Goal: Check status: Check status

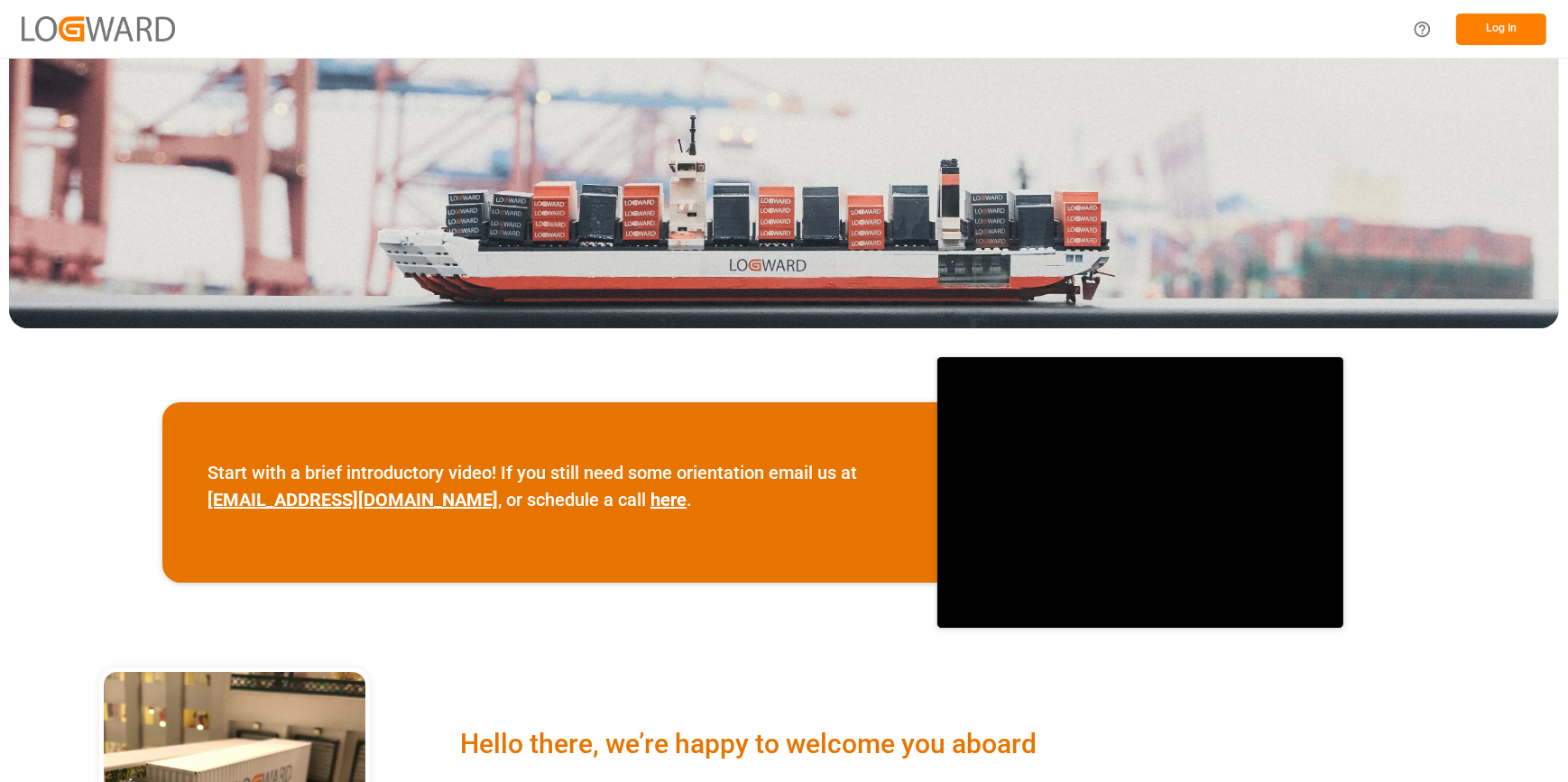
scroll to position [163, 0]
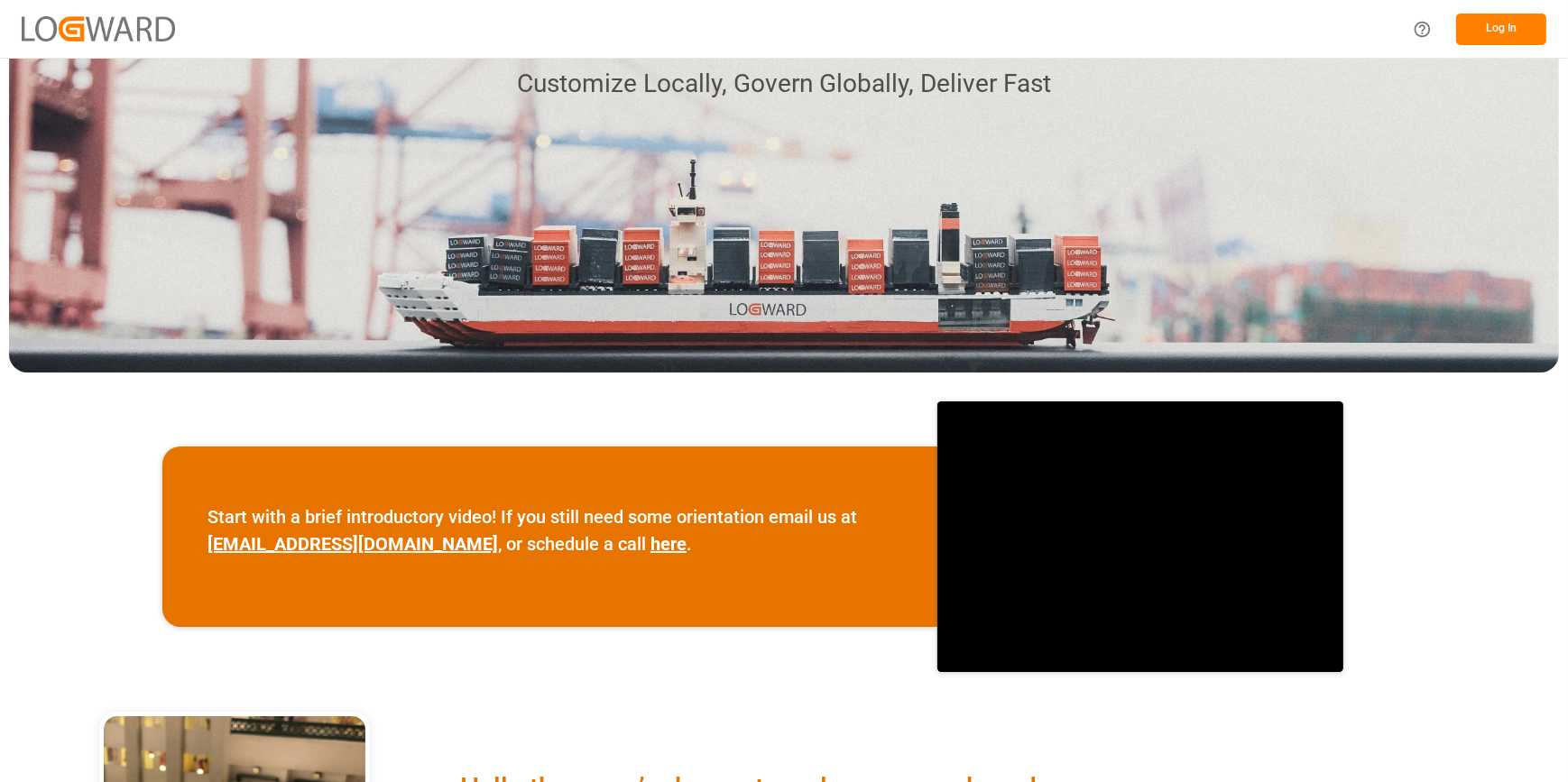
click at [1479, 29] on button "Log In" at bounding box center [1501, 29] width 90 height 32
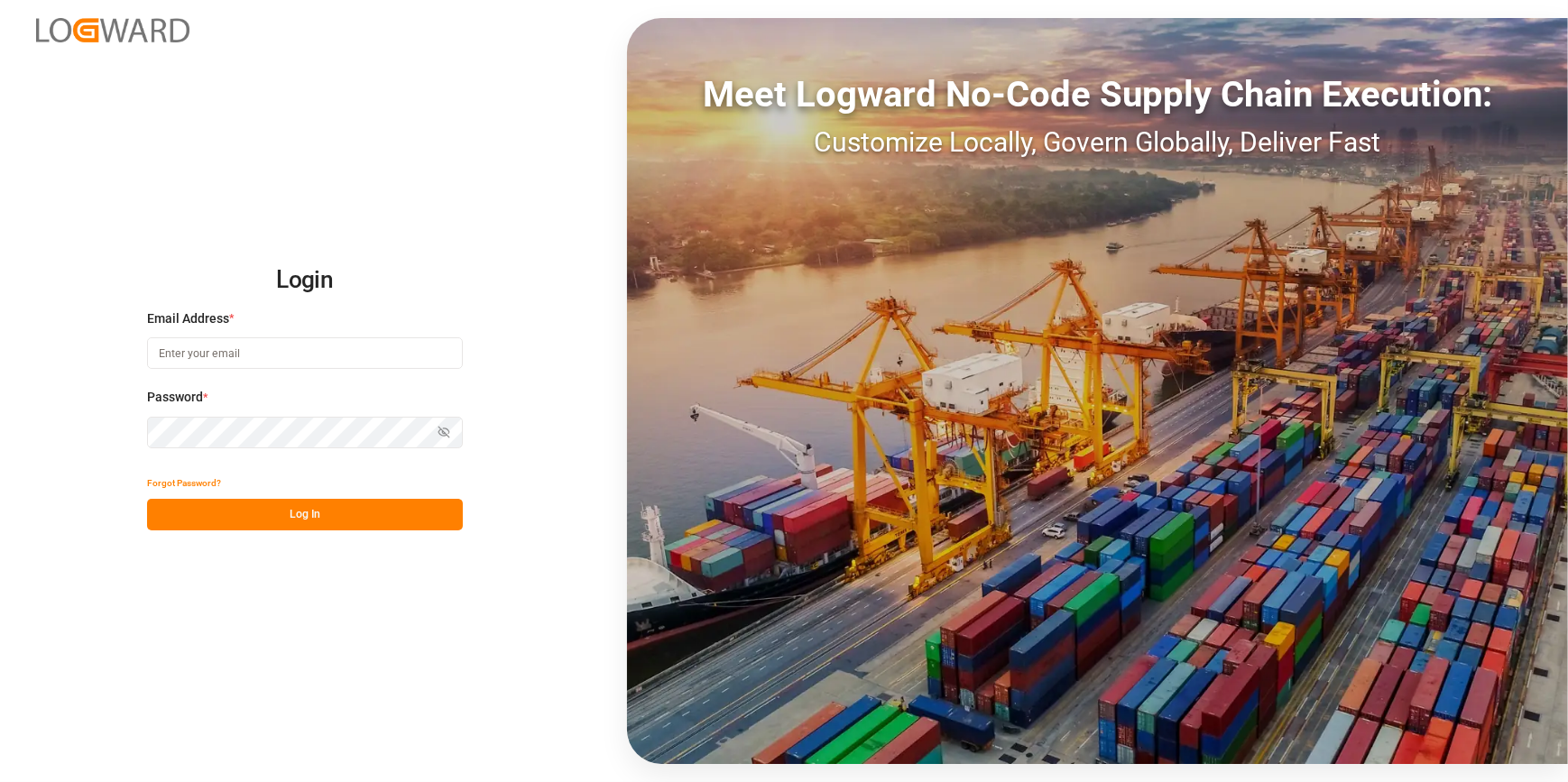
type input "[PERSON_NAME][EMAIL_ADDRESS][PERSON_NAME][DOMAIN_NAME]"
click at [209, 511] on button "Log In" at bounding box center [304, 514] width 316 height 32
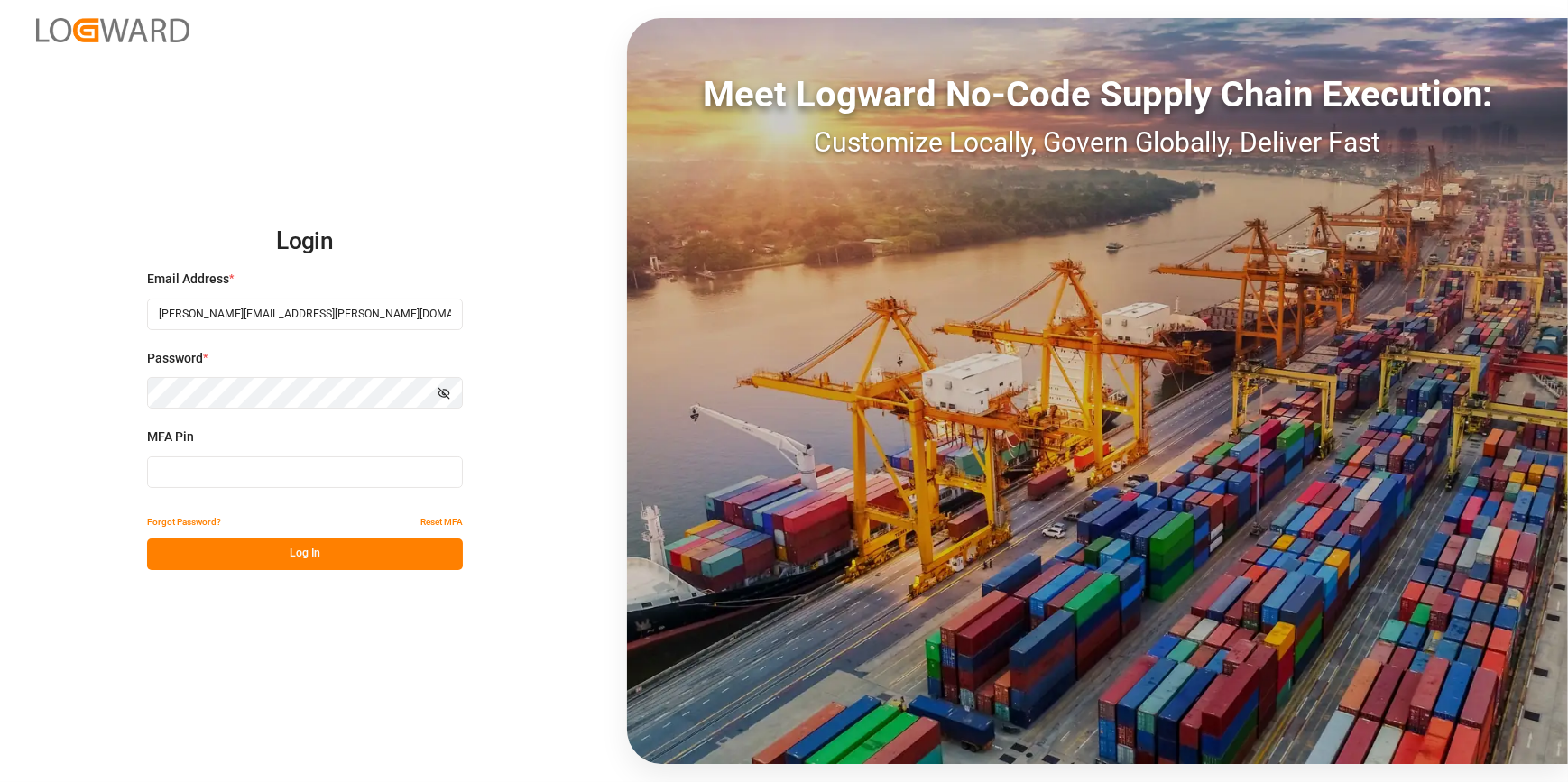
click at [173, 478] on input at bounding box center [304, 472] width 316 height 32
paste input "22-11046-TW"
type input "22-11046-TW"
drag, startPoint x: 249, startPoint y: 474, endPoint x: 107, endPoint y: 474, distance: 142.0
click at [107, 474] on div "Login Email Address * catherine.heng@jamindustries.com Password * Show password…" at bounding box center [784, 391] width 1568 height 782
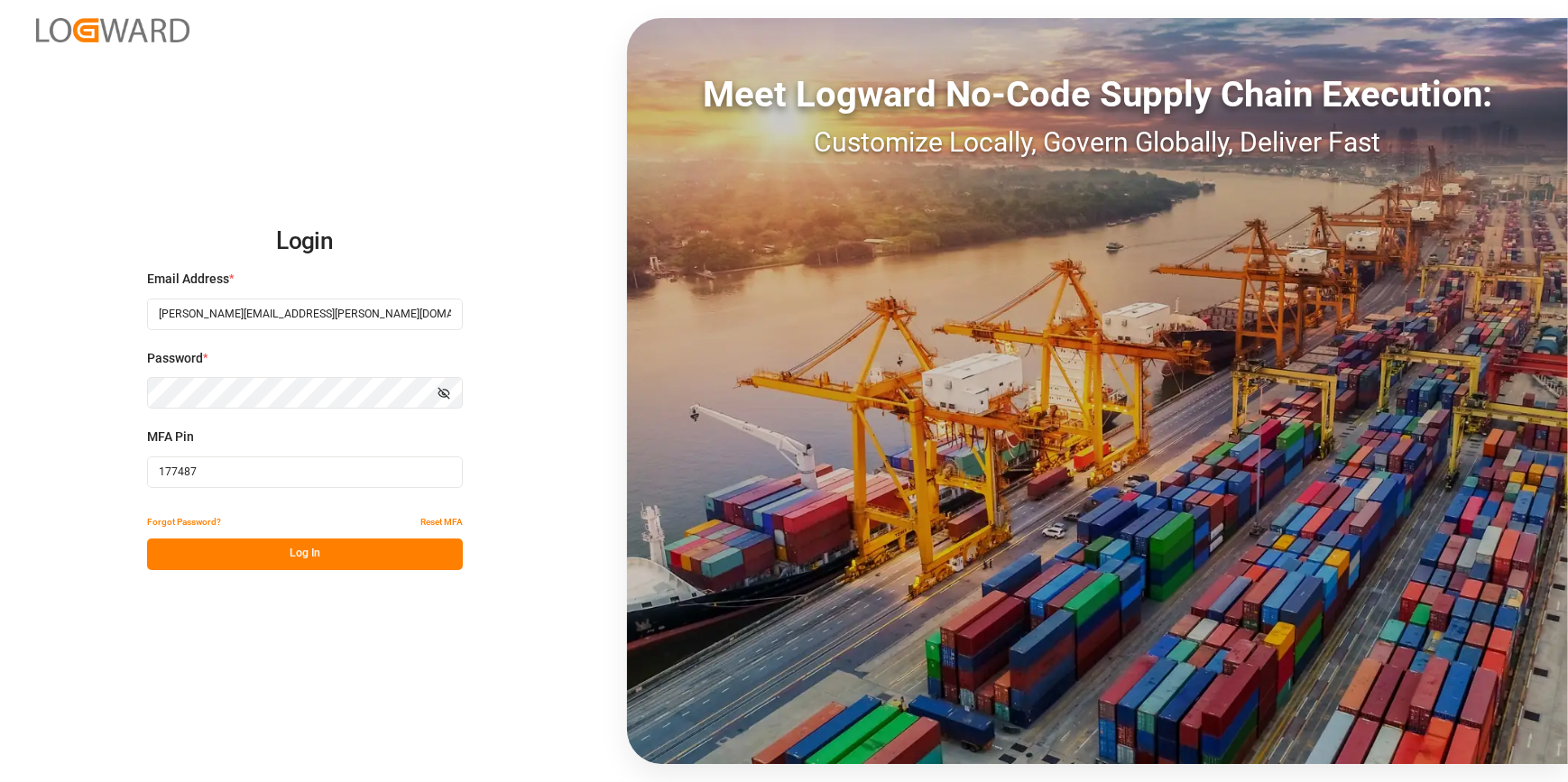
type input "177487"
click at [225, 559] on button "Log In" at bounding box center [304, 553] width 316 height 32
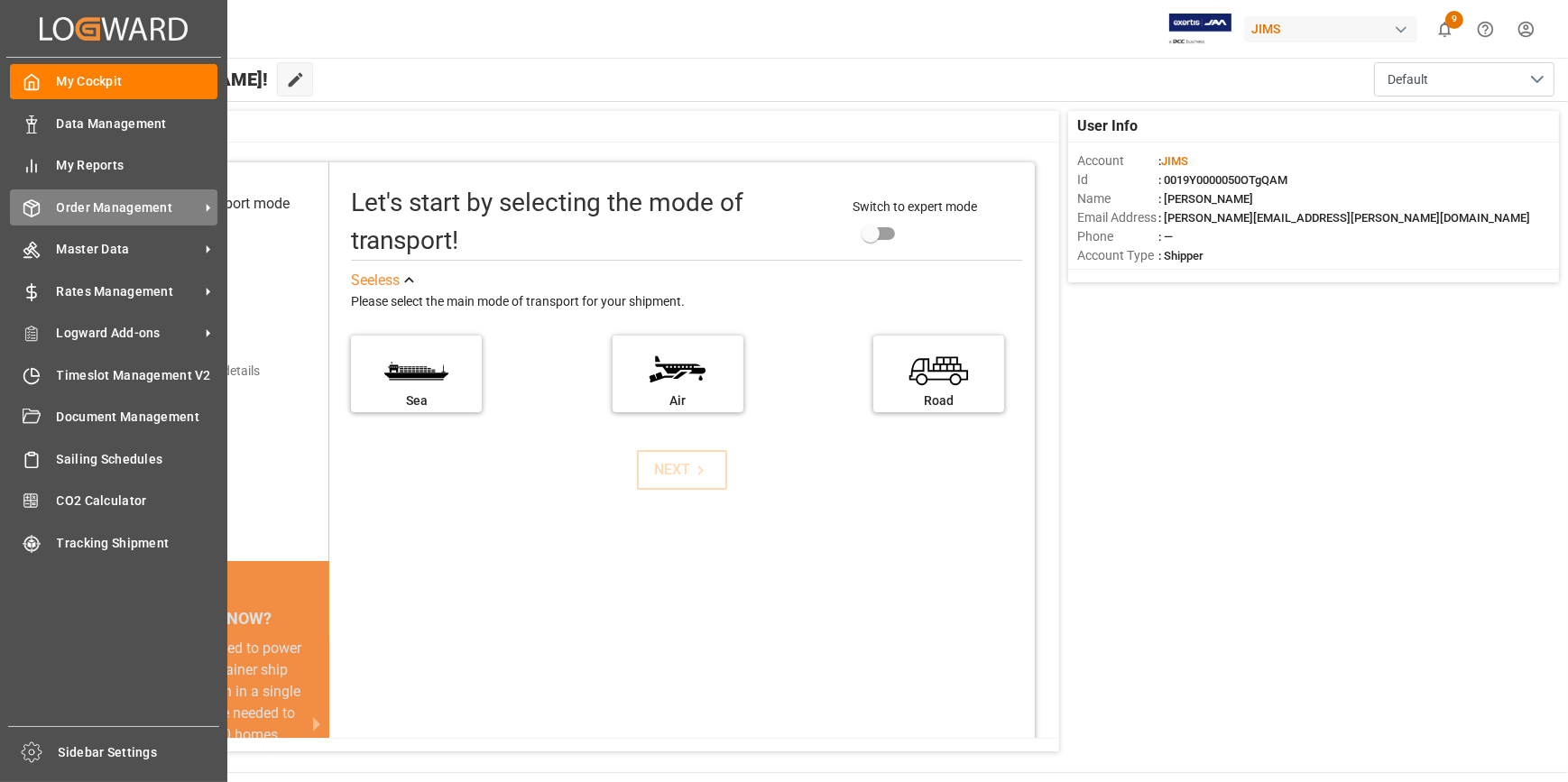
click at [111, 208] on span "Order Management" at bounding box center [127, 208] width 143 height 19
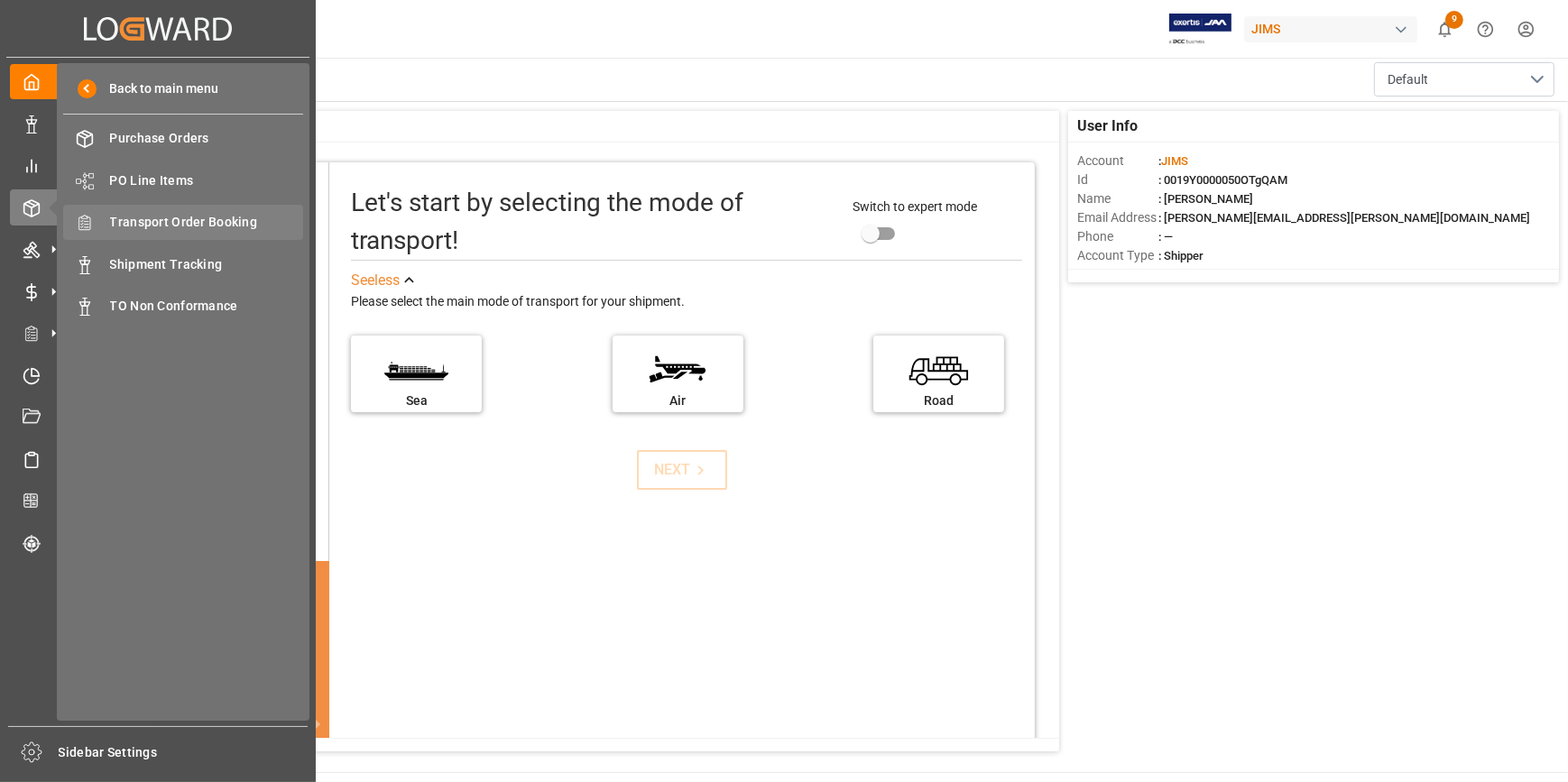
click at [235, 218] on span "Transport Order Booking" at bounding box center [207, 222] width 194 height 19
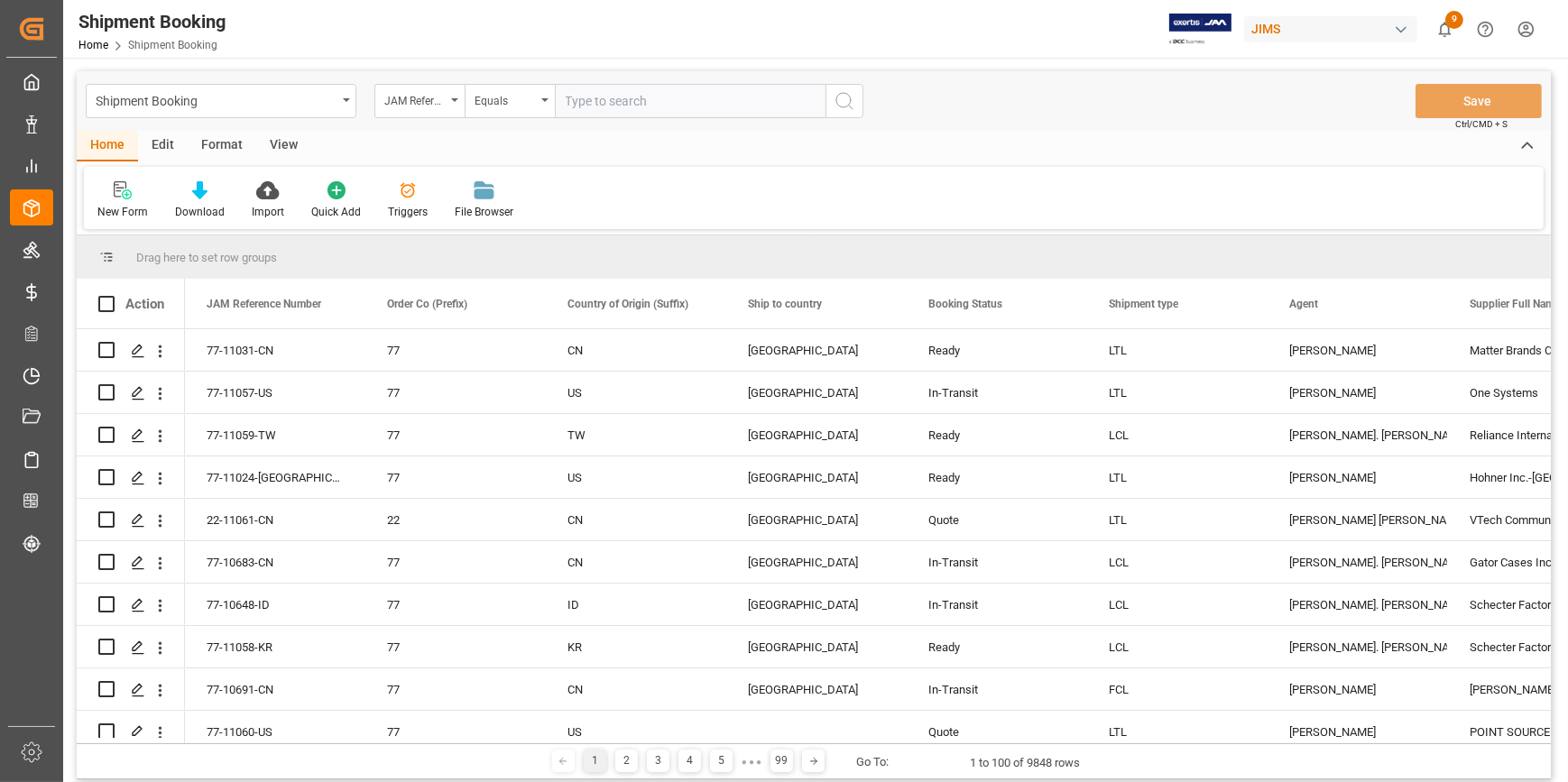
click at [608, 99] on input "text" at bounding box center [689, 101] width 270 height 35
type input "22-11046-TW"
click at [830, 106] on button "search button" at bounding box center [845, 101] width 38 height 35
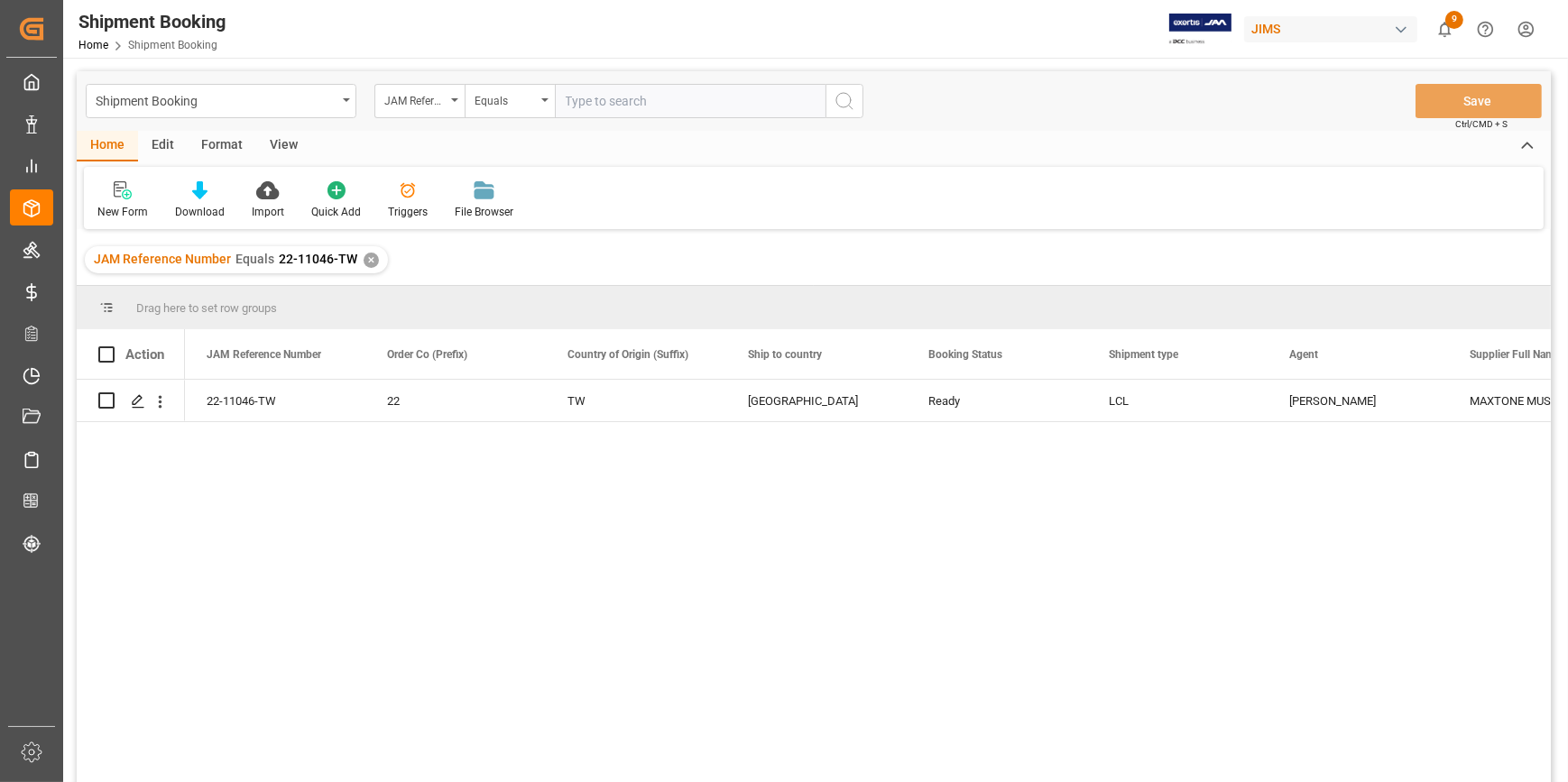
click at [737, 614] on div "22-11046-TW 22 TW United States Ready LCL Catherine Heng MAXTONE MUSICAL INDUST…" at bounding box center [868, 586] width 1366 height 414
click at [137, 403] on icon "Press SPACE to select this row." at bounding box center [138, 401] width 15 height 15
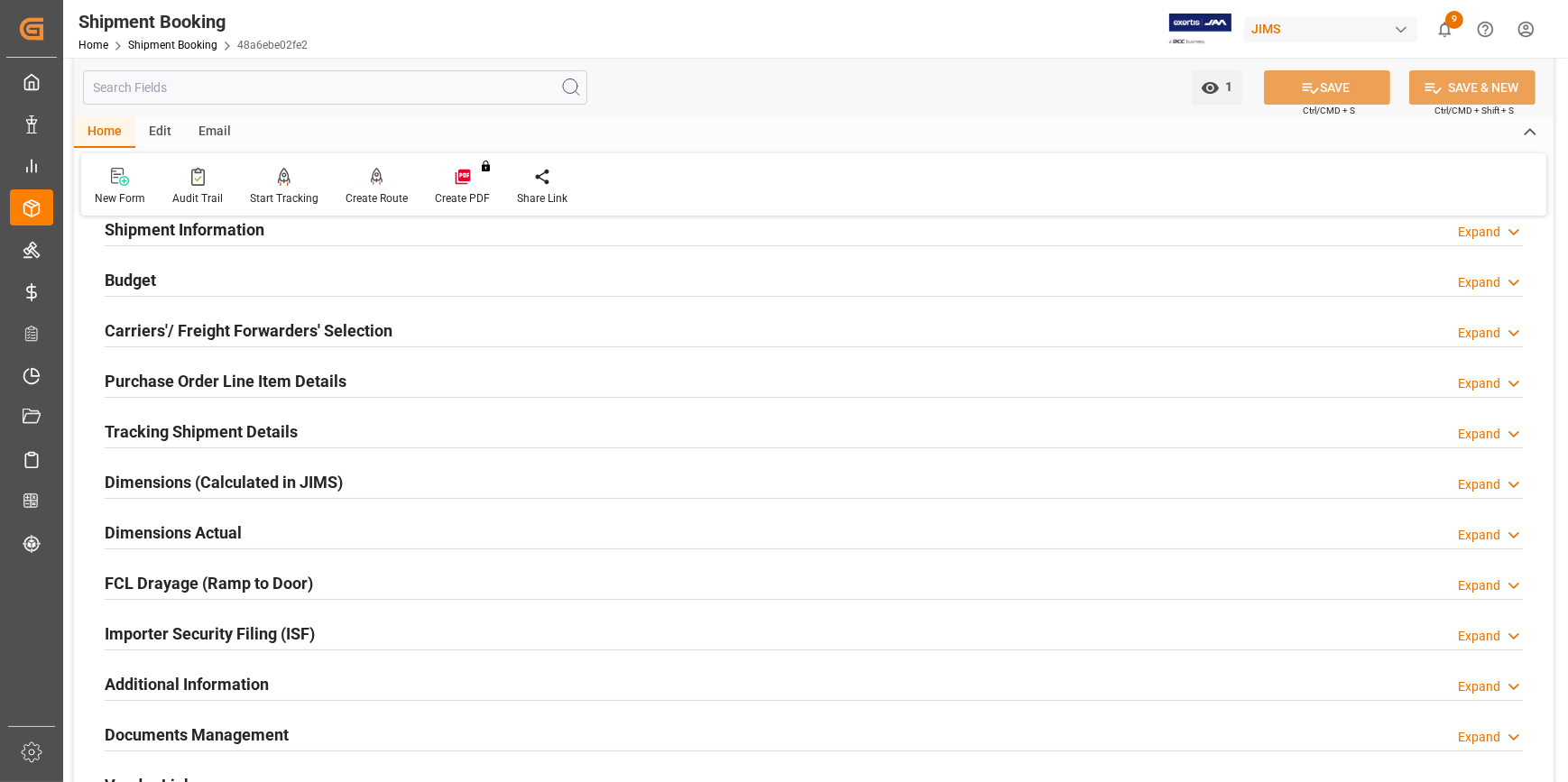
scroll to position [81, 0]
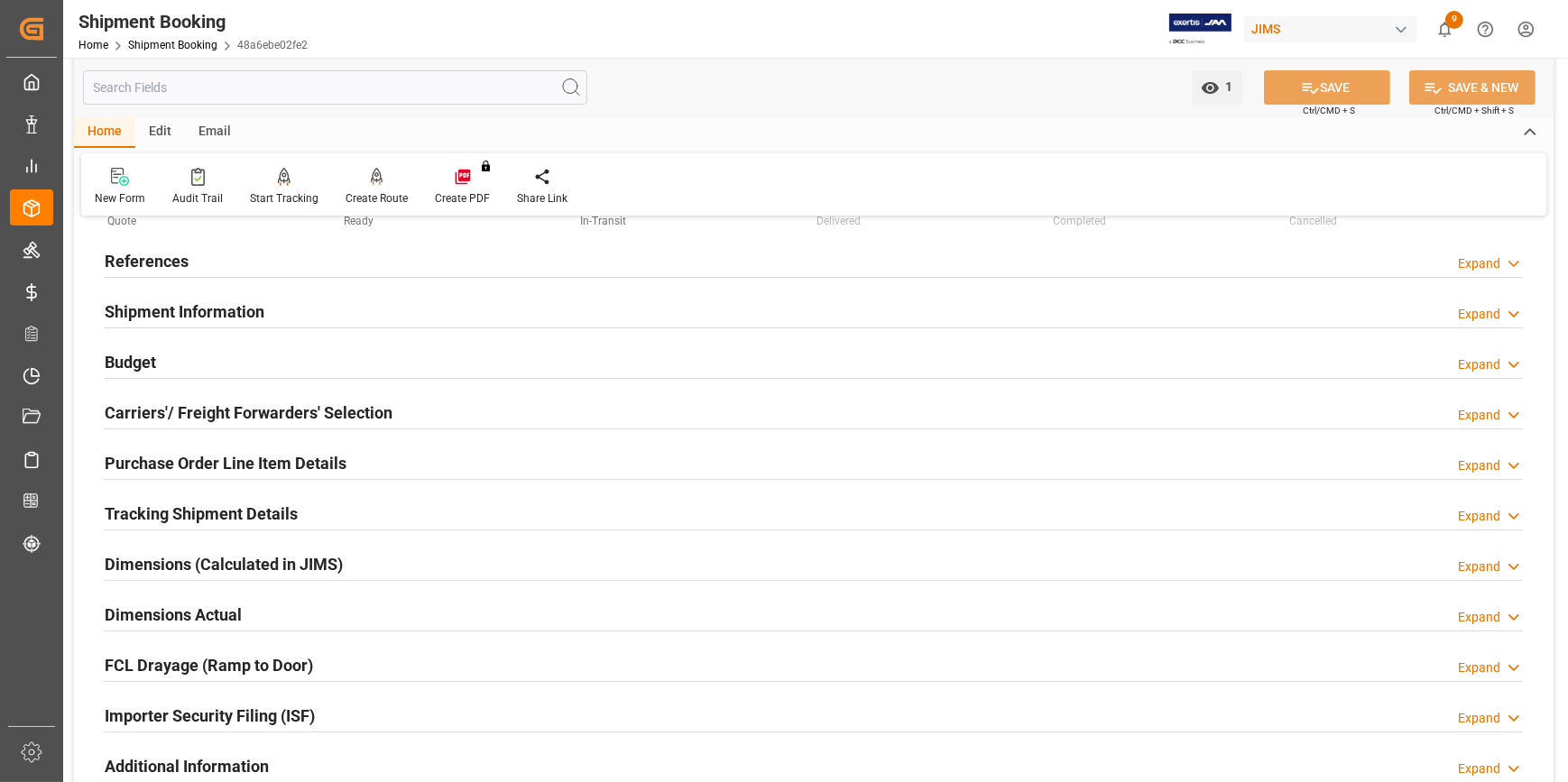
click at [209, 405] on h2 "Carriers'/ Freight Forwarders' Selection" at bounding box center [249, 412] width 288 height 25
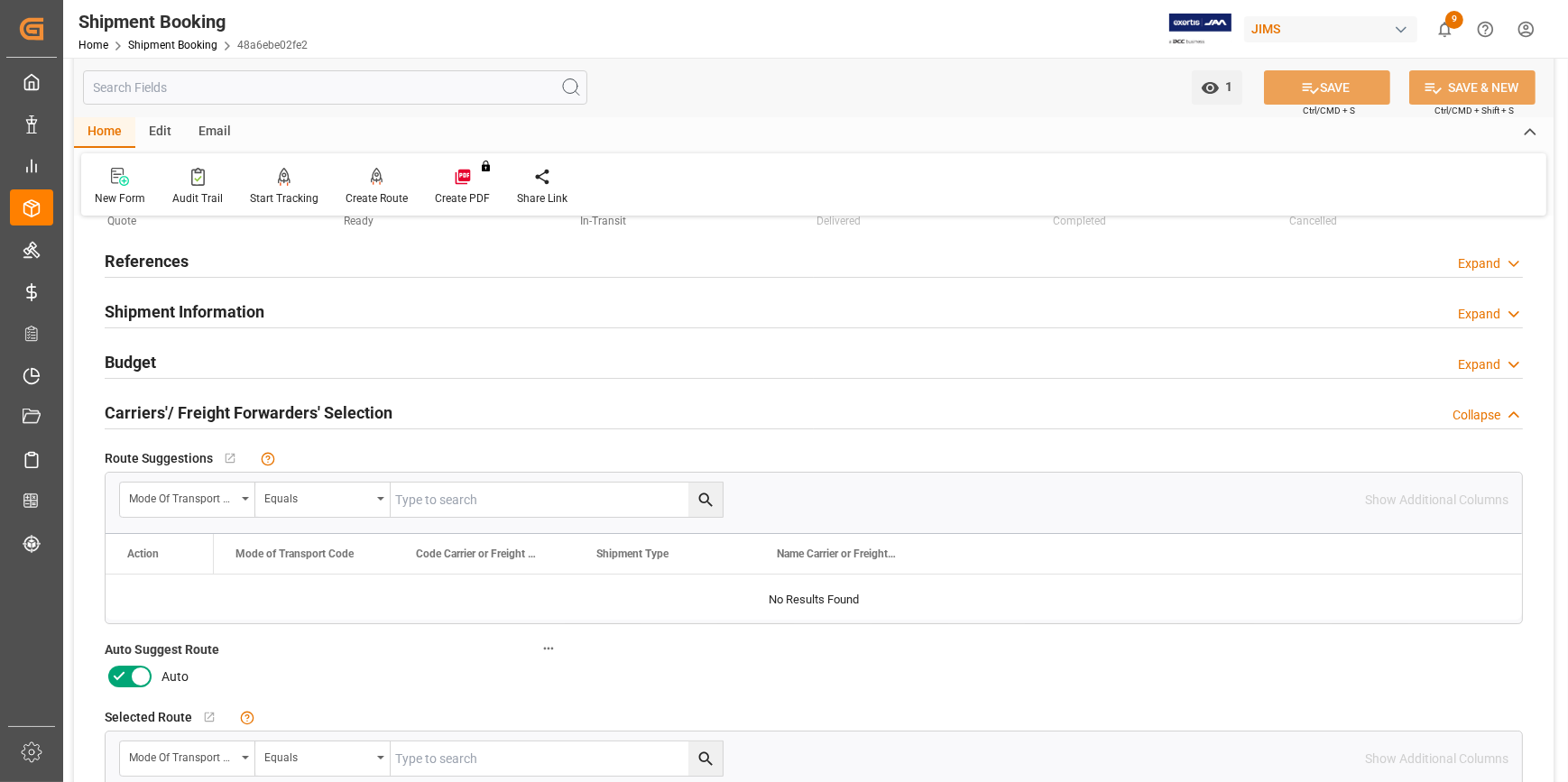
click at [140, 671] on icon at bounding box center [141, 676] width 22 height 22
click at [0, 0] on input "checkbox" at bounding box center [0, 0] width 0 height 0
click at [1293, 90] on button "SAVE" at bounding box center [1327, 87] width 127 height 35
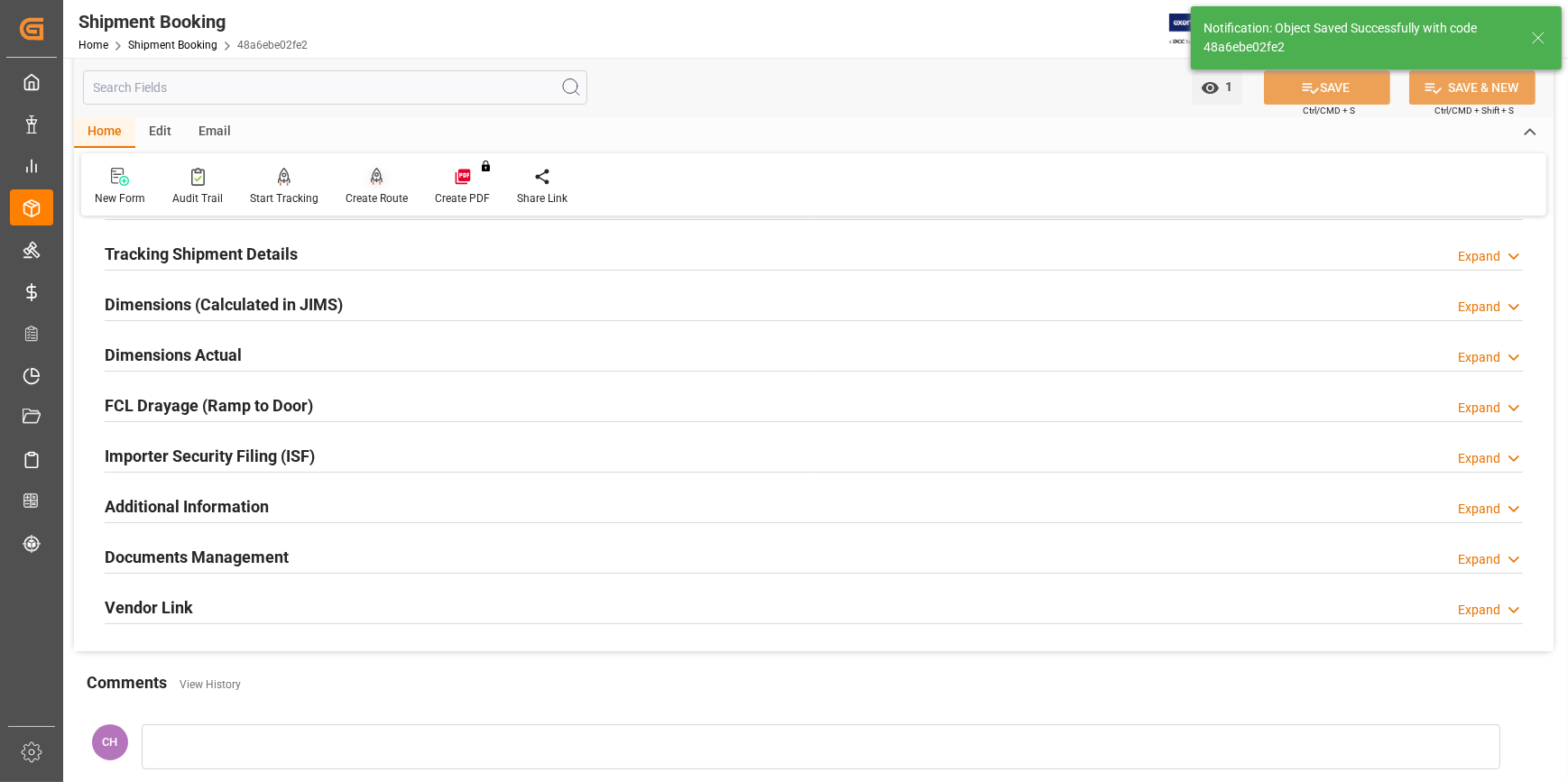
scroll to position [328, 0]
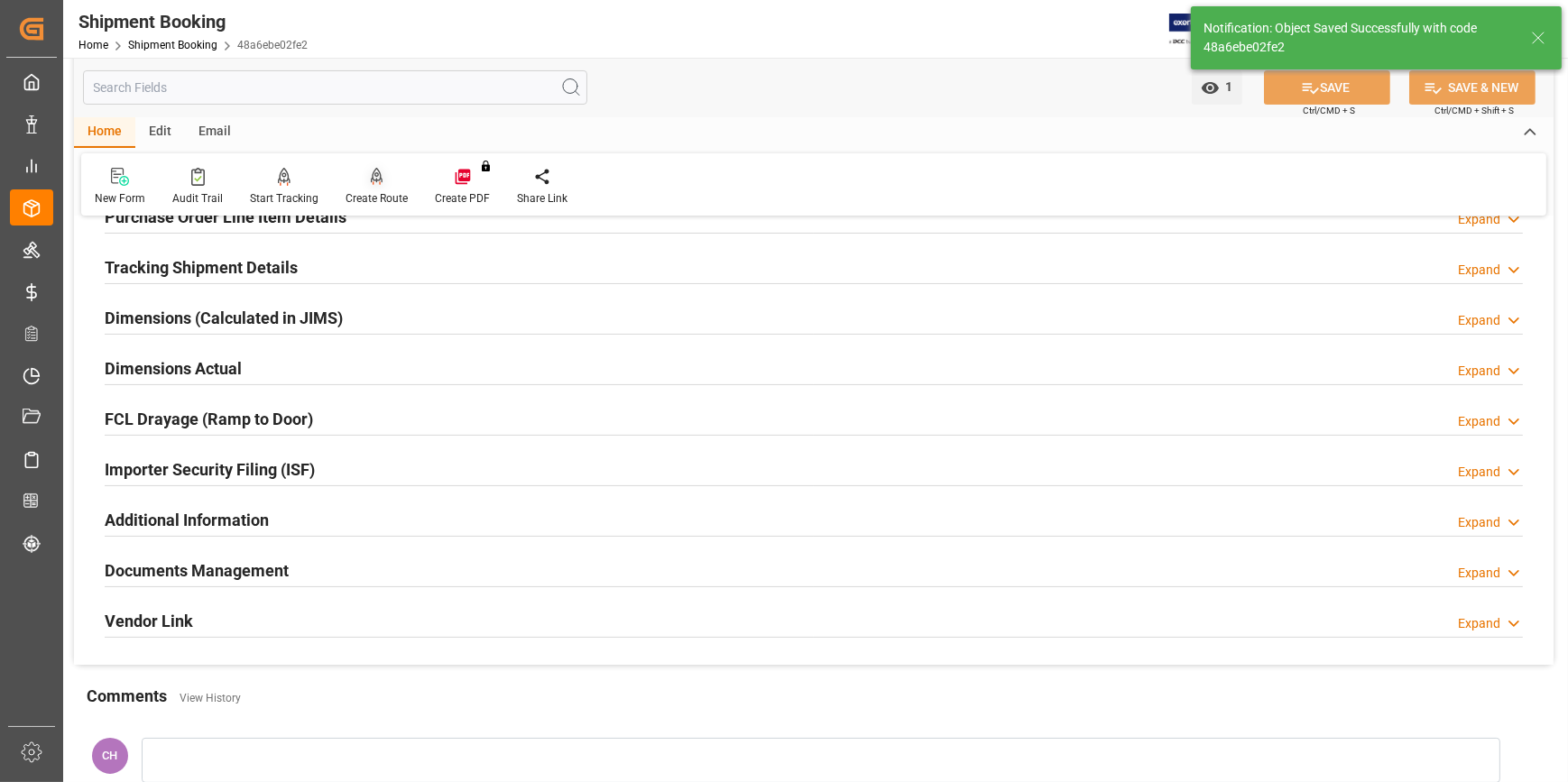
click at [377, 177] on icon at bounding box center [377, 177] width 13 height 18
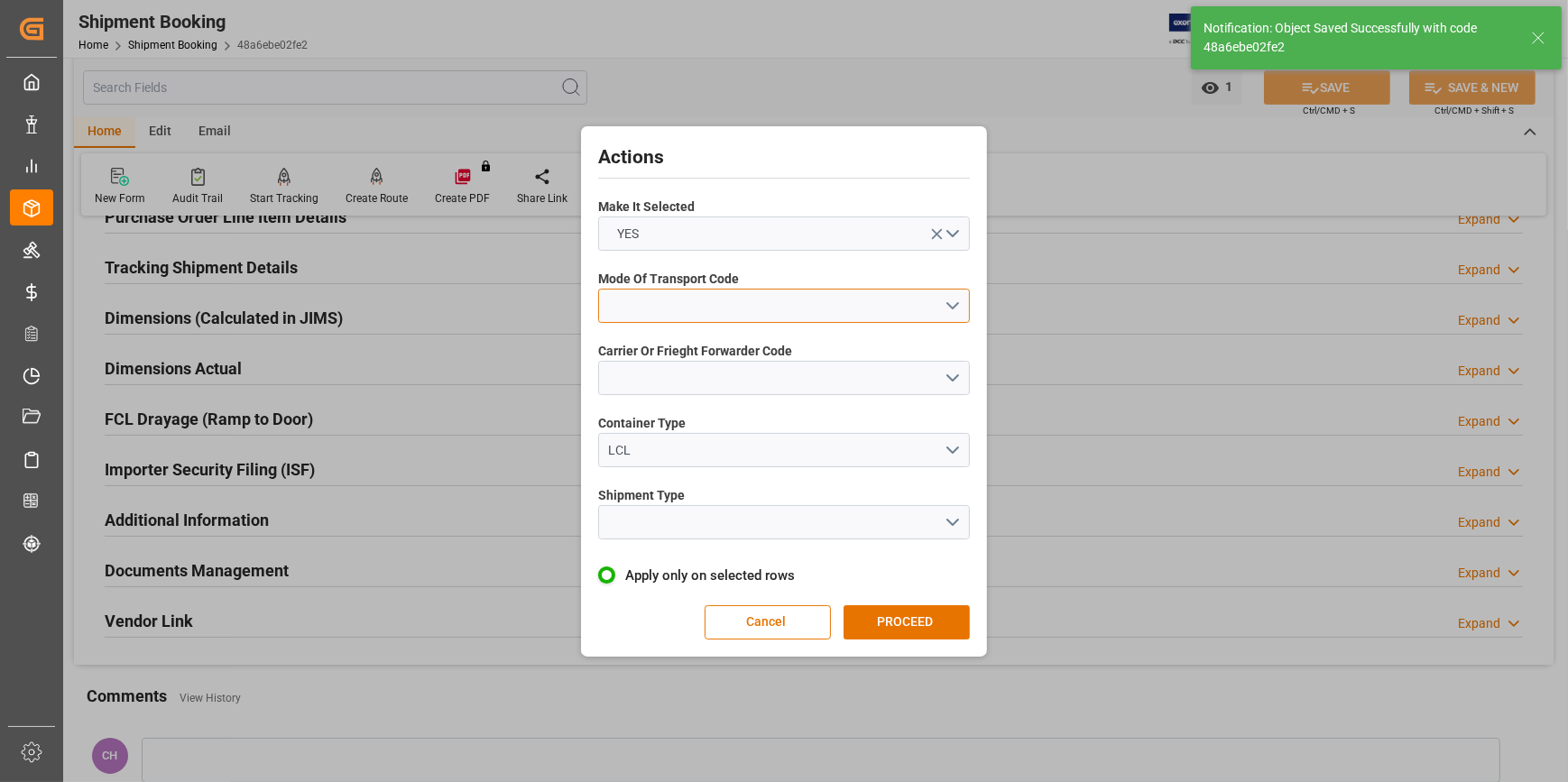
click at [670, 310] on button "open menu" at bounding box center [784, 306] width 372 height 35
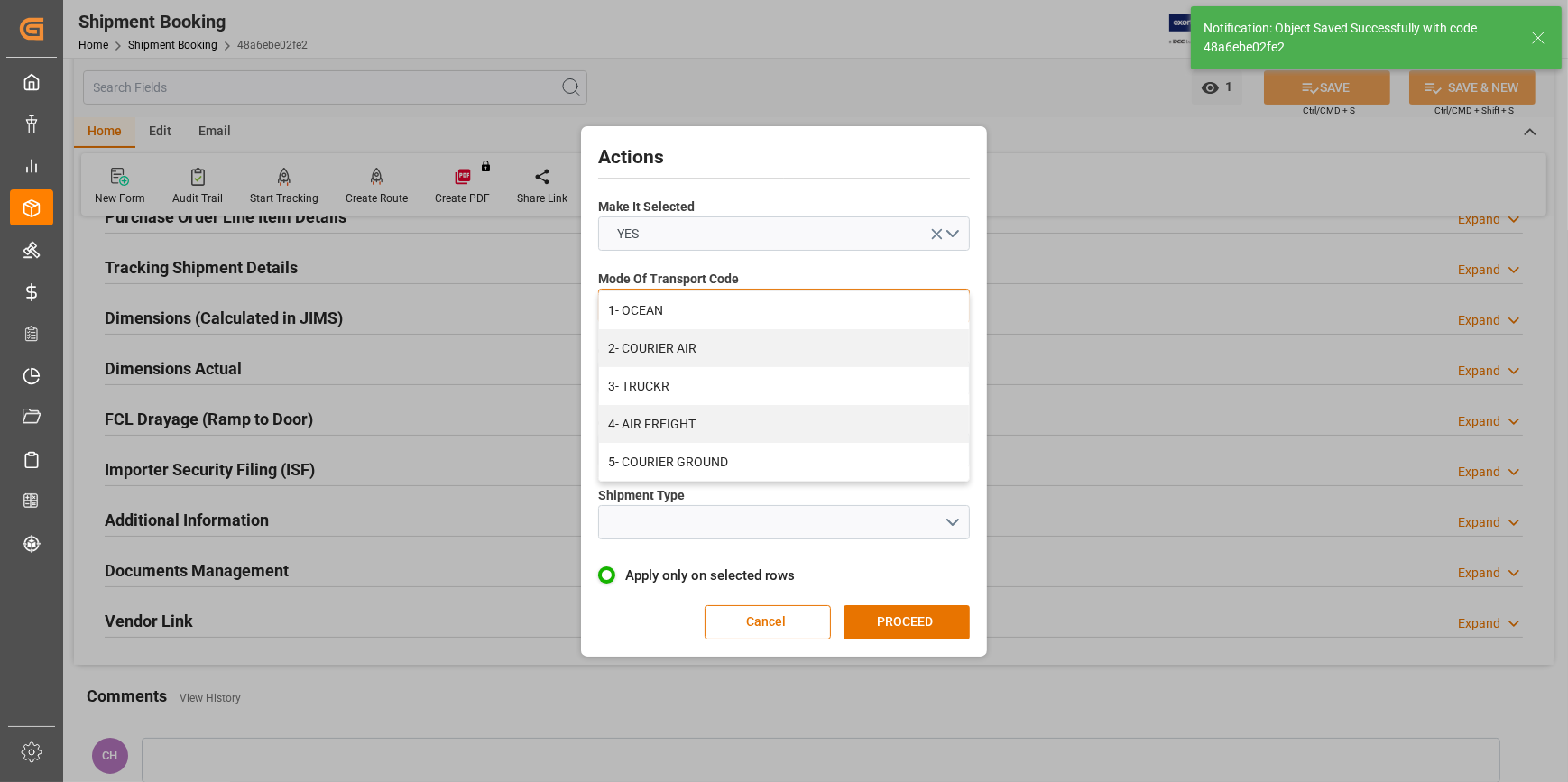
click at [670, 310] on div "1- OCEAN" at bounding box center [784, 310] width 370 height 38
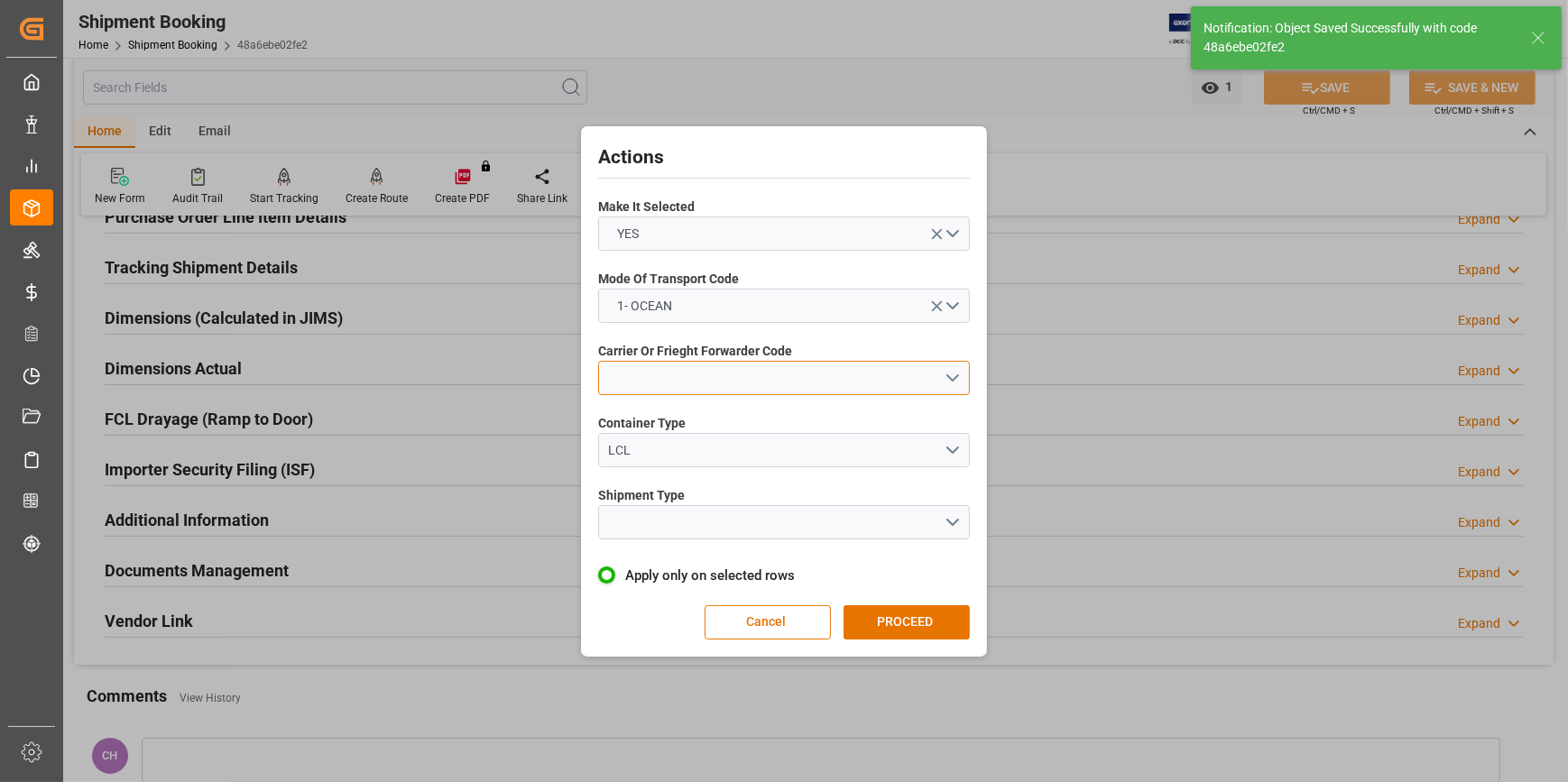
click at [630, 376] on button "open menu" at bounding box center [784, 378] width 372 height 35
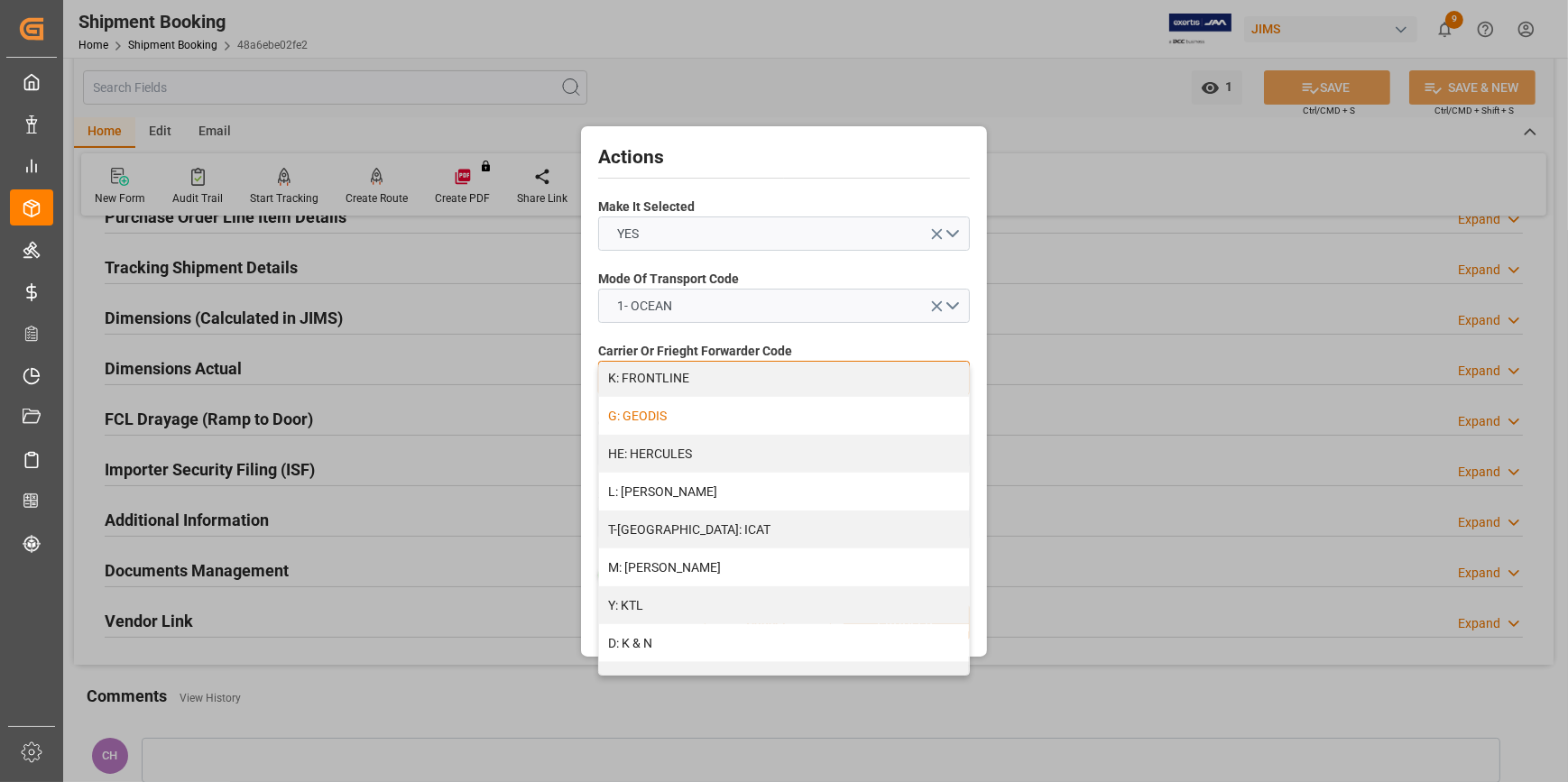
scroll to position [655, 0]
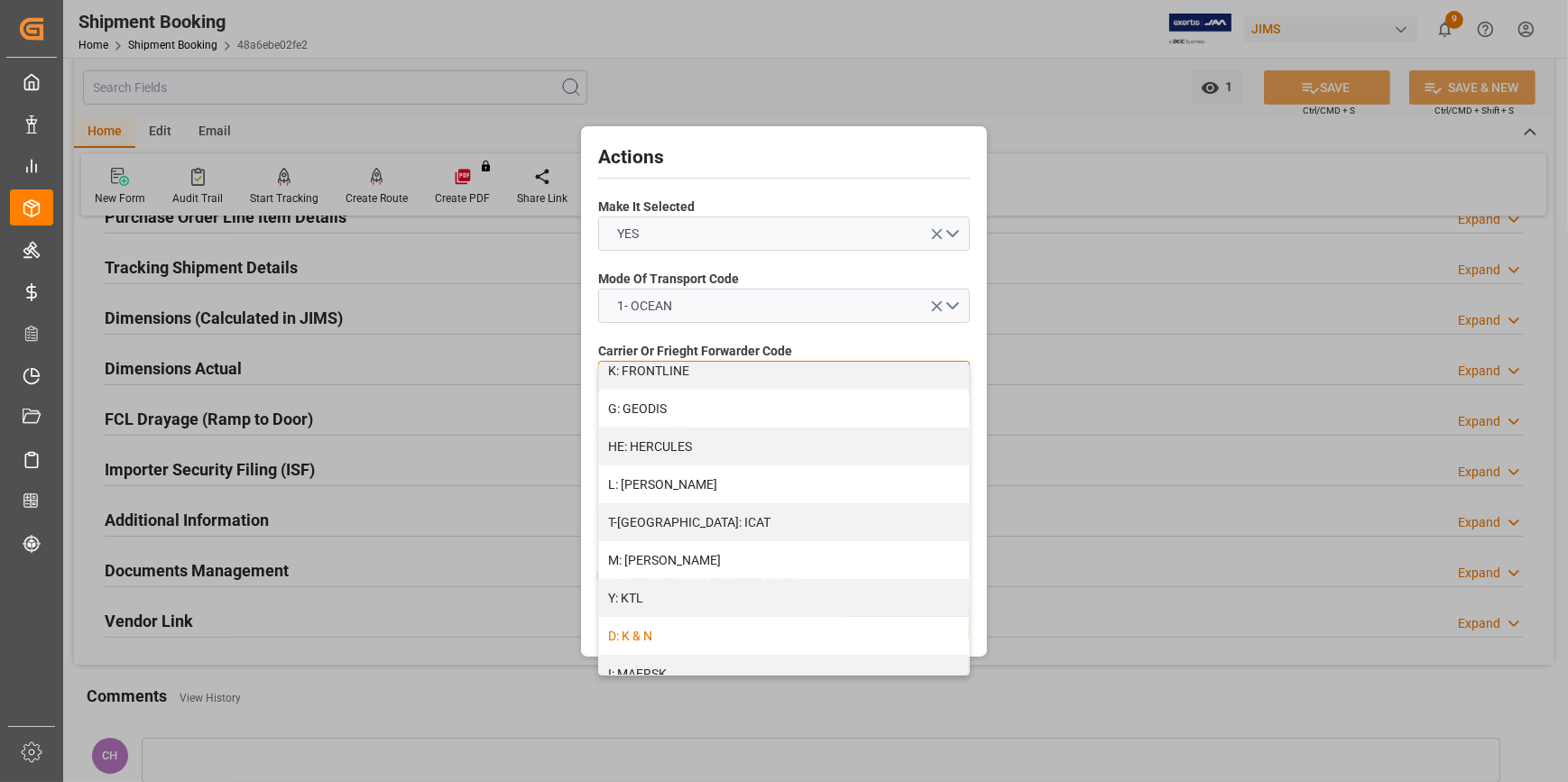
click at [662, 635] on div "D: K & N" at bounding box center [784, 636] width 370 height 38
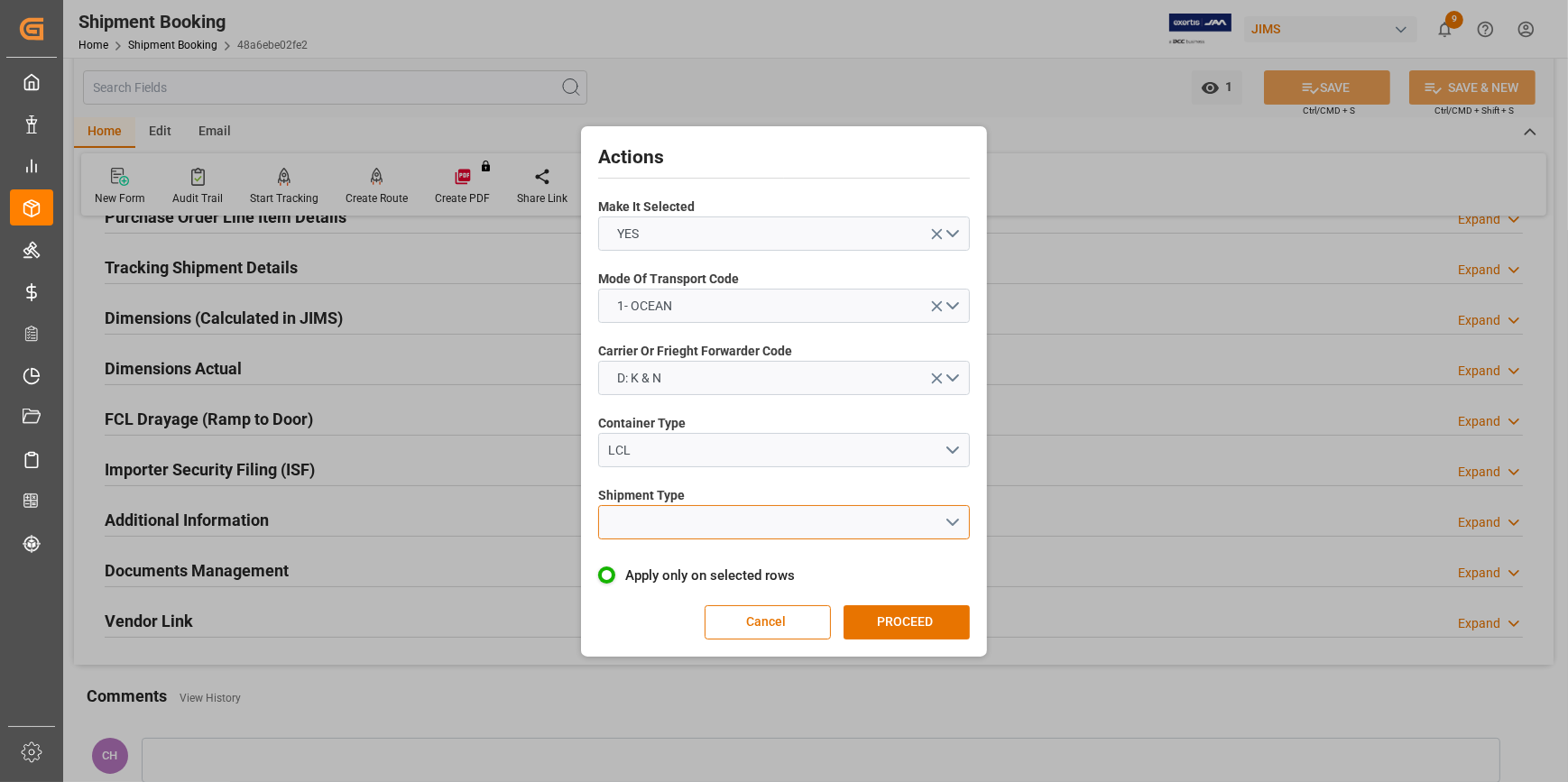
click at [647, 523] on button "open menu" at bounding box center [784, 523] width 372 height 35
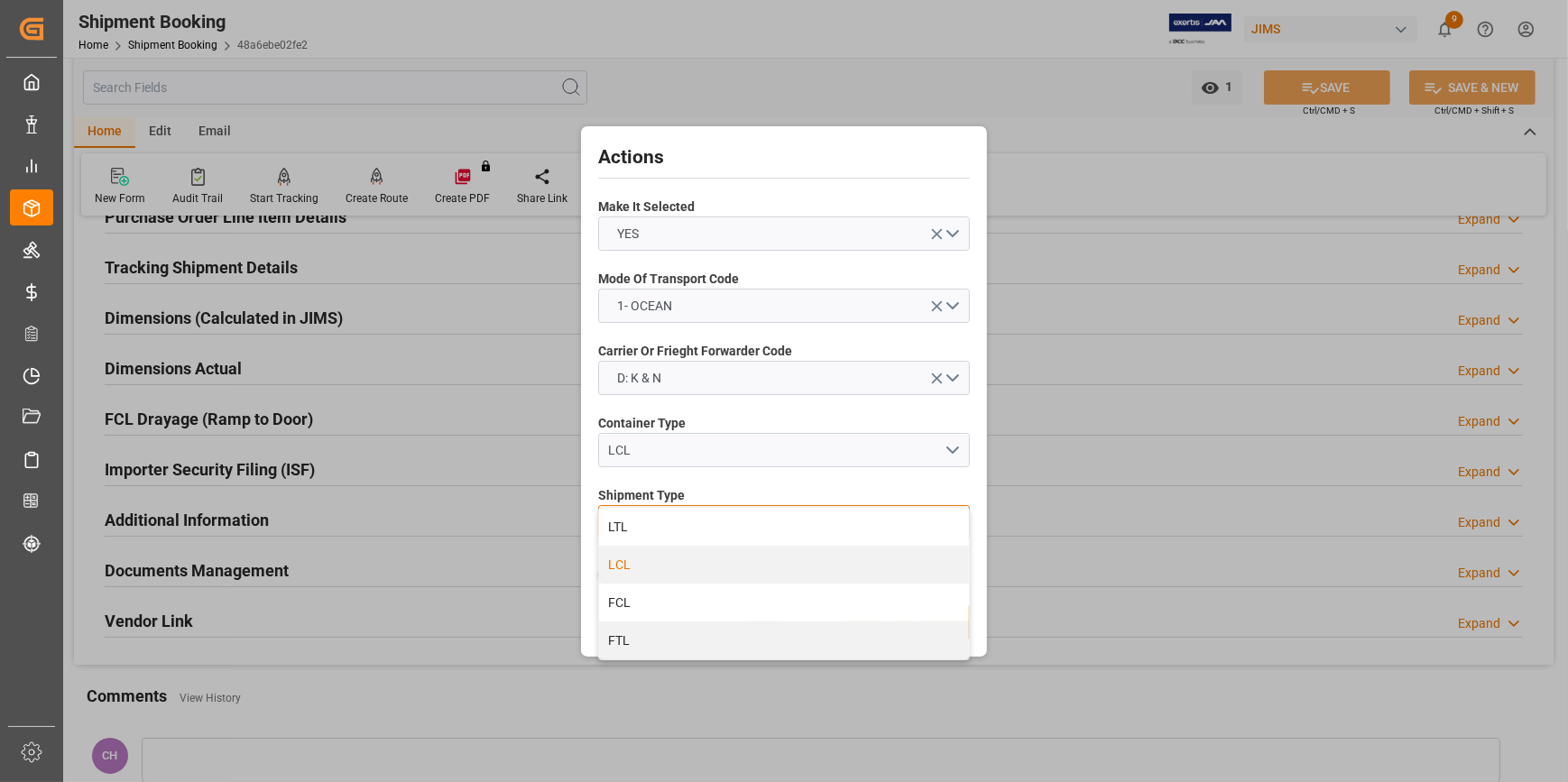
click at [655, 572] on div "LCL" at bounding box center [784, 564] width 370 height 38
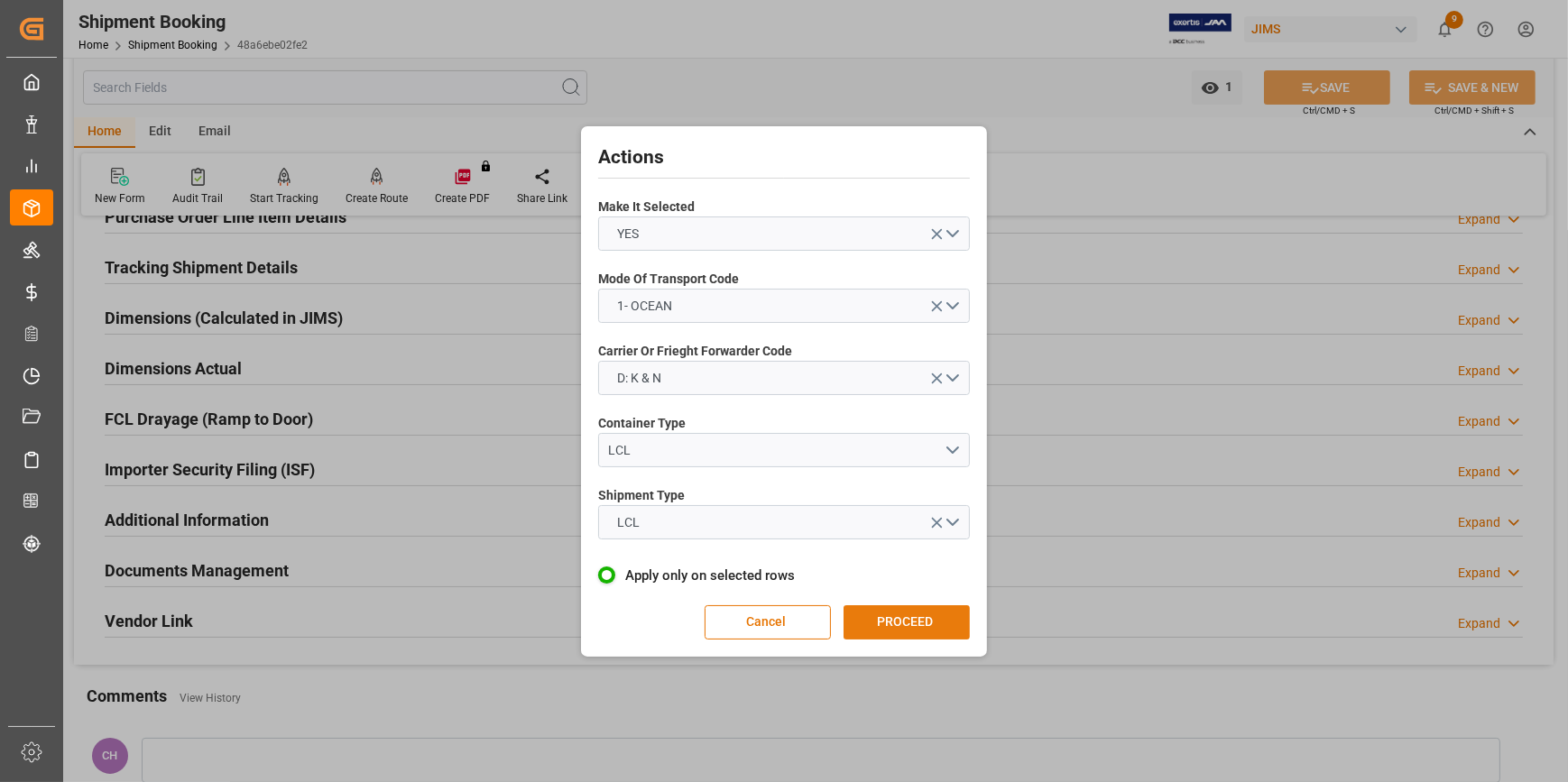
click at [883, 632] on button "PROCEED" at bounding box center [906, 623] width 127 height 35
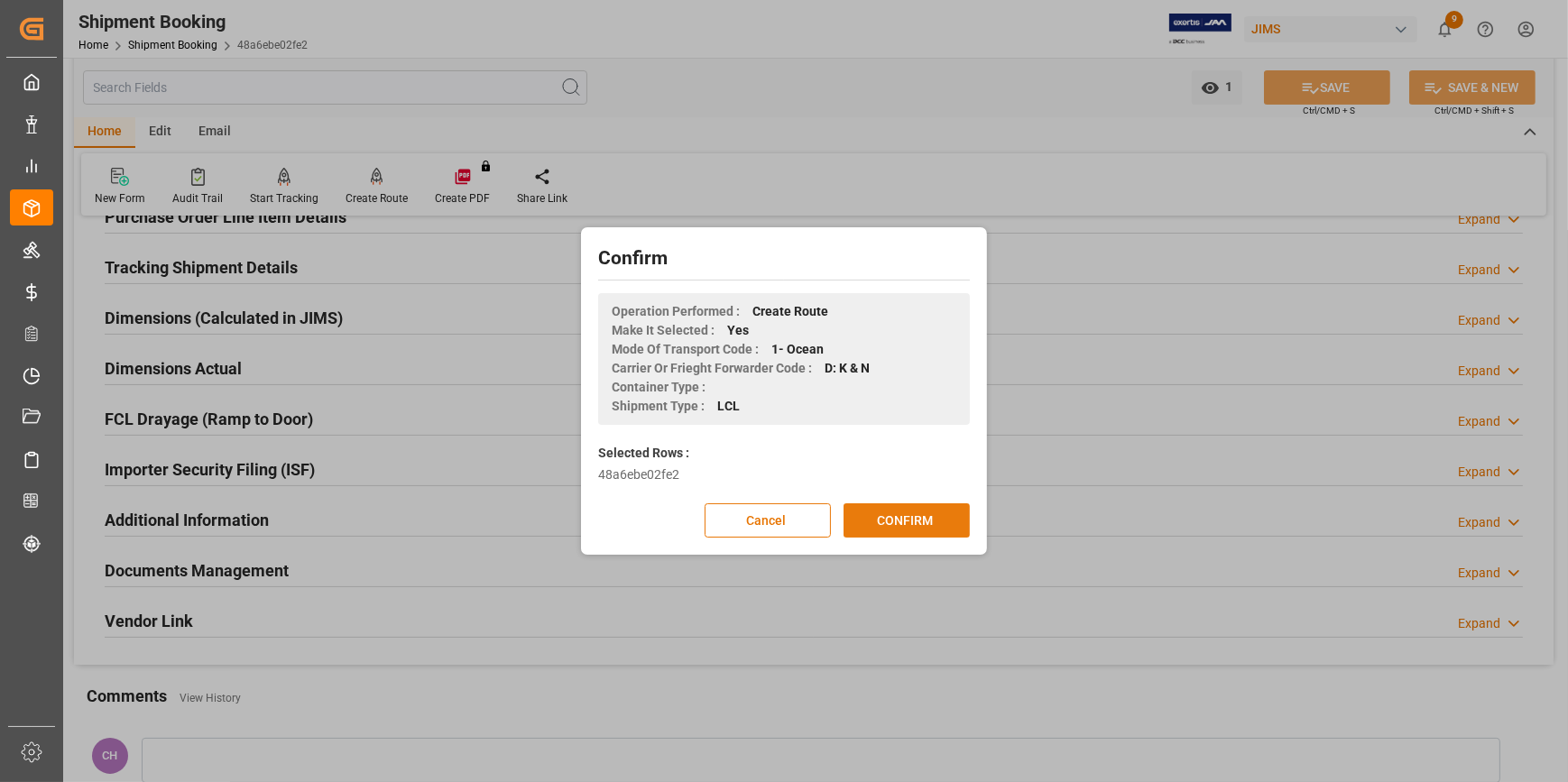
click at [894, 521] on button "CONFIRM" at bounding box center [906, 521] width 127 height 35
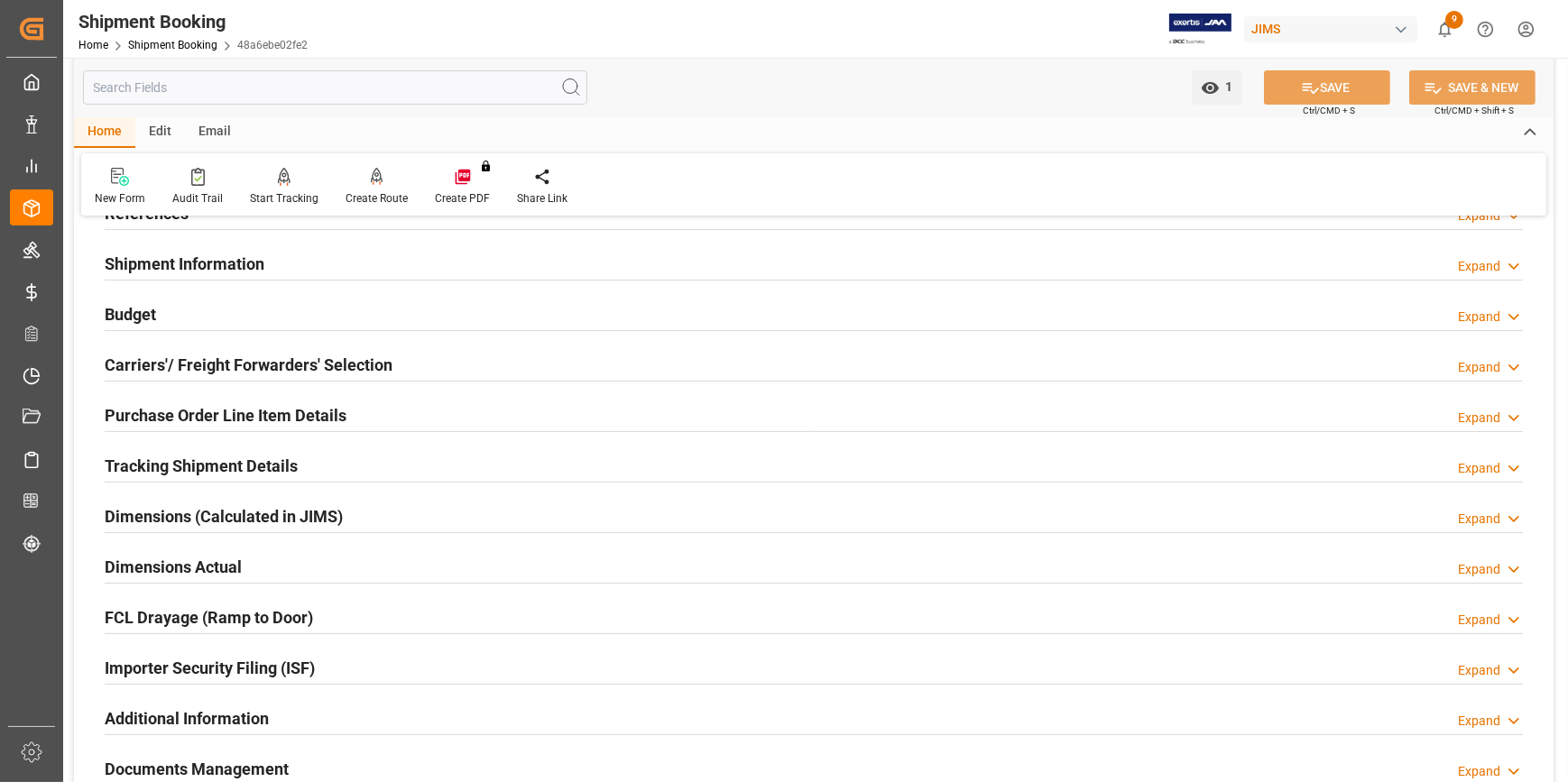
scroll to position [81, 0]
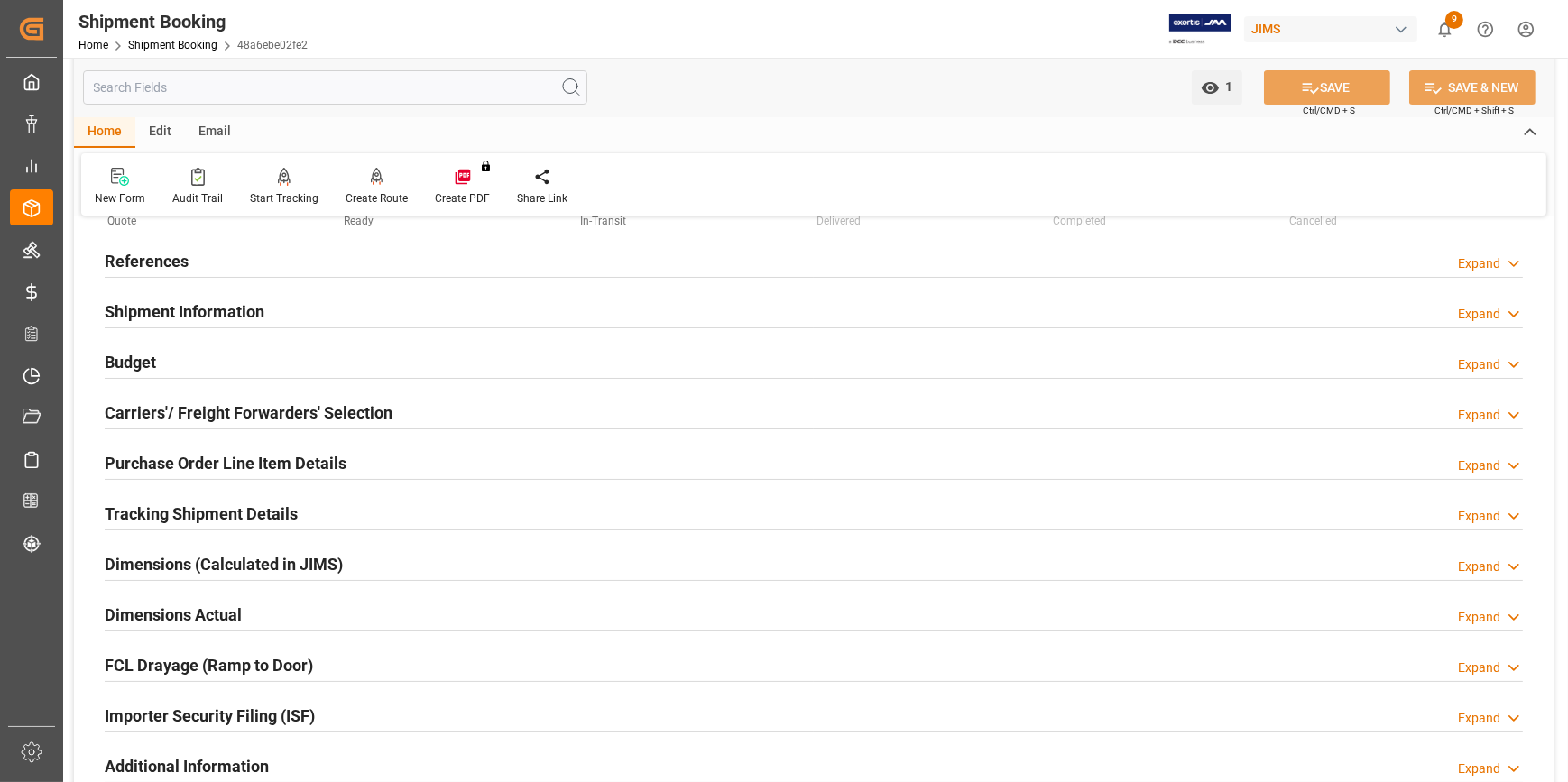
click at [162, 518] on h2 "Tracking Shipment Details" at bounding box center [201, 513] width 193 height 25
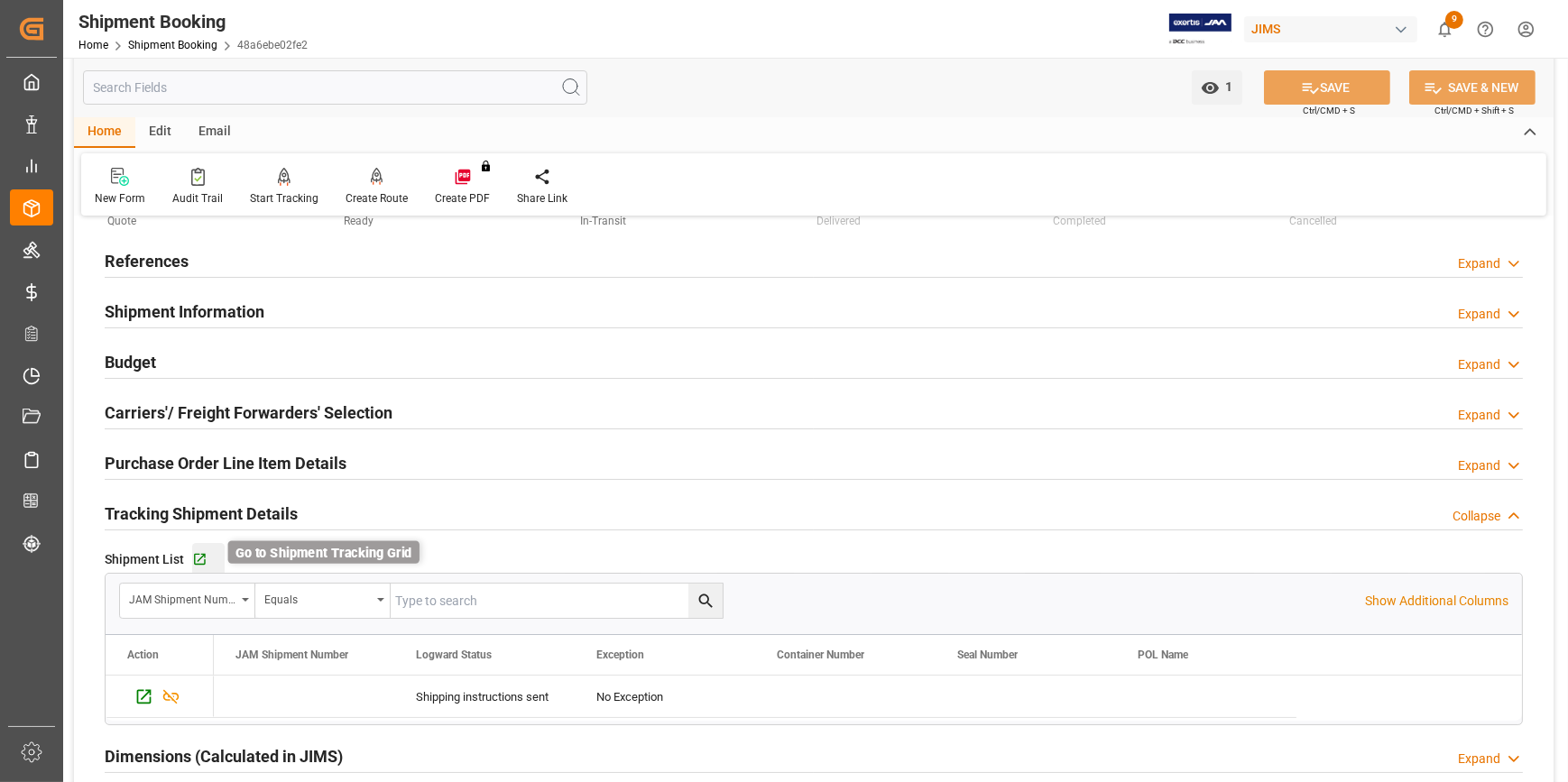
click at [198, 563] on icon "button" at bounding box center [199, 559] width 12 height 12
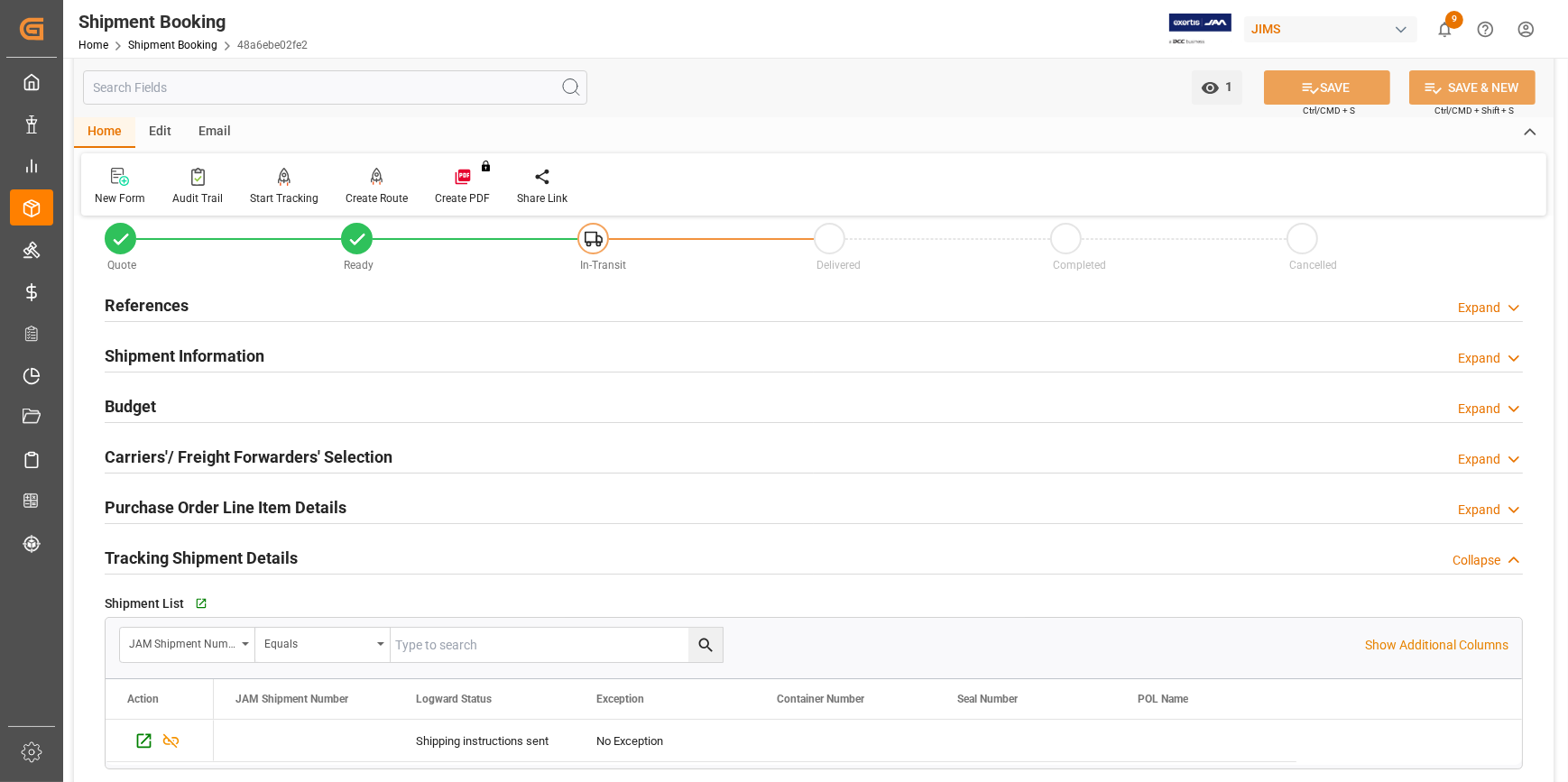
scroll to position [0, 0]
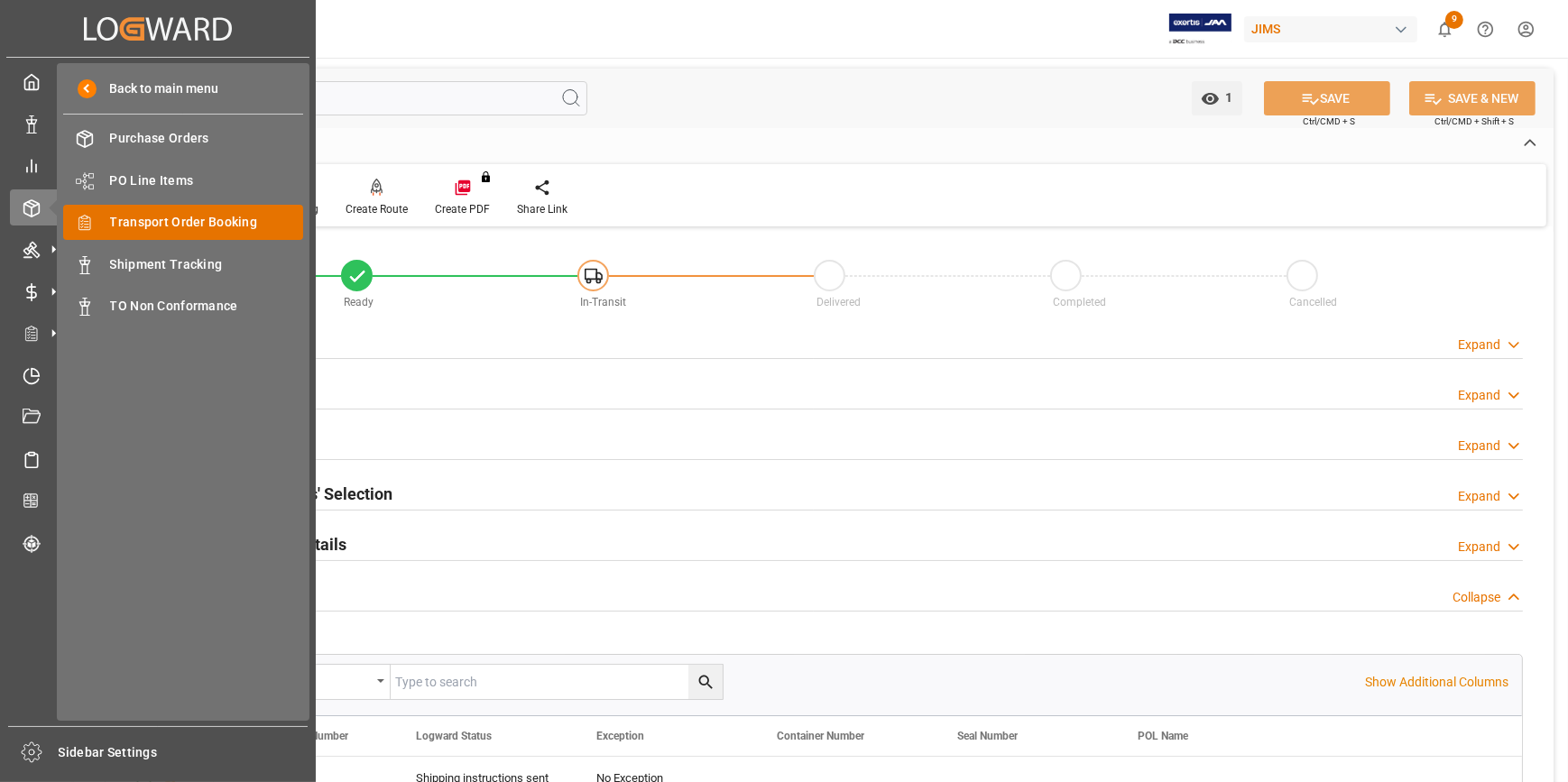
click at [158, 224] on span "Transport Order Booking" at bounding box center [207, 222] width 194 height 19
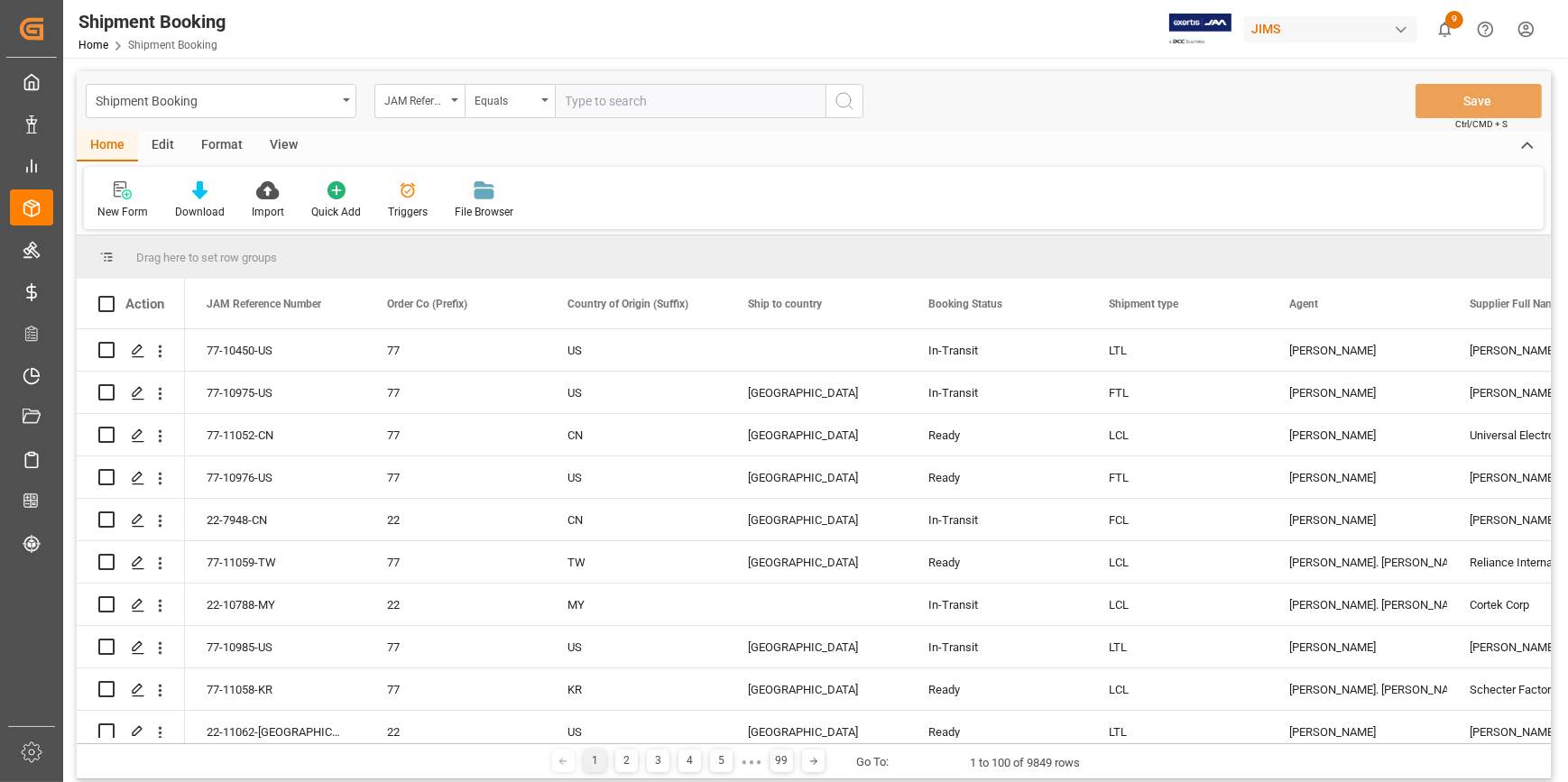
click at [605, 101] on input "text" at bounding box center [689, 101] width 270 height 35
type input "22-10058-CN"
click at [845, 106] on icon "search button" at bounding box center [844, 101] width 22 height 22
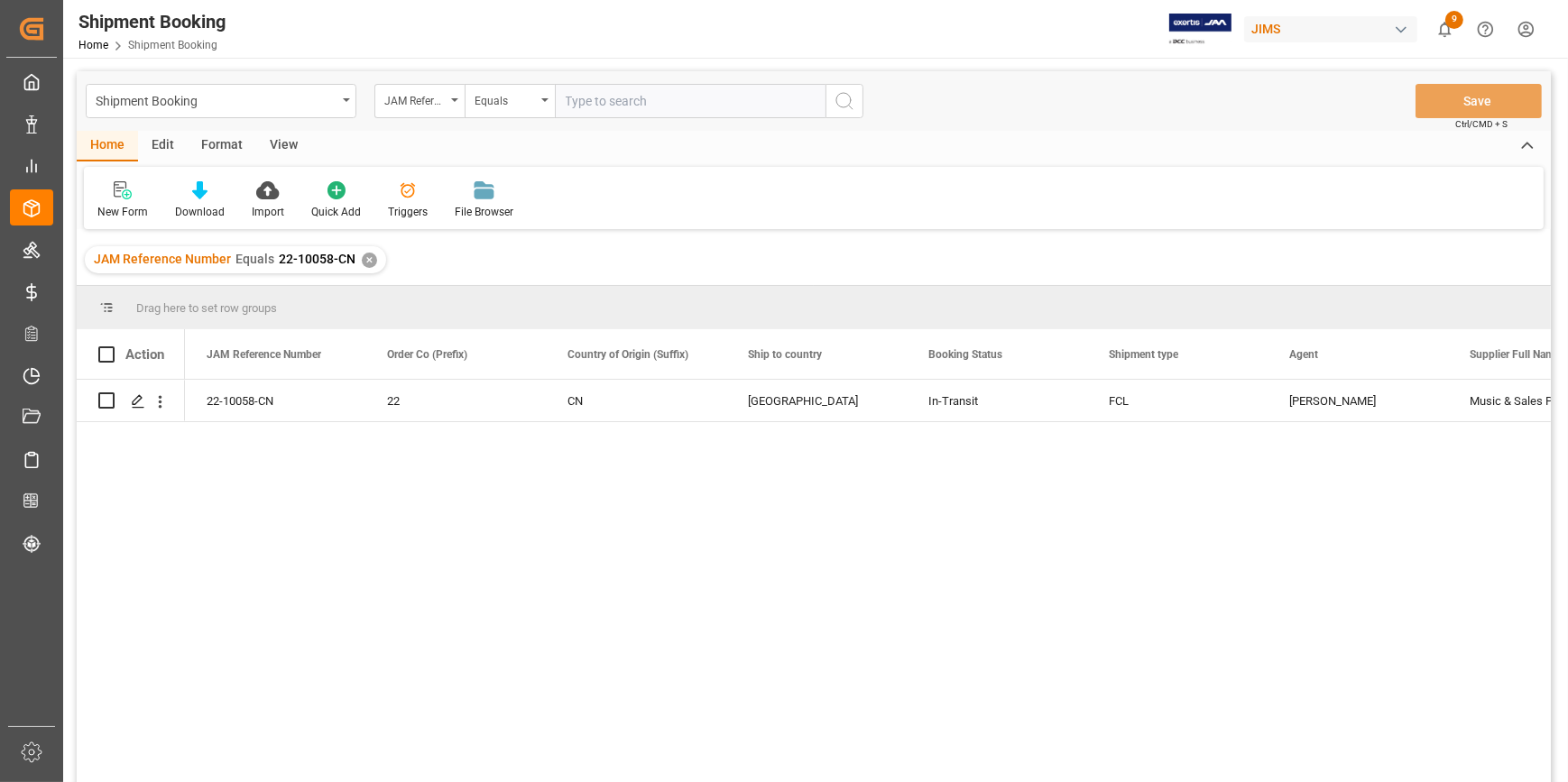
click at [682, 567] on div "22-10058-CN 22 CN United States In-Transit FCL Catherine Heng Music & Sales Pro…" at bounding box center [868, 586] width 1366 height 414
click at [131, 395] on icon "Press SPACE to select this row." at bounding box center [138, 401] width 15 height 15
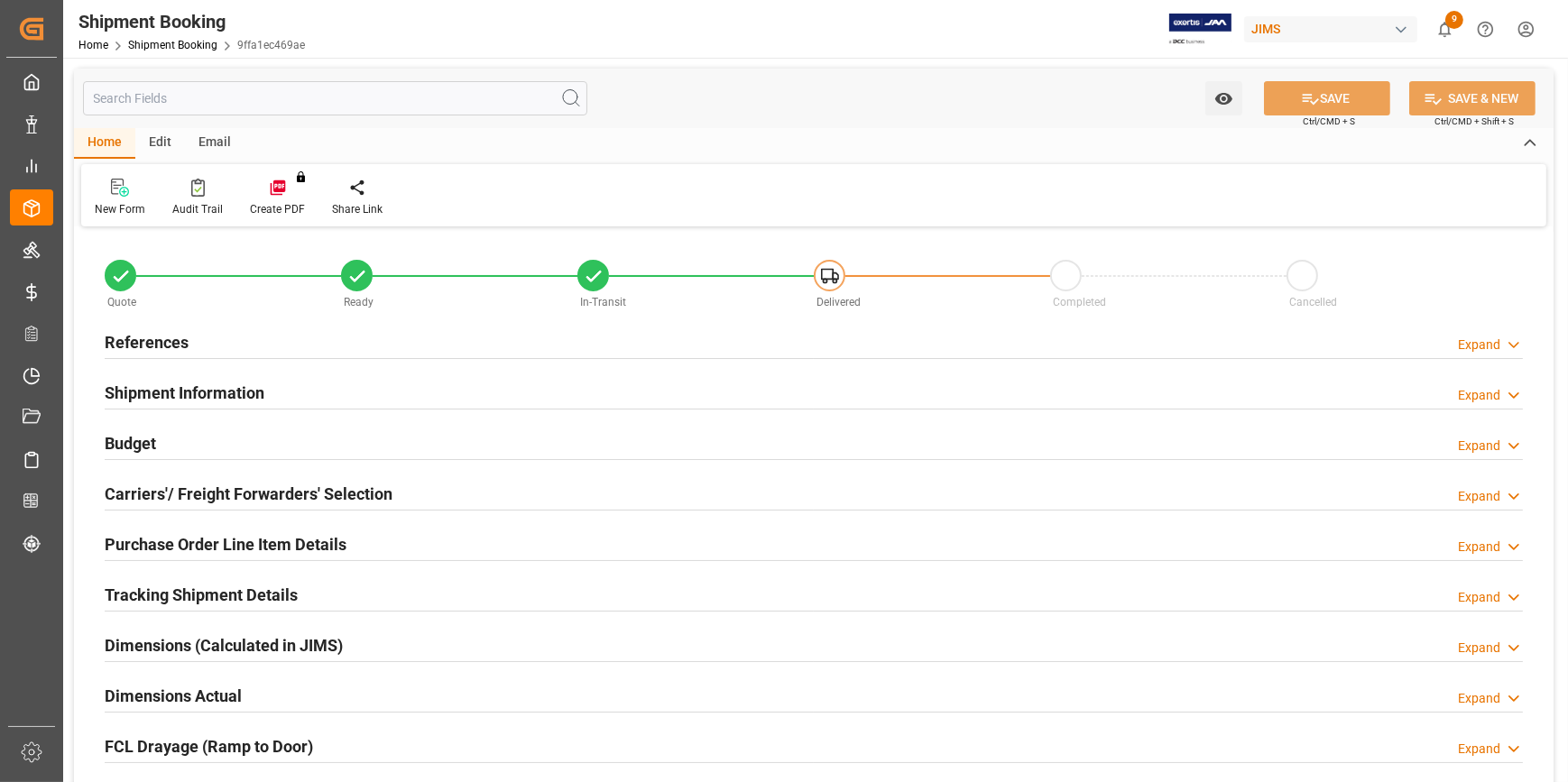
type input "9"
click at [211, 543] on h2 "Purchase Order Line Item Details" at bounding box center [226, 544] width 242 height 25
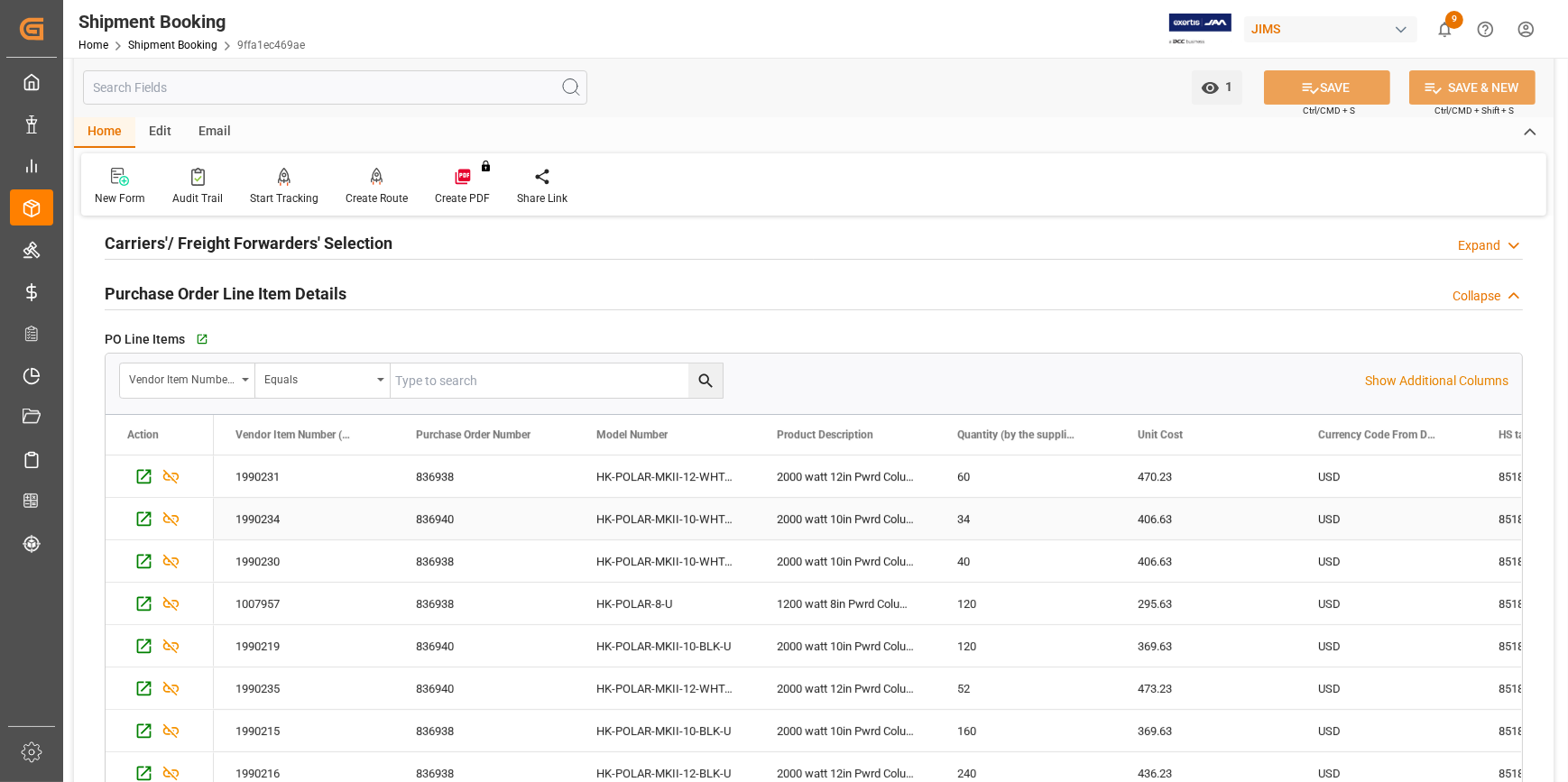
scroll to position [163, 0]
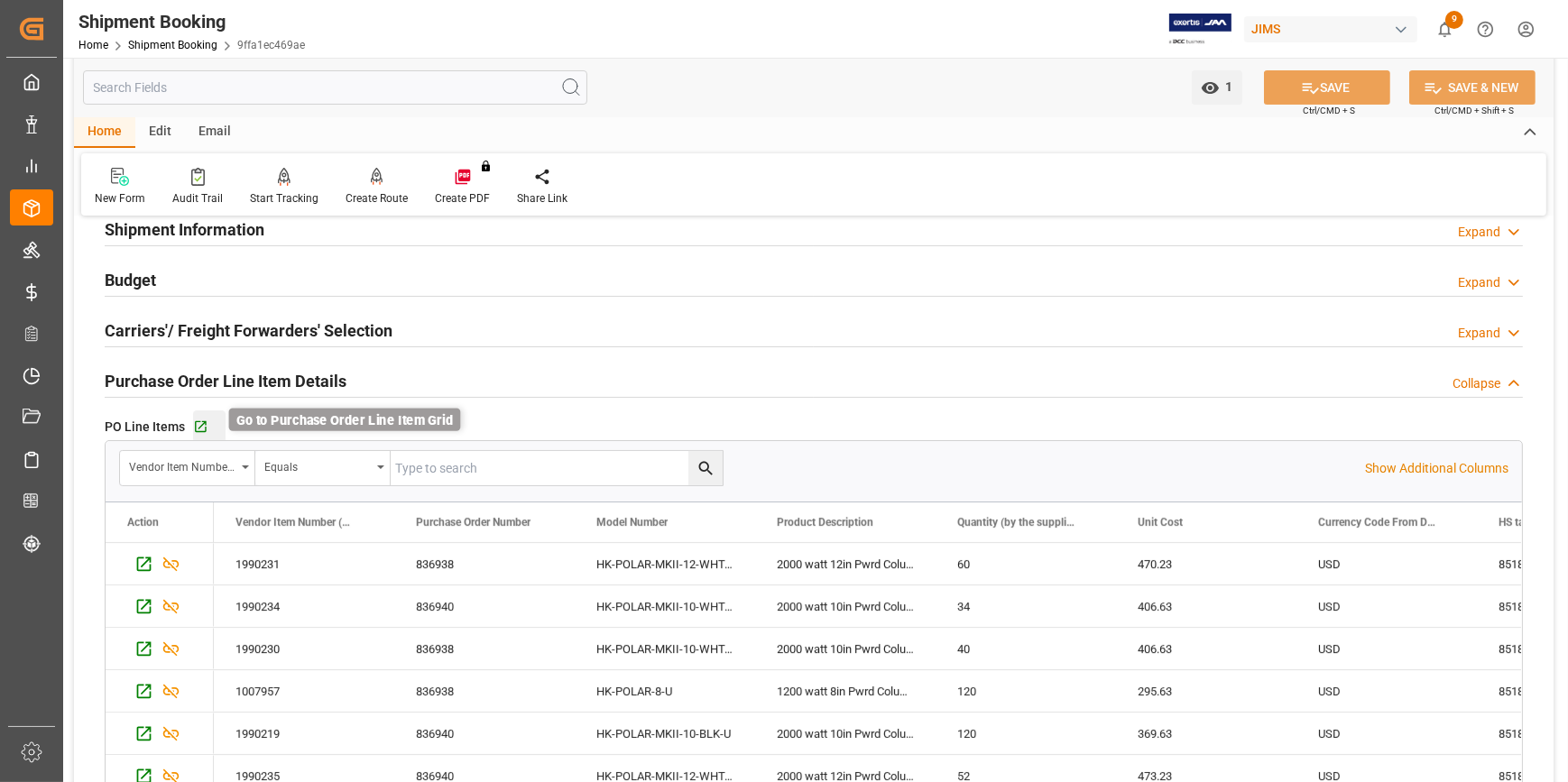
click at [200, 427] on icon "button" at bounding box center [200, 427] width 15 height 15
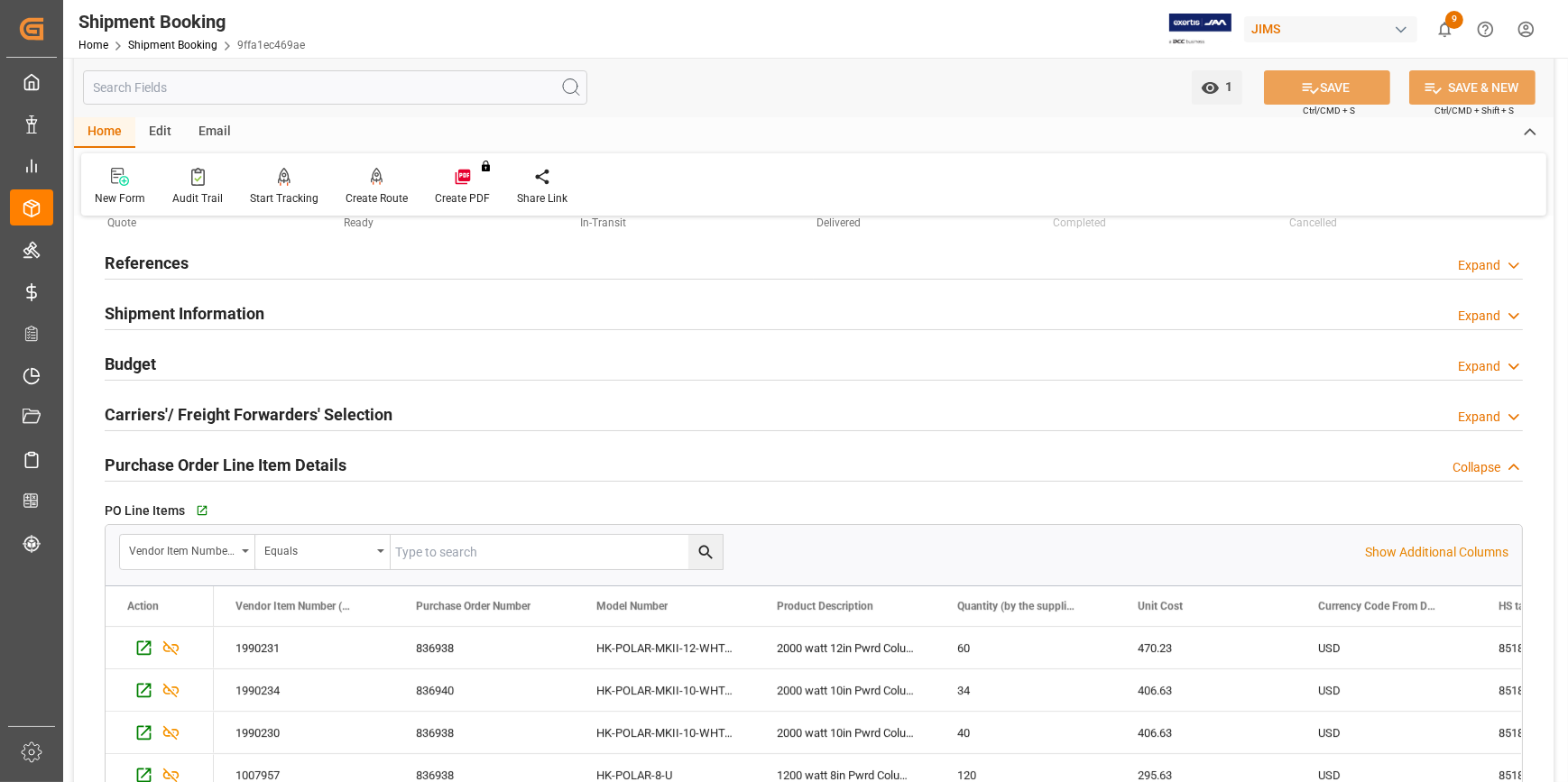
scroll to position [0, 0]
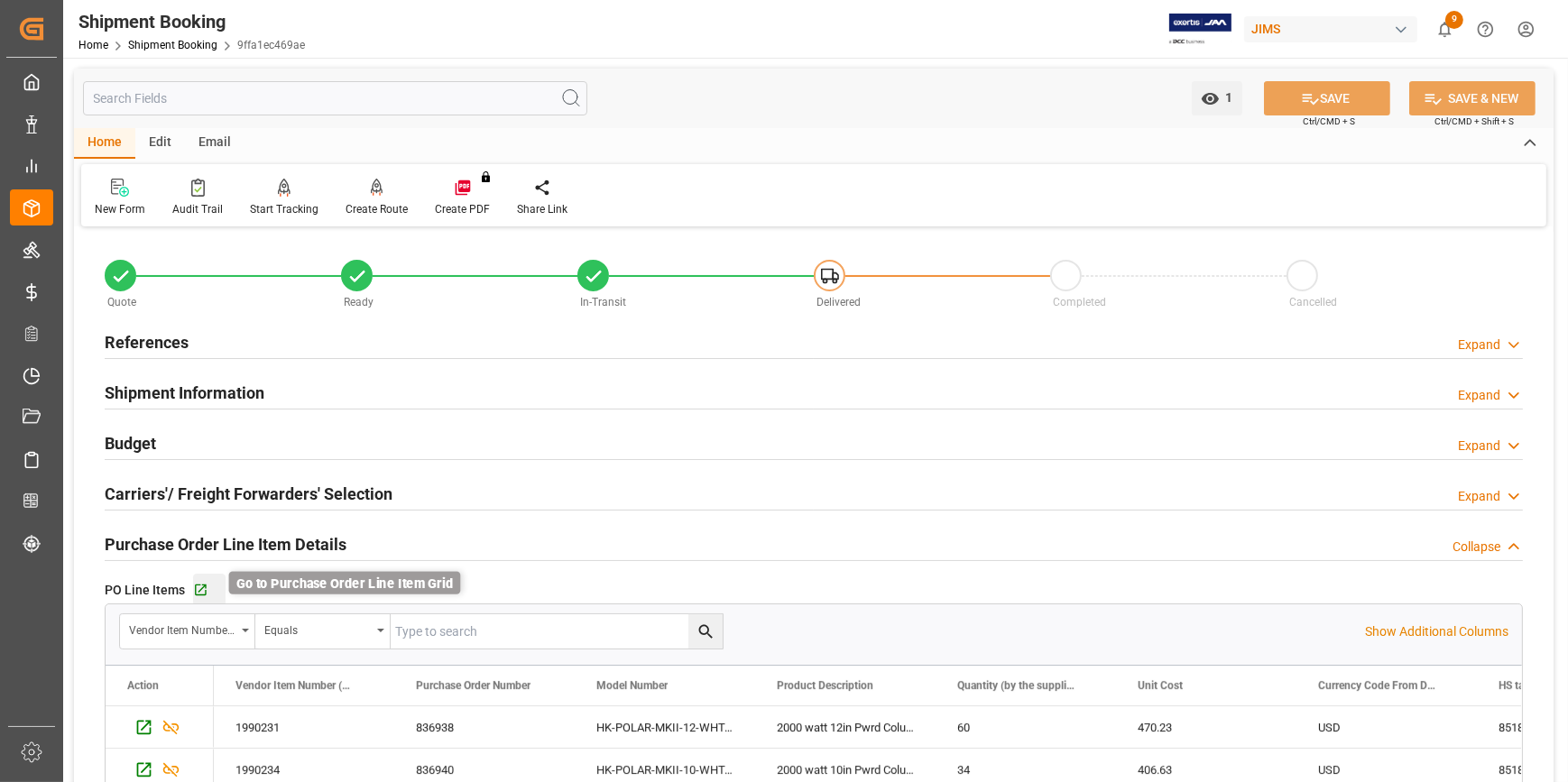
click at [193, 592] on icon "button" at bounding box center [200, 590] width 15 height 15
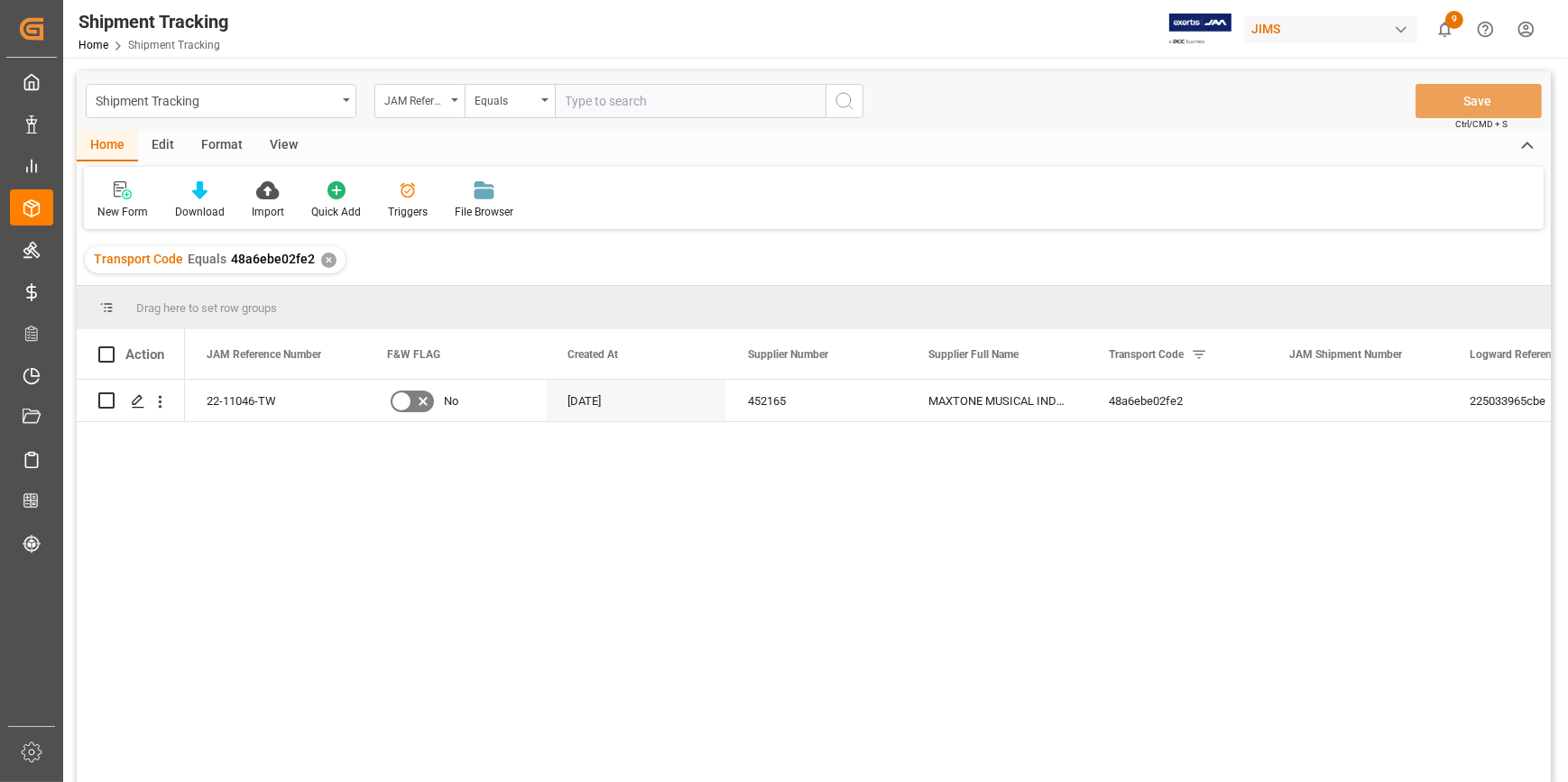
click at [574, 576] on div "22-11046-TW No [DATE] 452165 MAXTONE MUSICAL INDUSTRIES-212 48a6ebe02fe2 225033…" at bounding box center [868, 586] width 1366 height 414
click at [141, 398] on polygon "Press SPACE to select this row." at bounding box center [137, 400] width 9 height 9
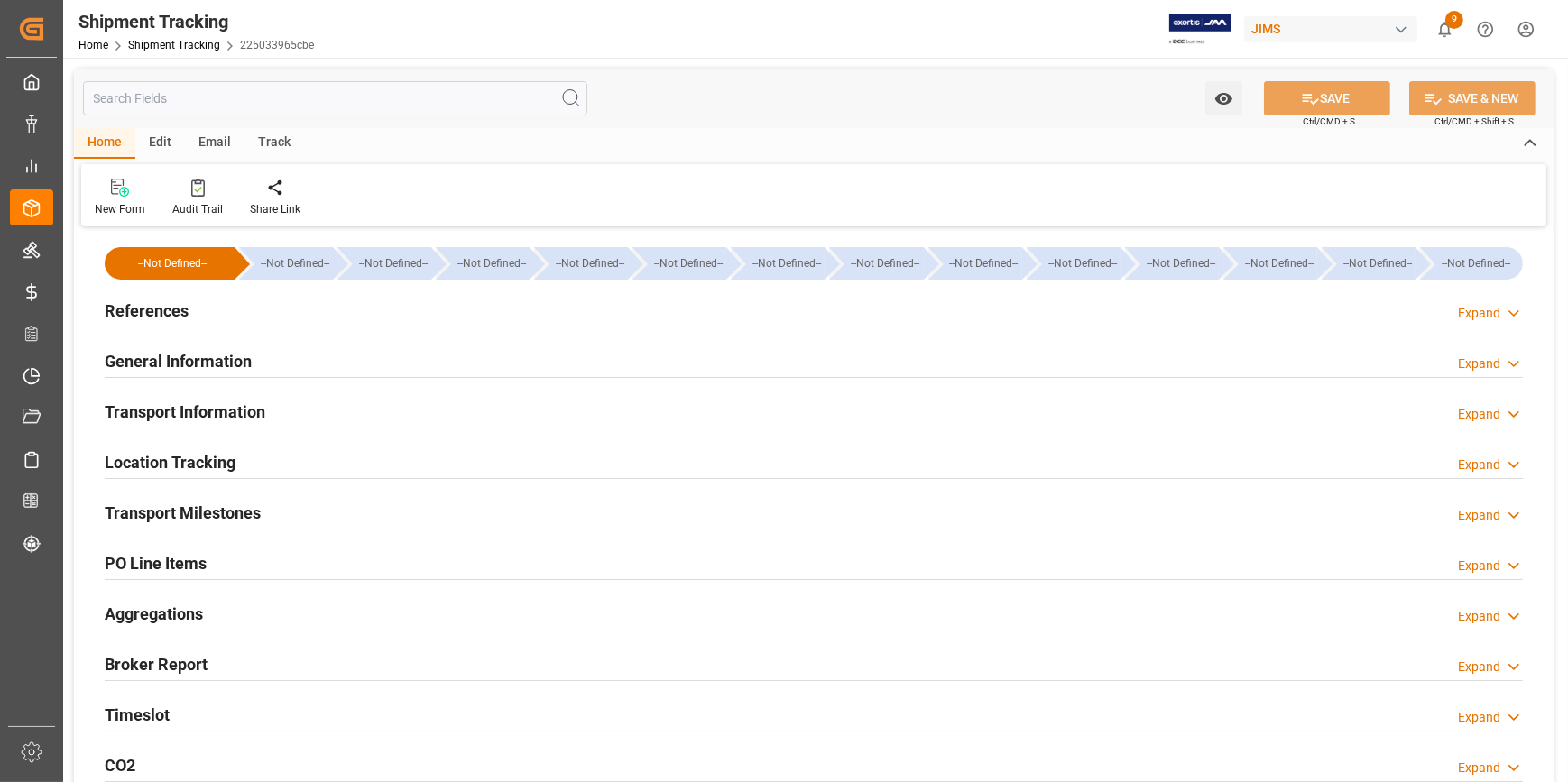
type input "[DATE]"
click at [136, 316] on h2 "References" at bounding box center [147, 310] width 84 height 25
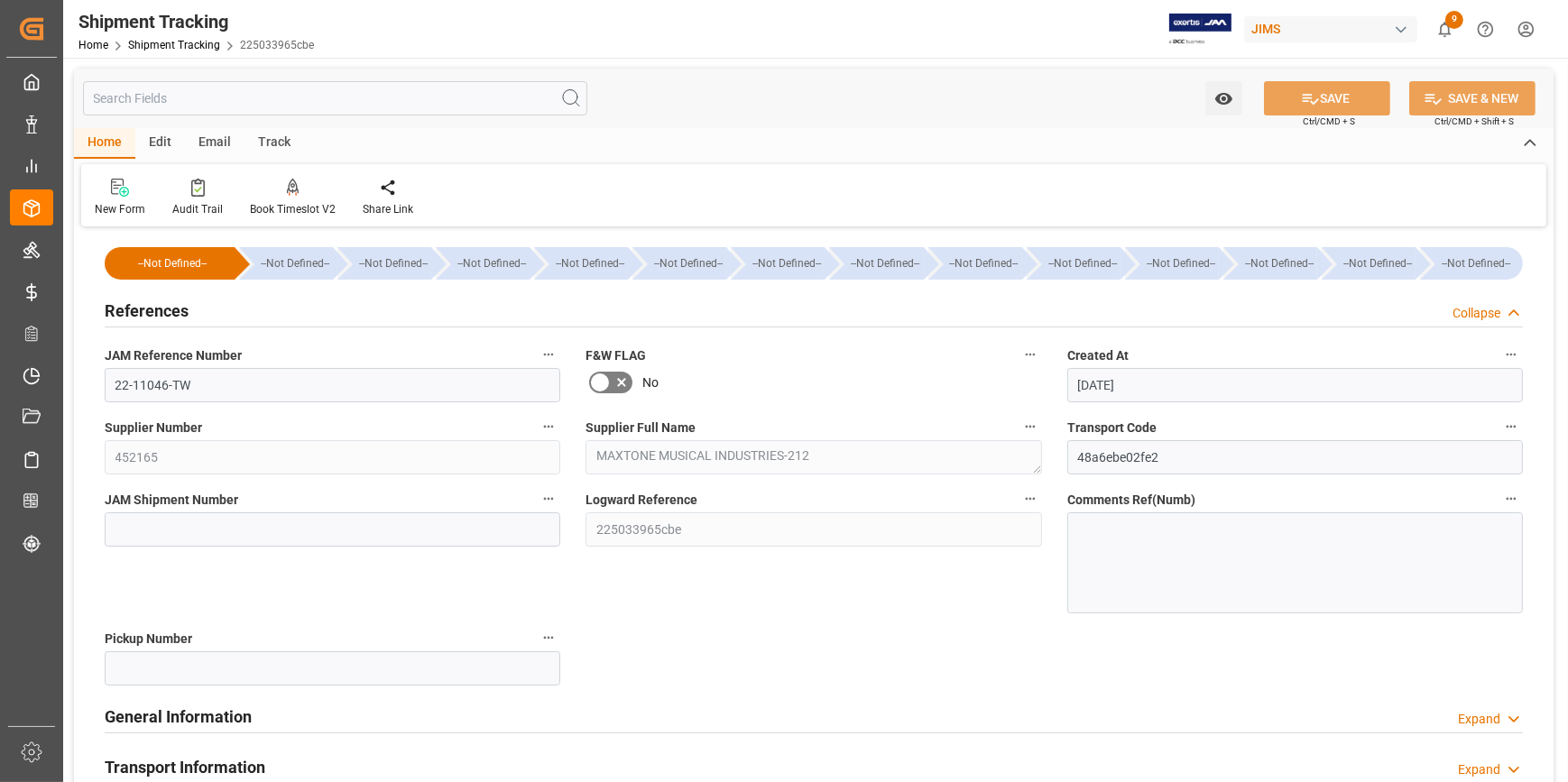
click at [153, 706] on h2 "General Information" at bounding box center [178, 716] width 147 height 25
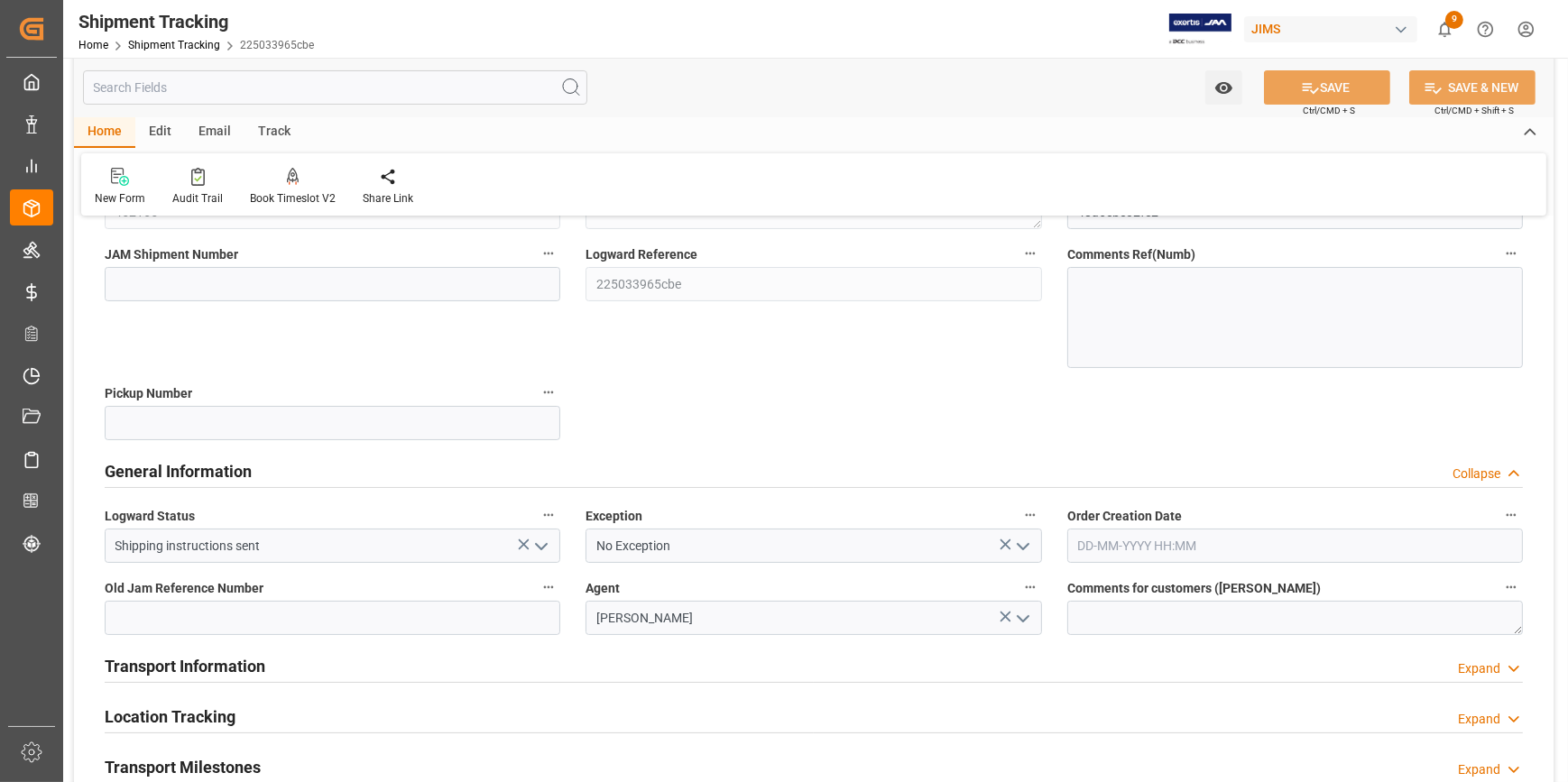
scroll to position [328, 0]
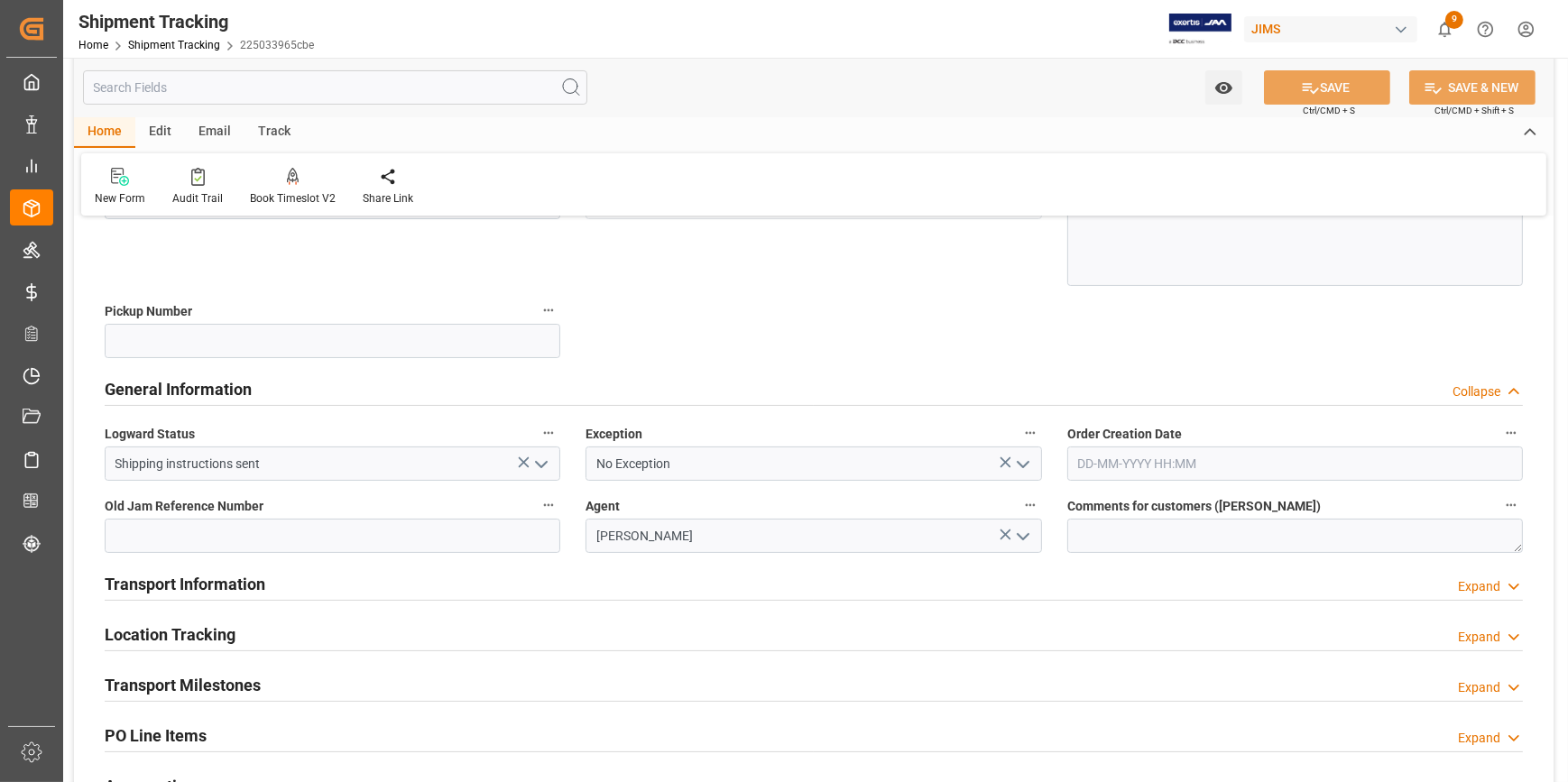
click at [148, 584] on h2 "Transport Information" at bounding box center [185, 584] width 160 height 25
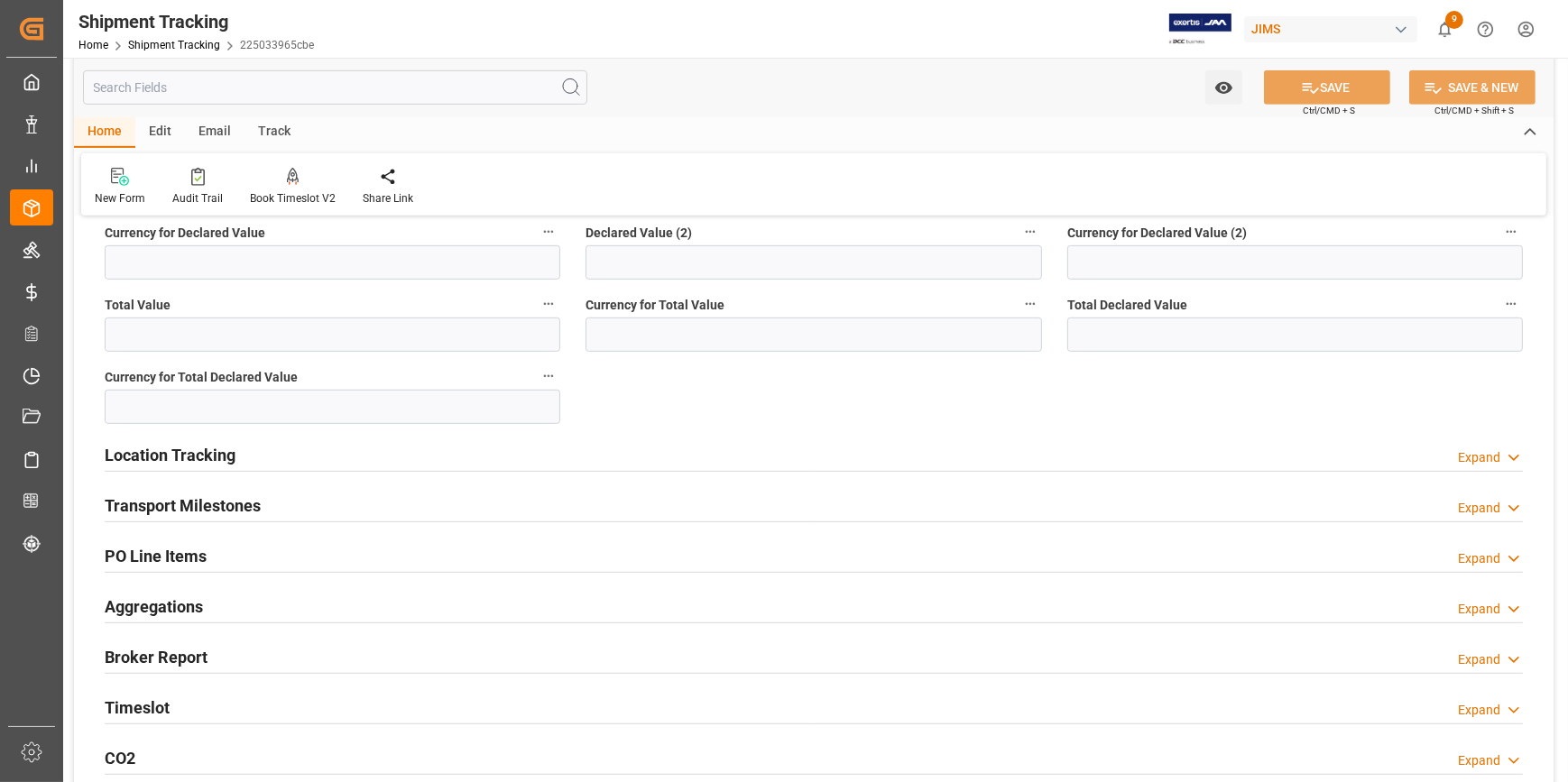
scroll to position [1229, 0]
click at [134, 462] on h2 "Location Tracking" at bounding box center [170, 453] width 131 height 25
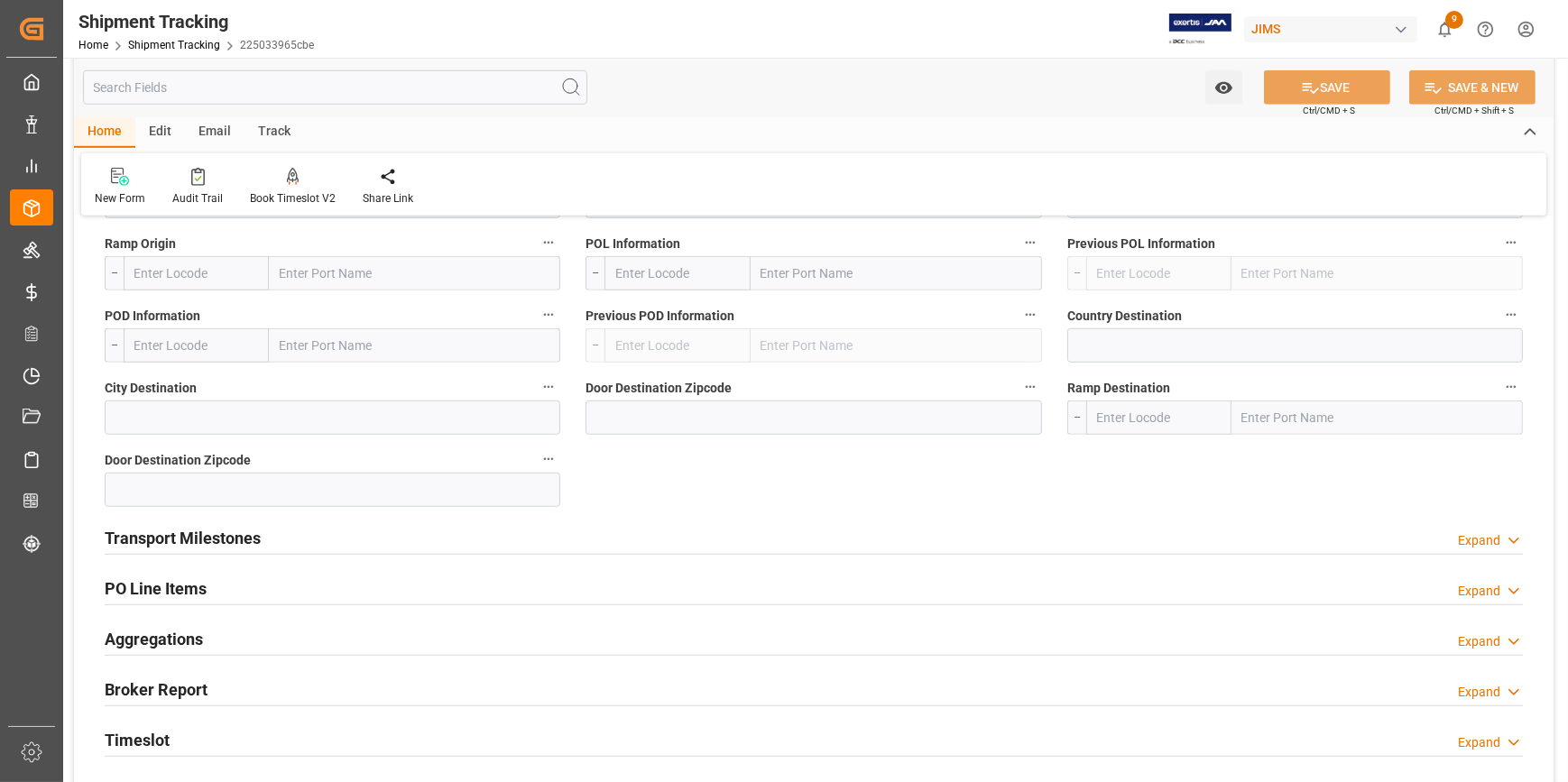
scroll to position [1558, 0]
click at [166, 543] on h2 "Transport Milestones" at bounding box center [182, 537] width 156 height 25
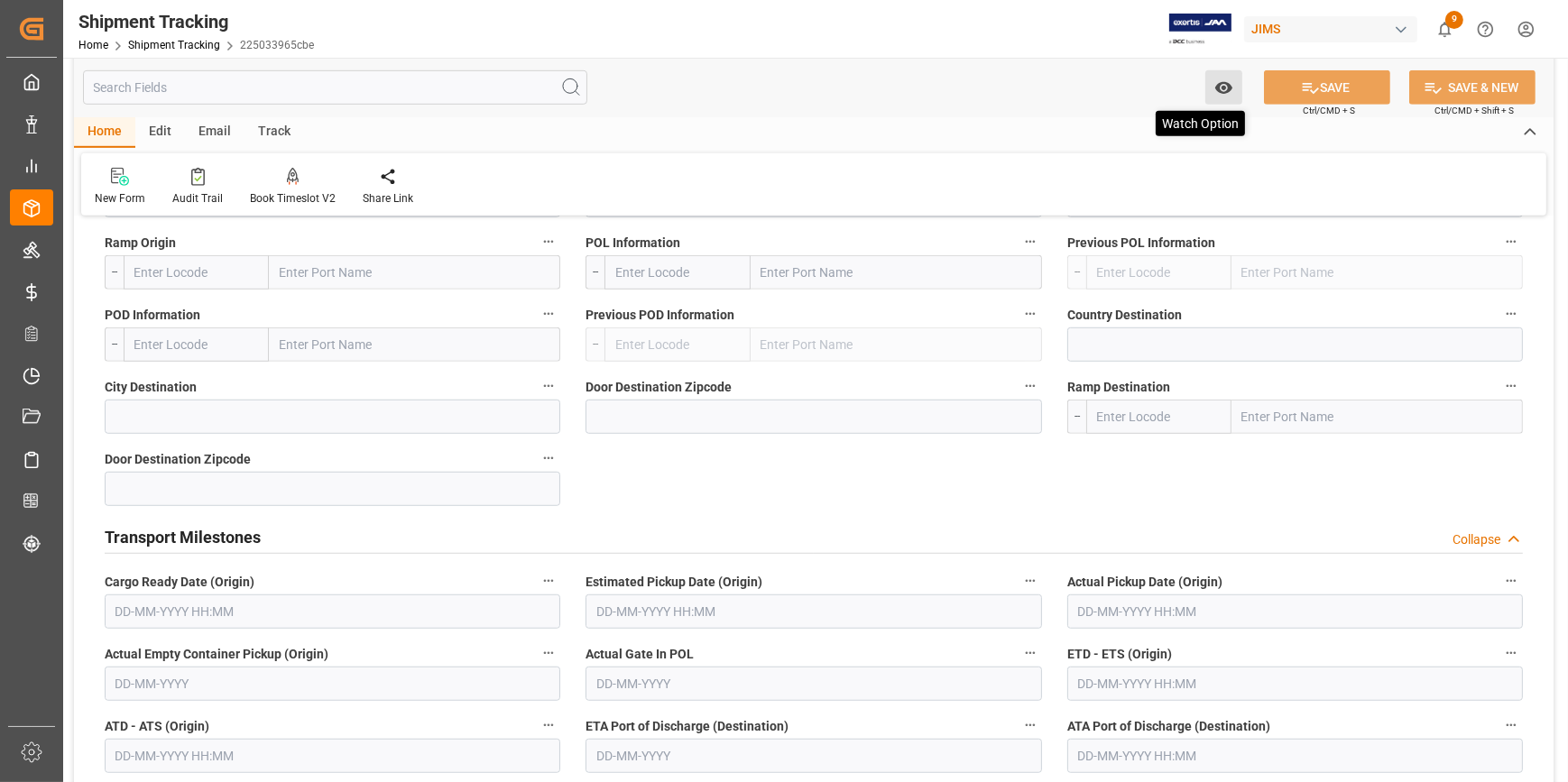
click at [1227, 95] on icon "open menu" at bounding box center [1224, 87] width 19 height 19
click at [1114, 127] on span "Start Watching" at bounding box center [1148, 127] width 164 height 19
click at [659, 503] on div "--Not Defined-- --Not Defined-- --Not Defined-- --Not Defined-- --Not Defined--…" at bounding box center [813, 32] width 1480 height 2715
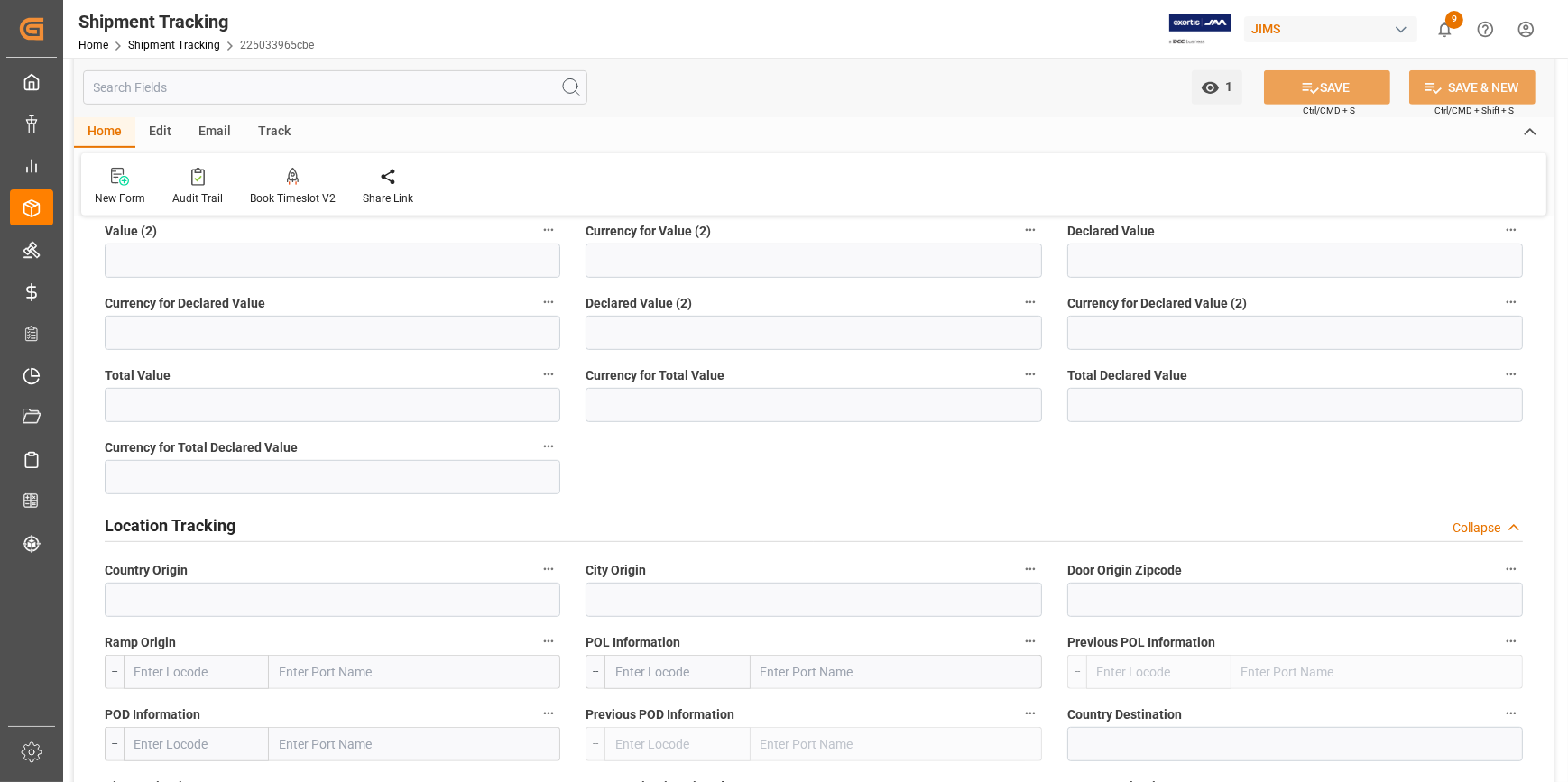
scroll to position [1147, 0]
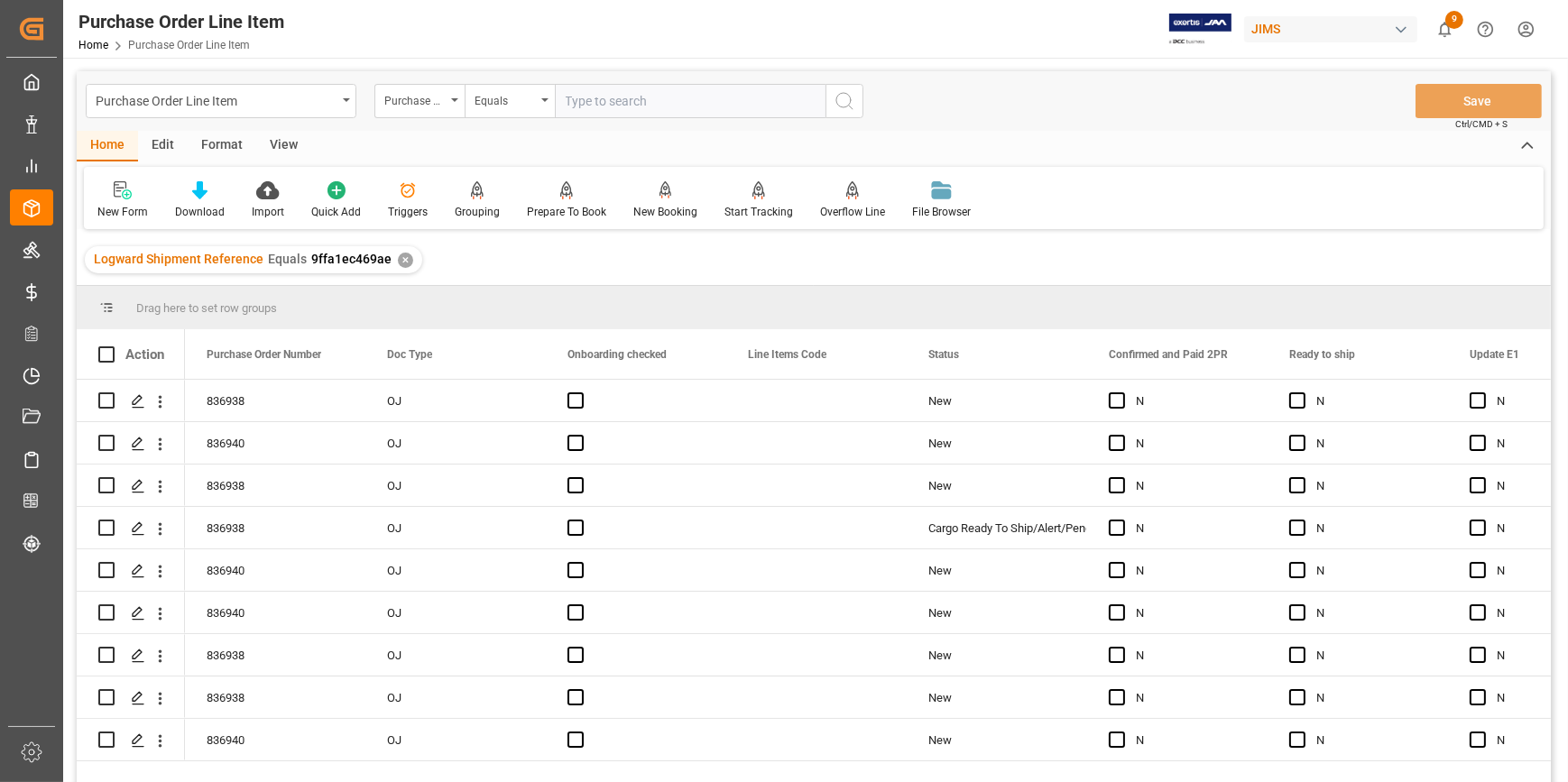
click at [581, 107] on input "text" at bounding box center [689, 101] width 270 height 35
click at [1299, 401] on span "Press SPACE to select this row." at bounding box center [1298, 401] width 16 height 16
click at [1303, 392] on input "Press SPACE to select this row." at bounding box center [1303, 392] width 0 height 0
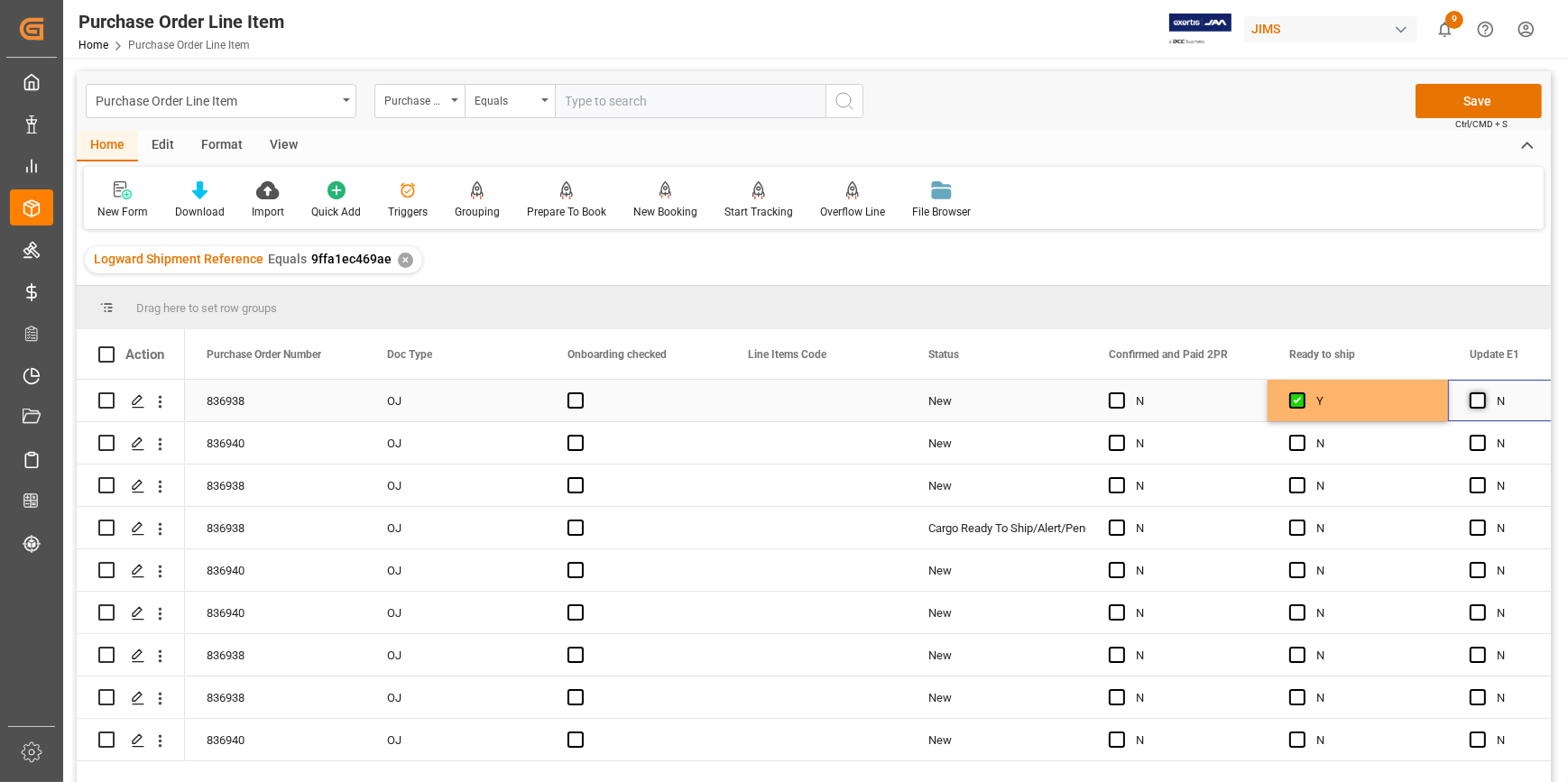
click at [1478, 401] on span "Press SPACE to select this row." at bounding box center [1478, 401] width 16 height 16
click at [1483, 392] on input "Press SPACE to select this row." at bounding box center [1483, 392] width 0 height 0
click at [1390, 407] on div "Y" at bounding box center [1371, 401] width 110 height 42
drag, startPoint x: 1444, startPoint y: 416, endPoint x: 1415, endPoint y: 807, distance: 392.1
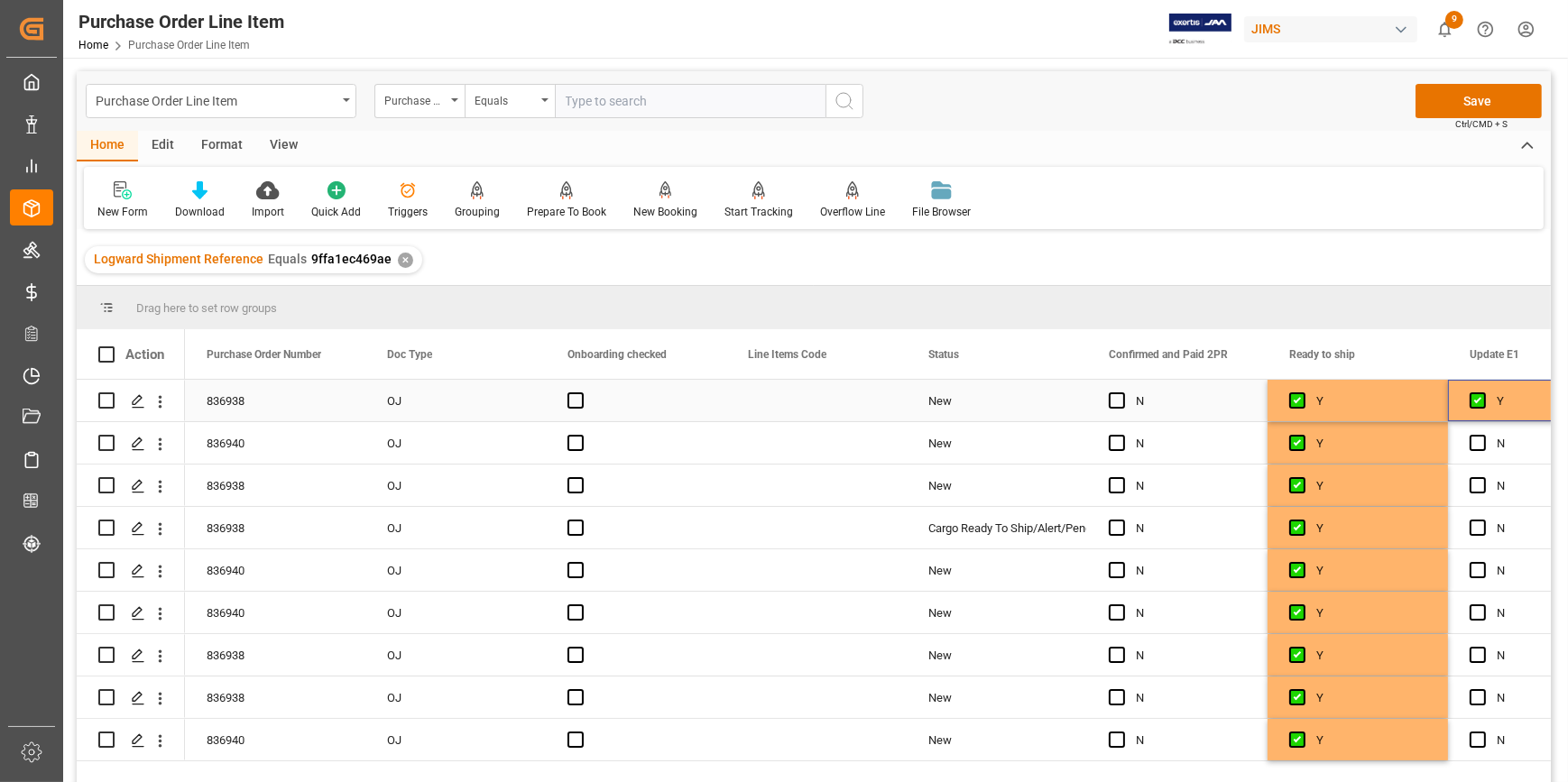
click at [1502, 407] on div "Y" at bounding box center [1552, 401] width 110 height 42
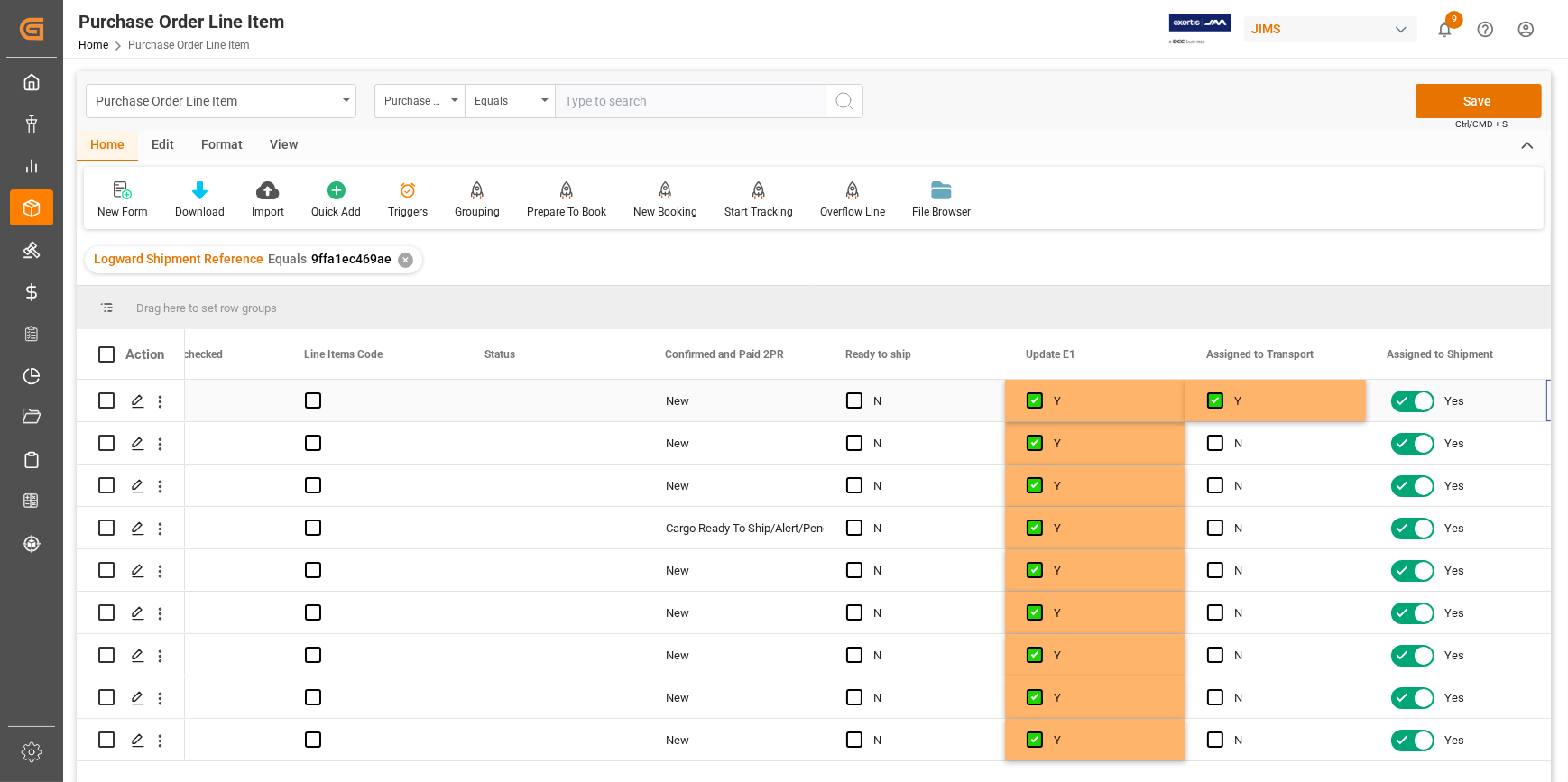
scroll to position [0, 443]
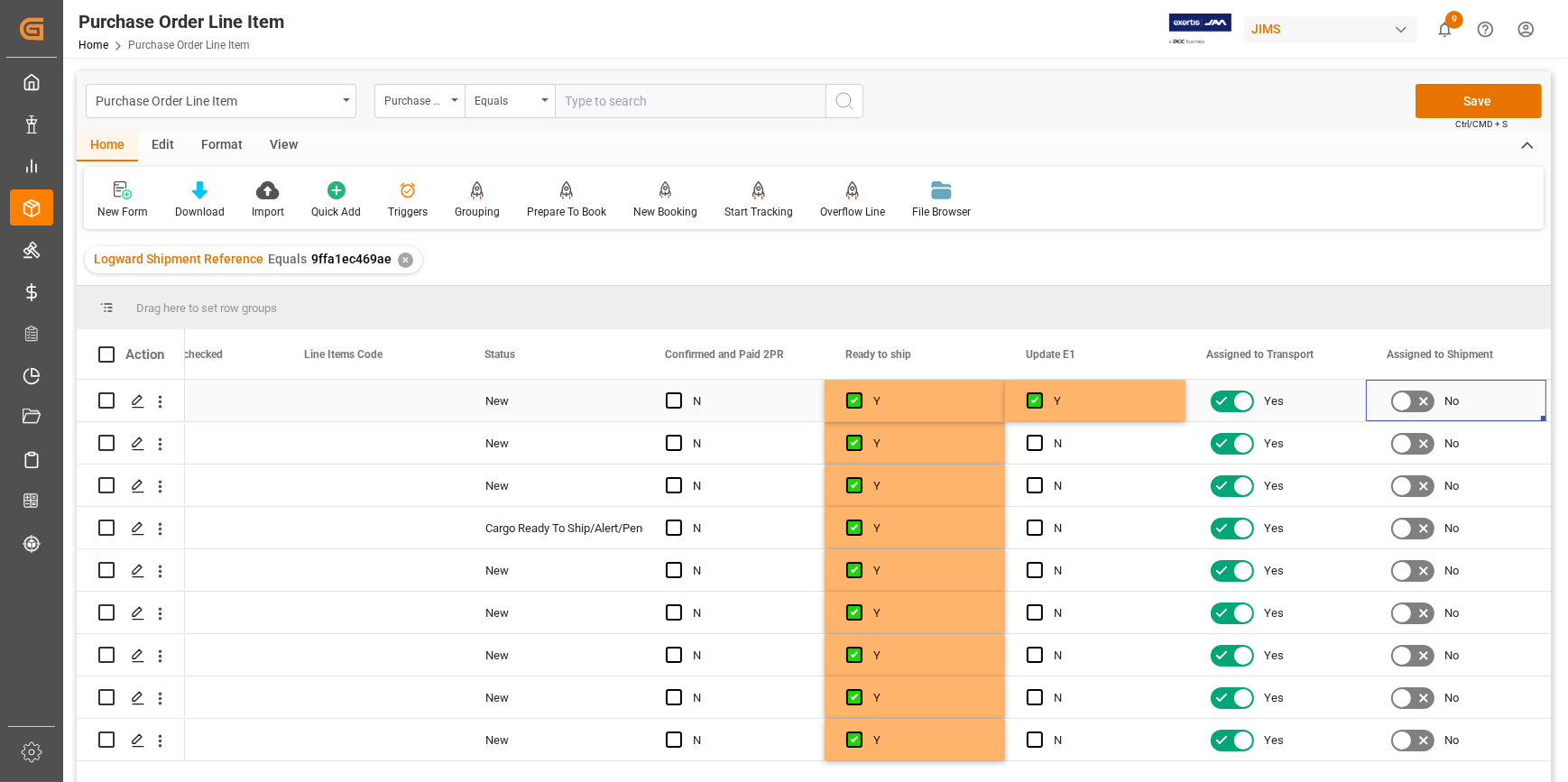
click at [1143, 399] on div "Y" at bounding box center [1108, 401] width 110 height 42
drag, startPoint x: 1179, startPoint y: 416, endPoint x: 1183, endPoint y: 738, distance: 322.0
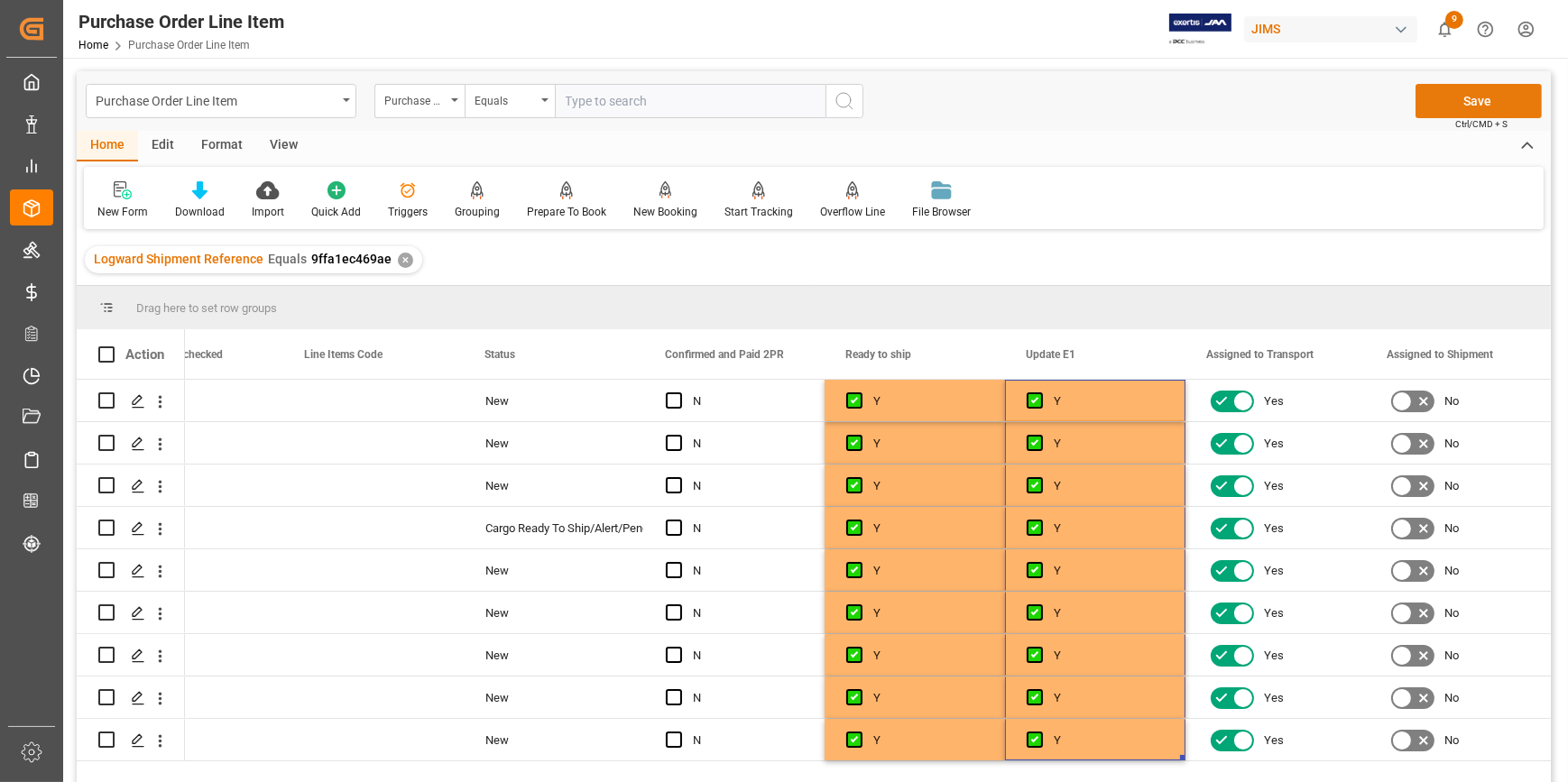
click at [1455, 95] on button "Save" at bounding box center [1478, 101] width 127 height 35
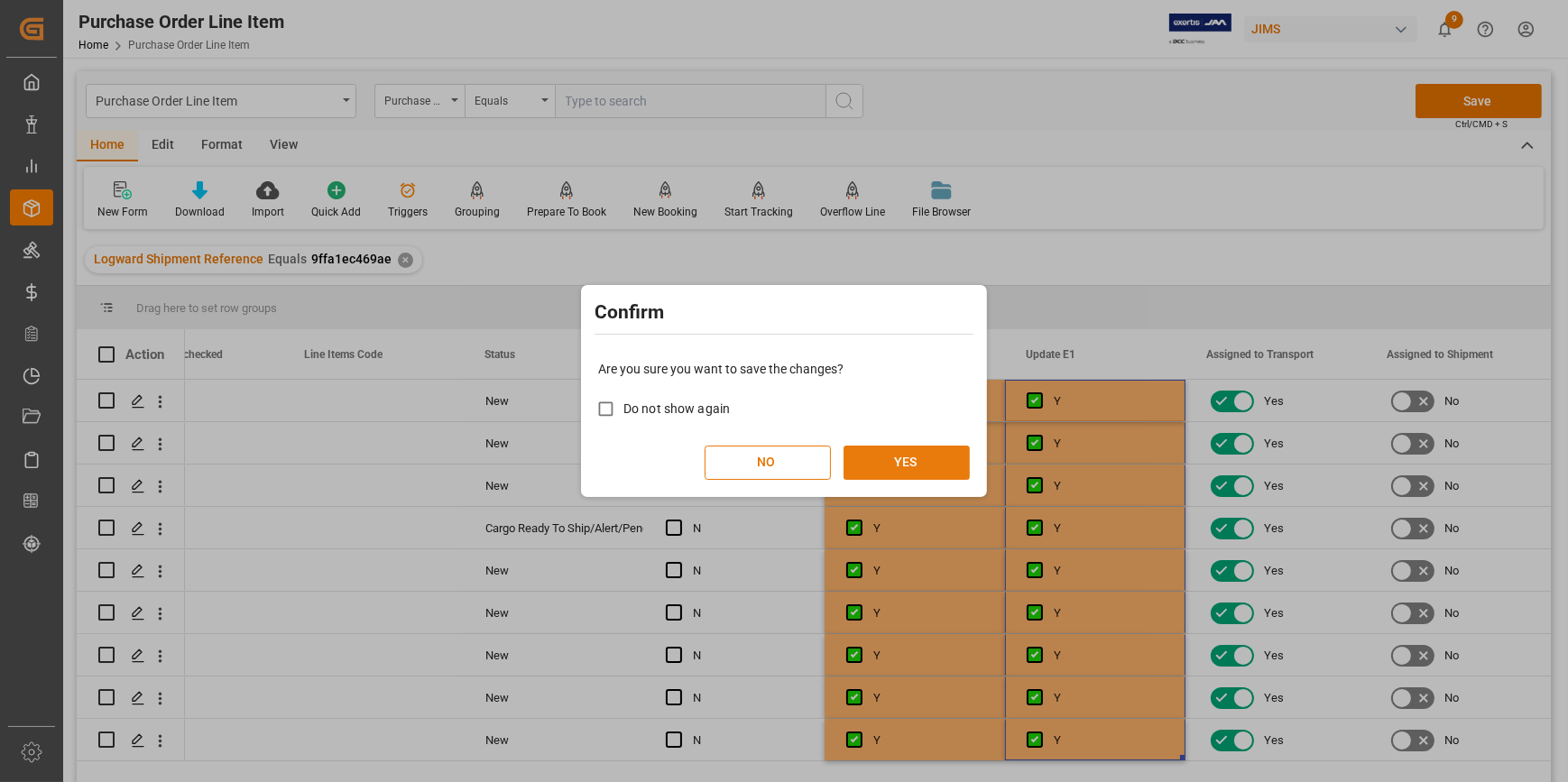
click at [885, 470] on button "YES" at bounding box center [906, 462] width 127 height 35
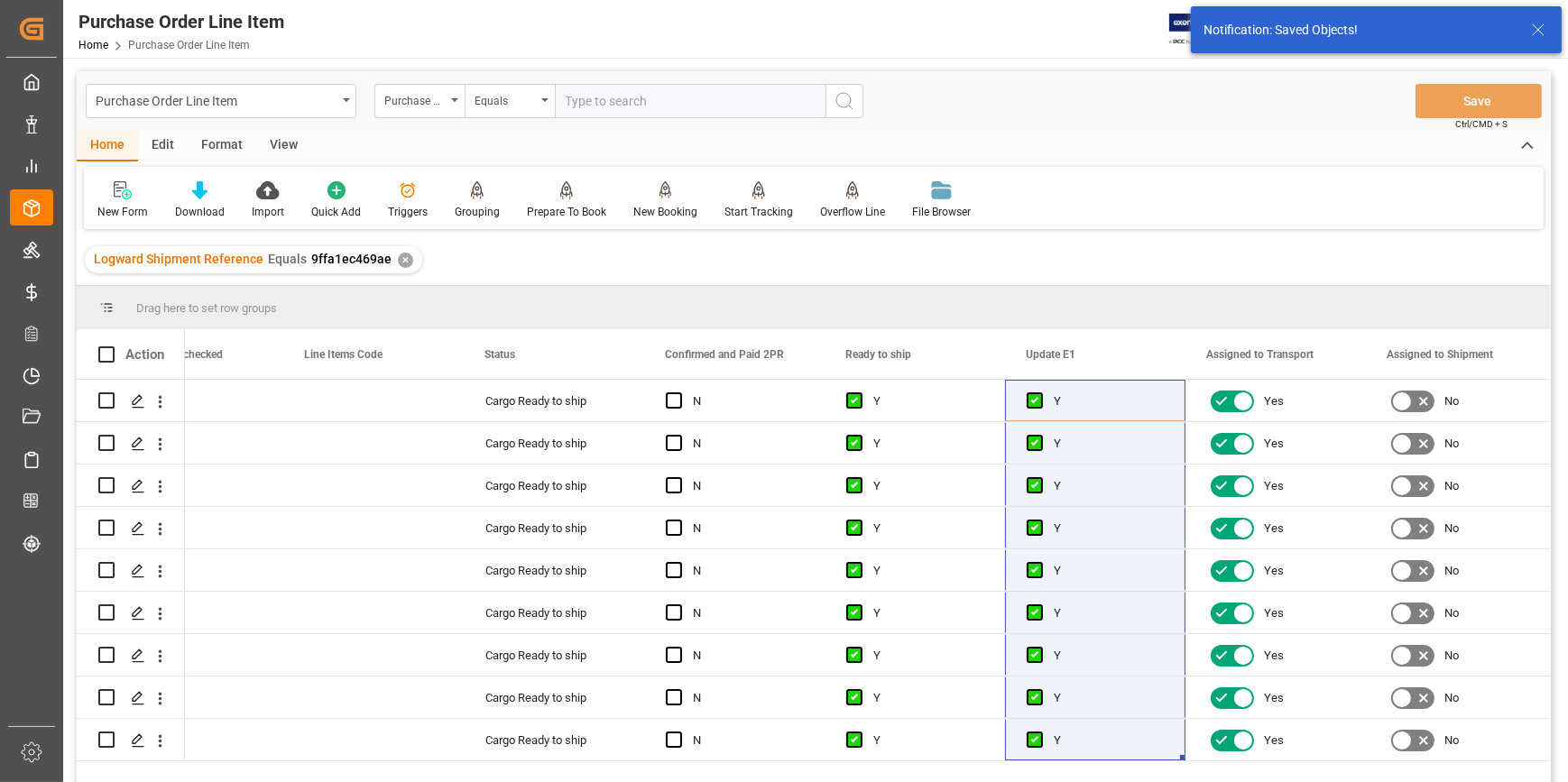
click at [278, 147] on div "View" at bounding box center [283, 147] width 55 height 31
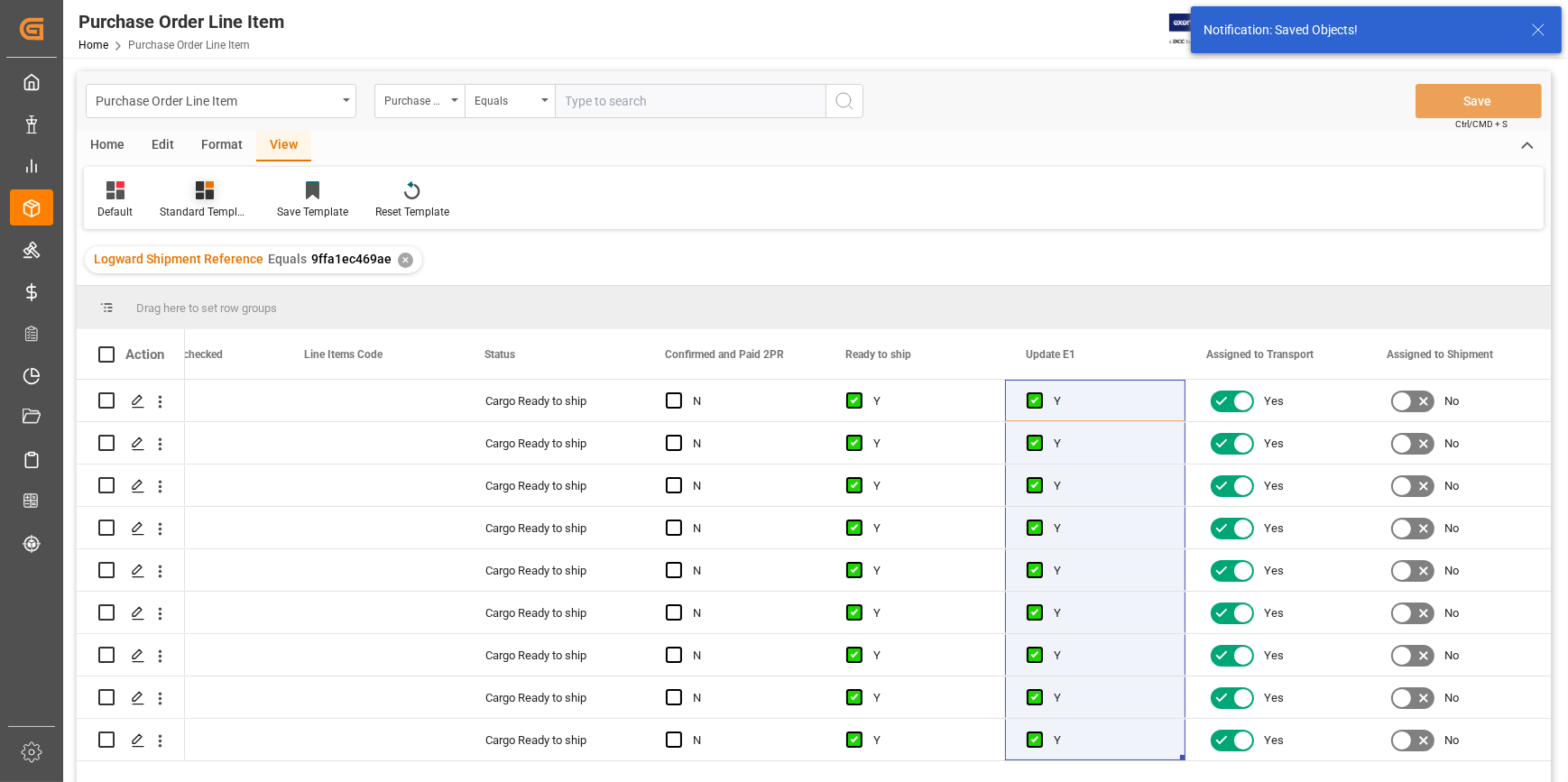
click at [220, 207] on div "Standard Templates" at bounding box center [204, 212] width 90 height 16
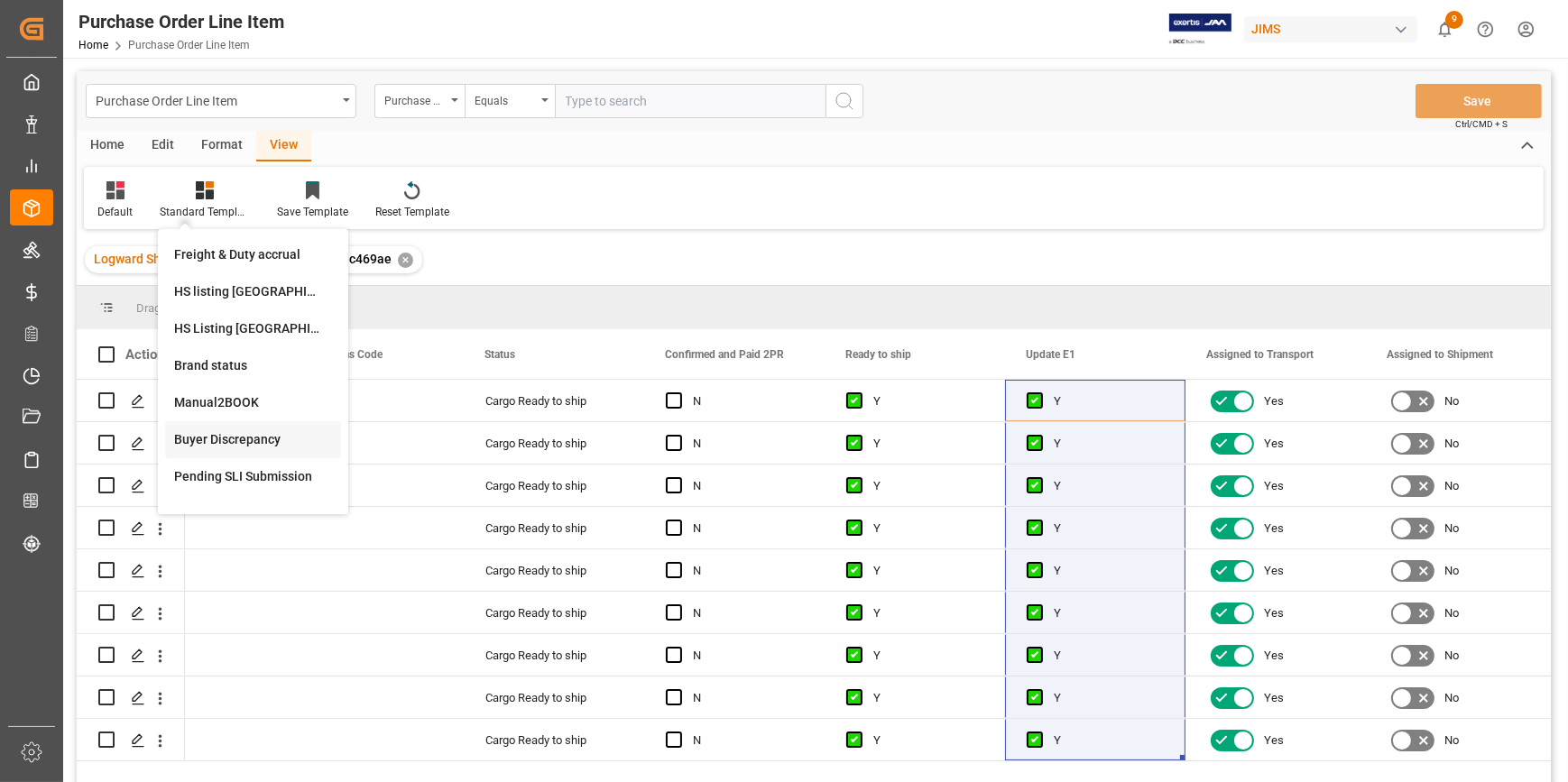
click at [212, 442] on div "Buyer Discrepancy" at bounding box center [252, 440] width 158 height 19
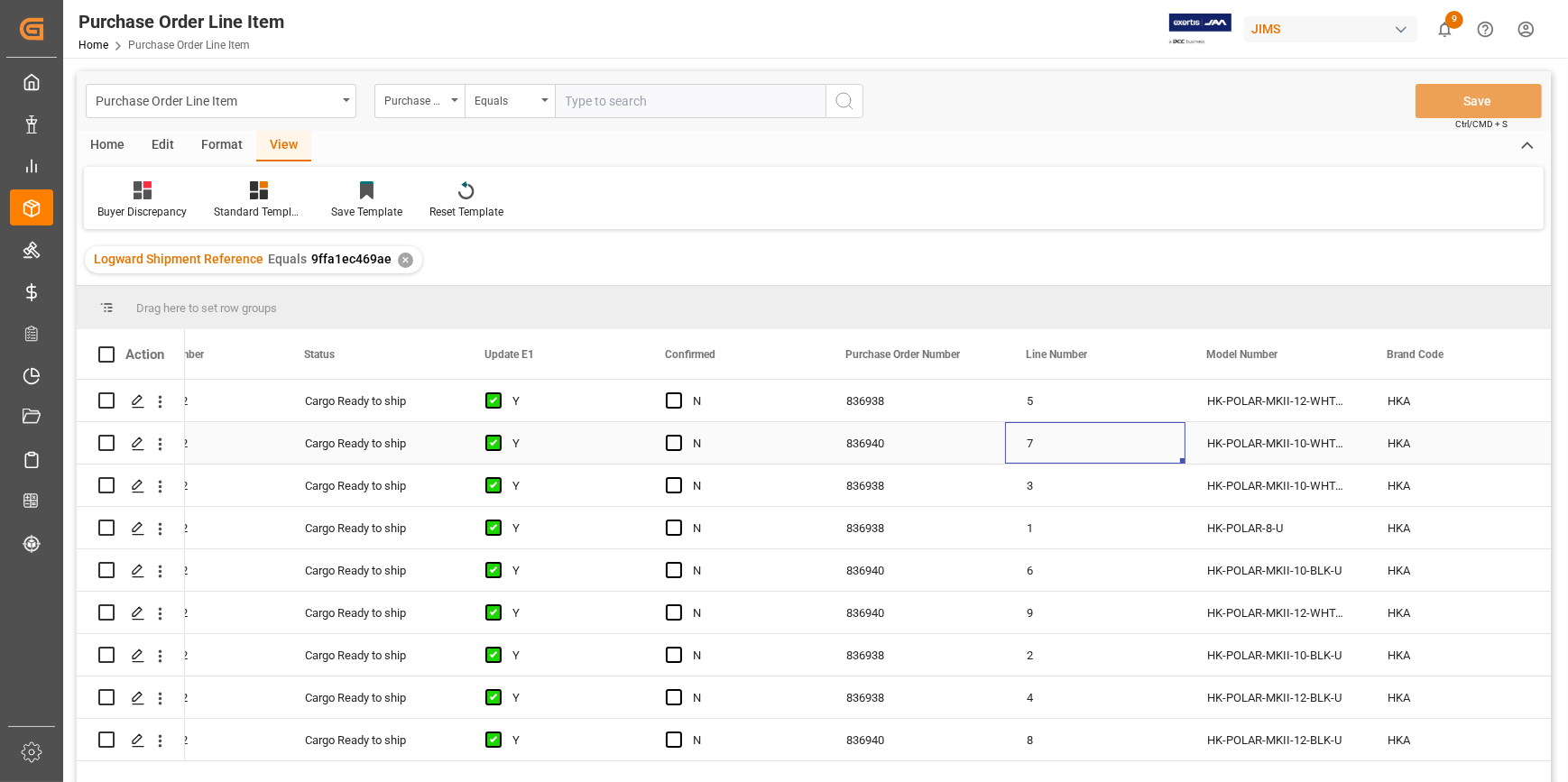
click at [1035, 423] on div "7" at bounding box center [1095, 443] width 180 height 42
click at [827, 398] on div "836938" at bounding box center [915, 401] width 180 height 42
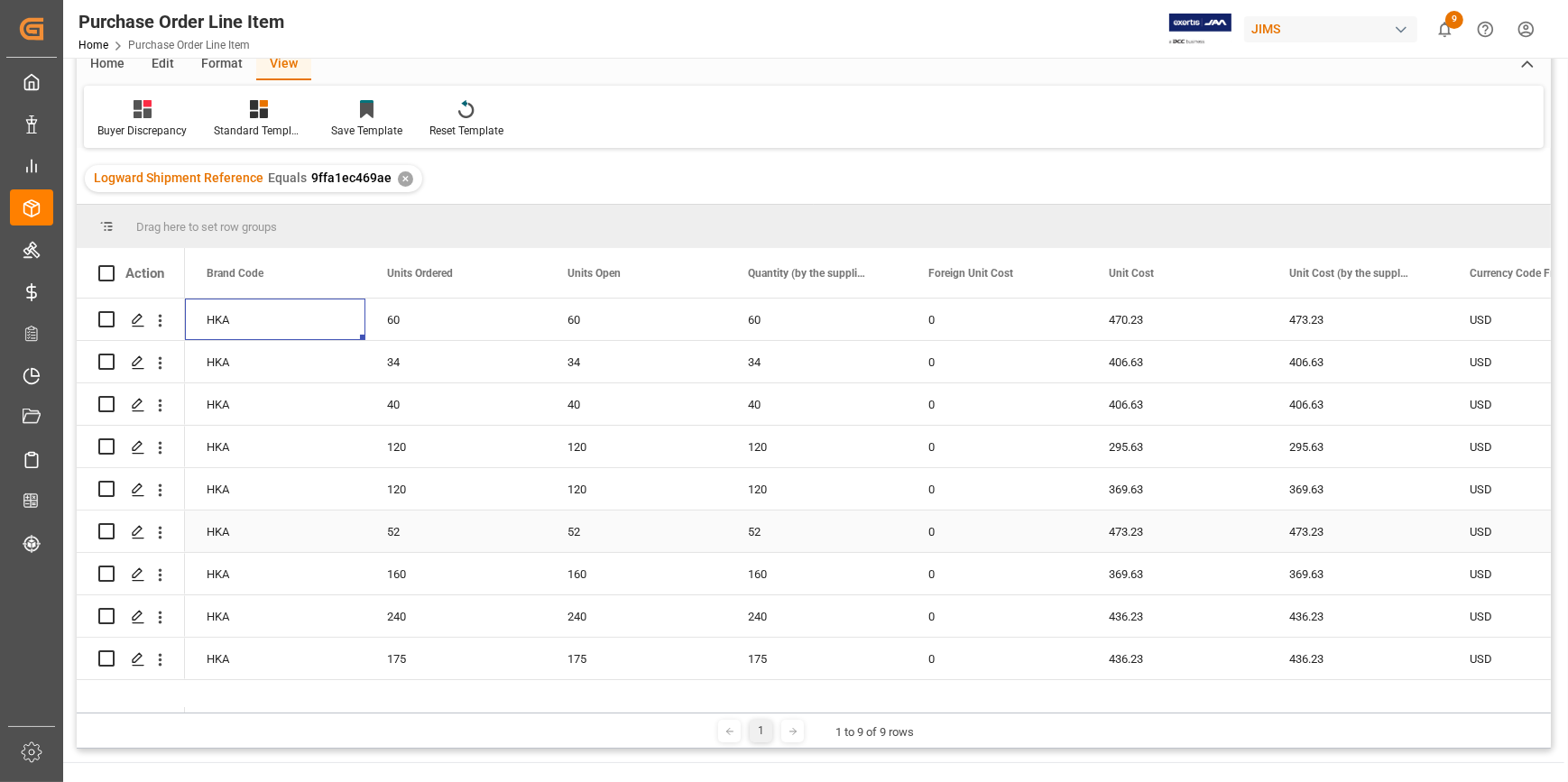
scroll to position [0, 0]
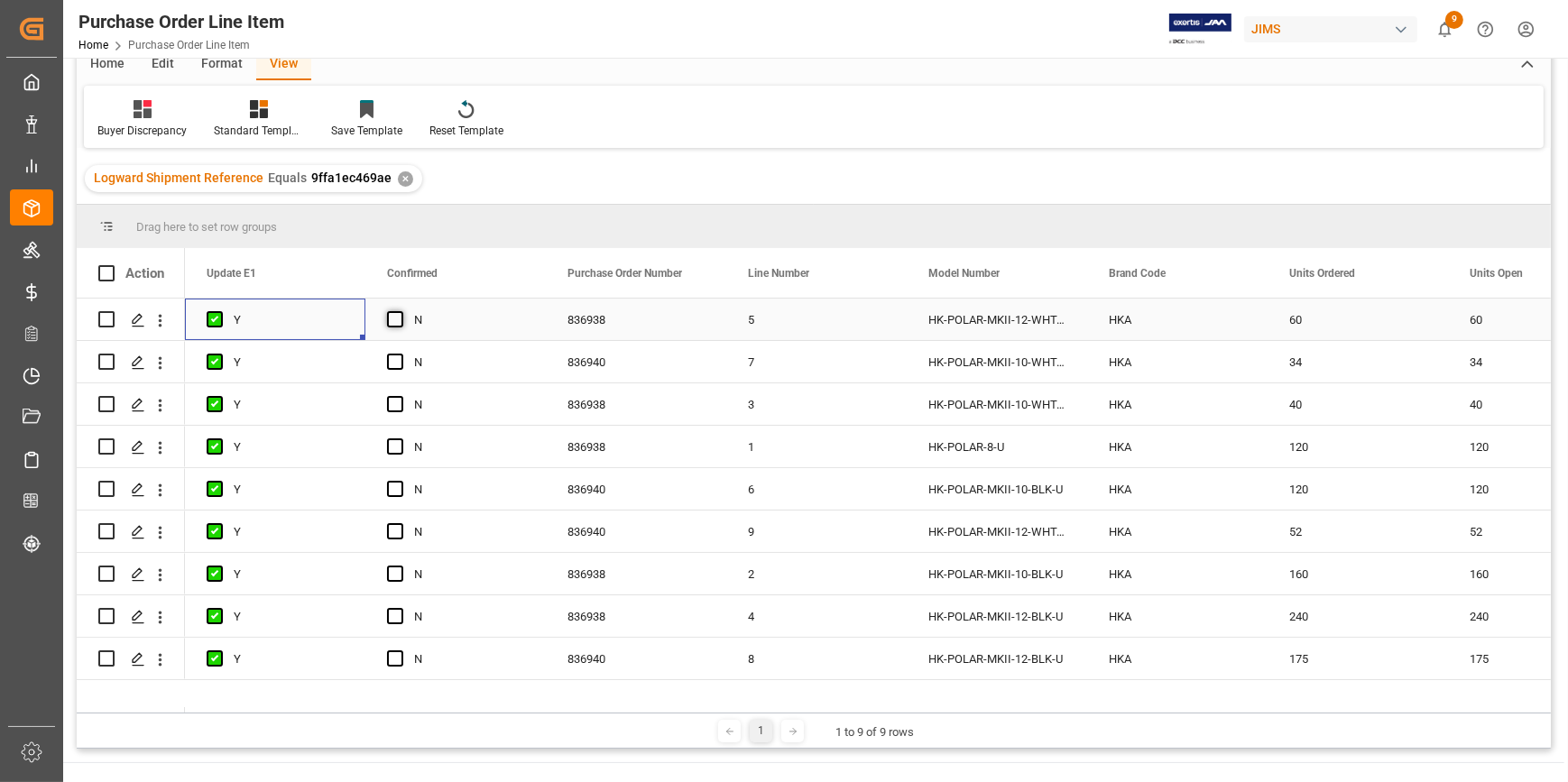
click at [392, 319] on span "Press SPACE to select this row." at bounding box center [395, 320] width 16 height 16
click at [401, 311] on input "Press SPACE to select this row." at bounding box center [401, 311] width 0 height 0
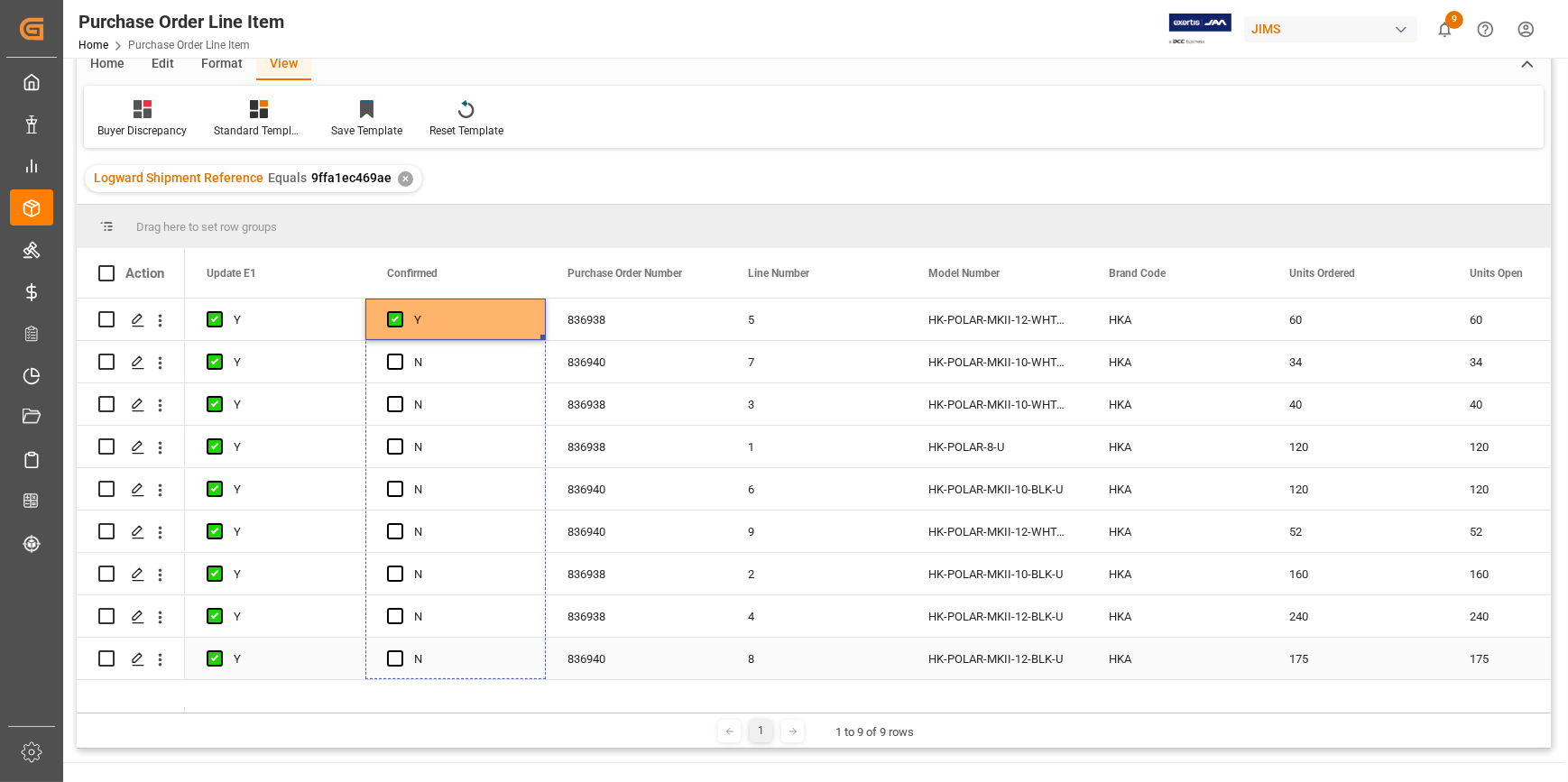
drag, startPoint x: 543, startPoint y: 337, endPoint x: 524, endPoint y: 646, distance: 309.6
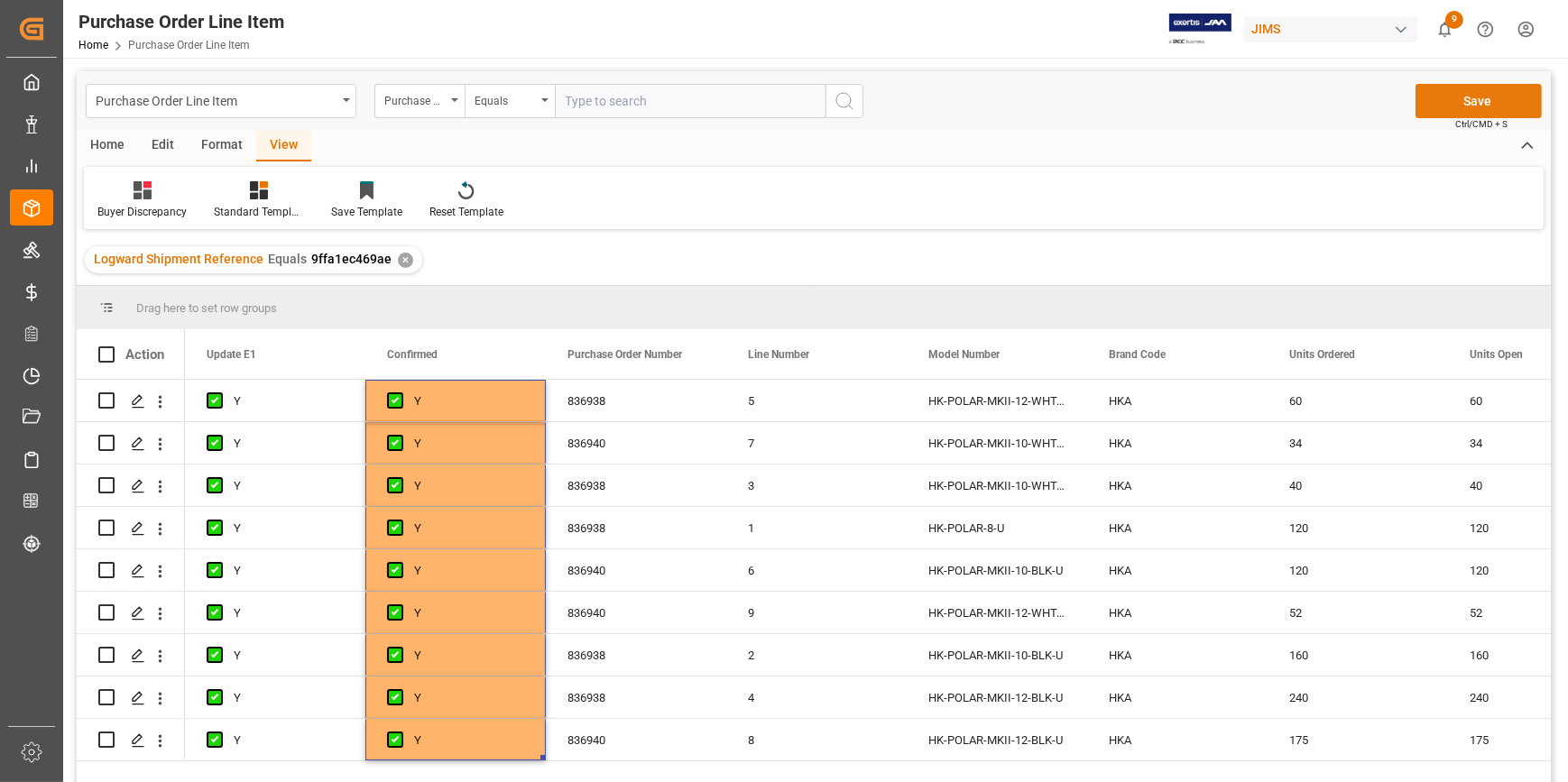
click at [1439, 104] on button "Save" at bounding box center [1478, 101] width 127 height 35
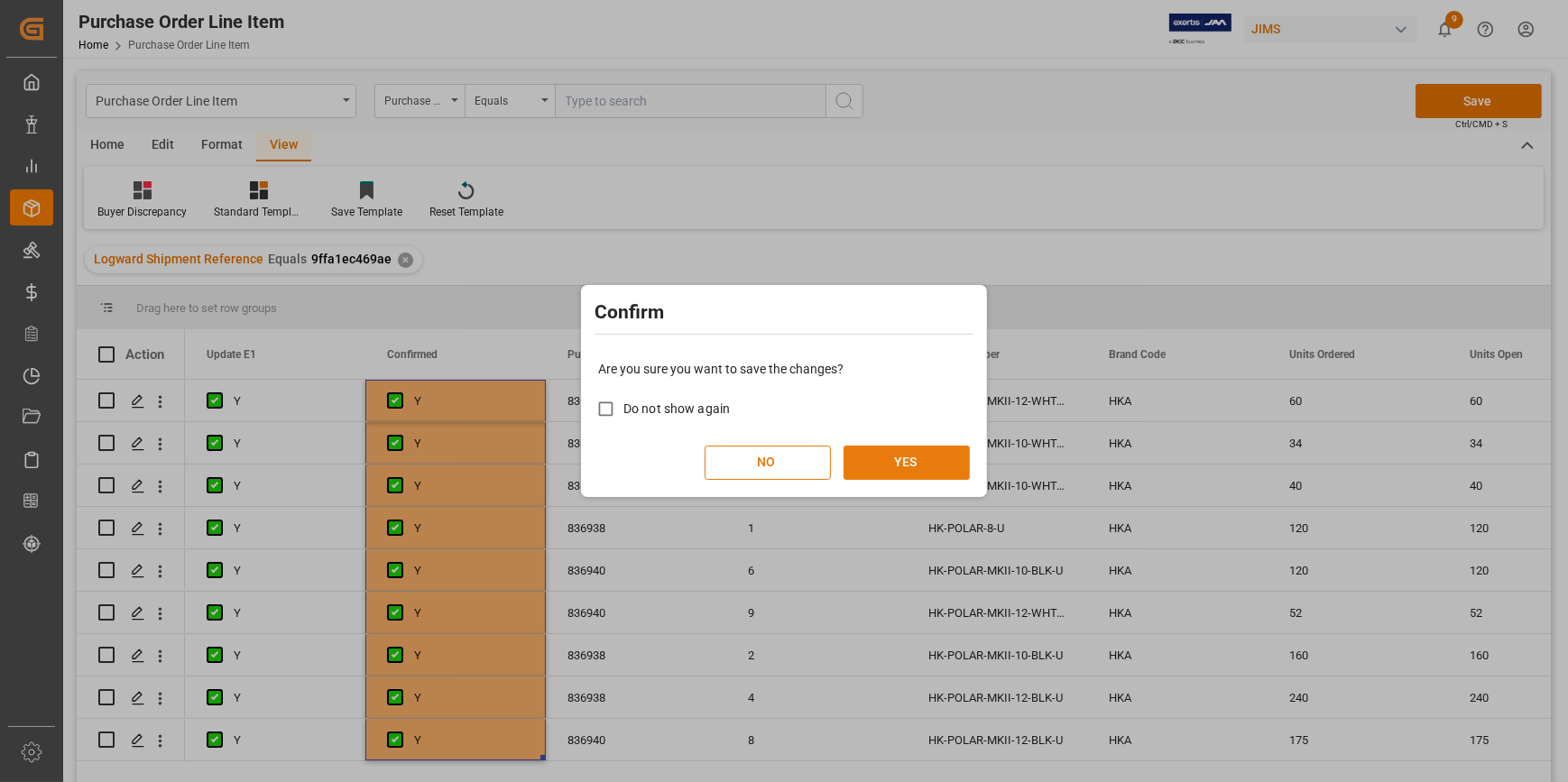
click at [929, 465] on button "YES" at bounding box center [906, 462] width 127 height 35
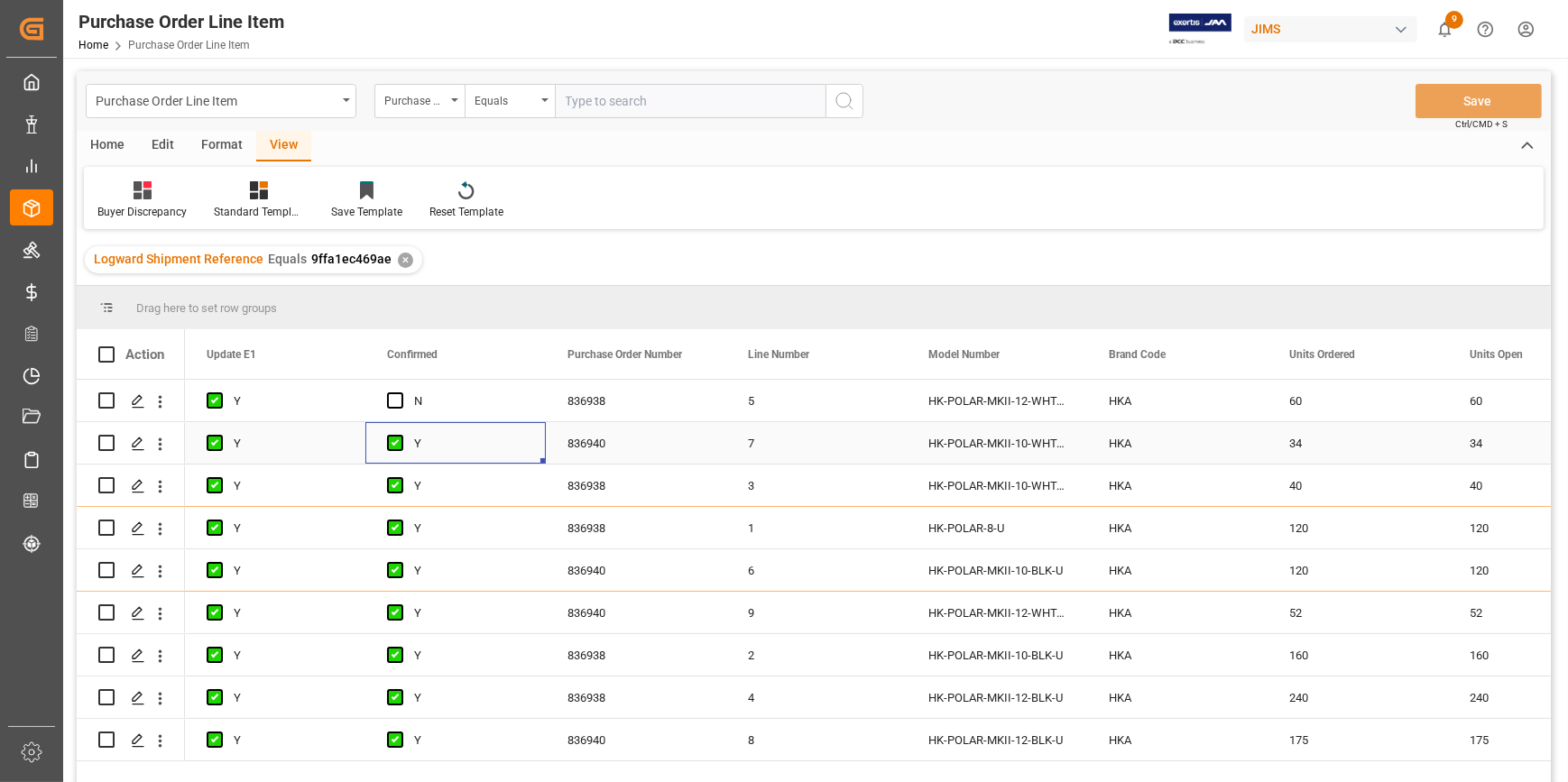
click at [392, 451] on div "Press SPACE to select this row." at bounding box center [401, 444] width 27 height 42
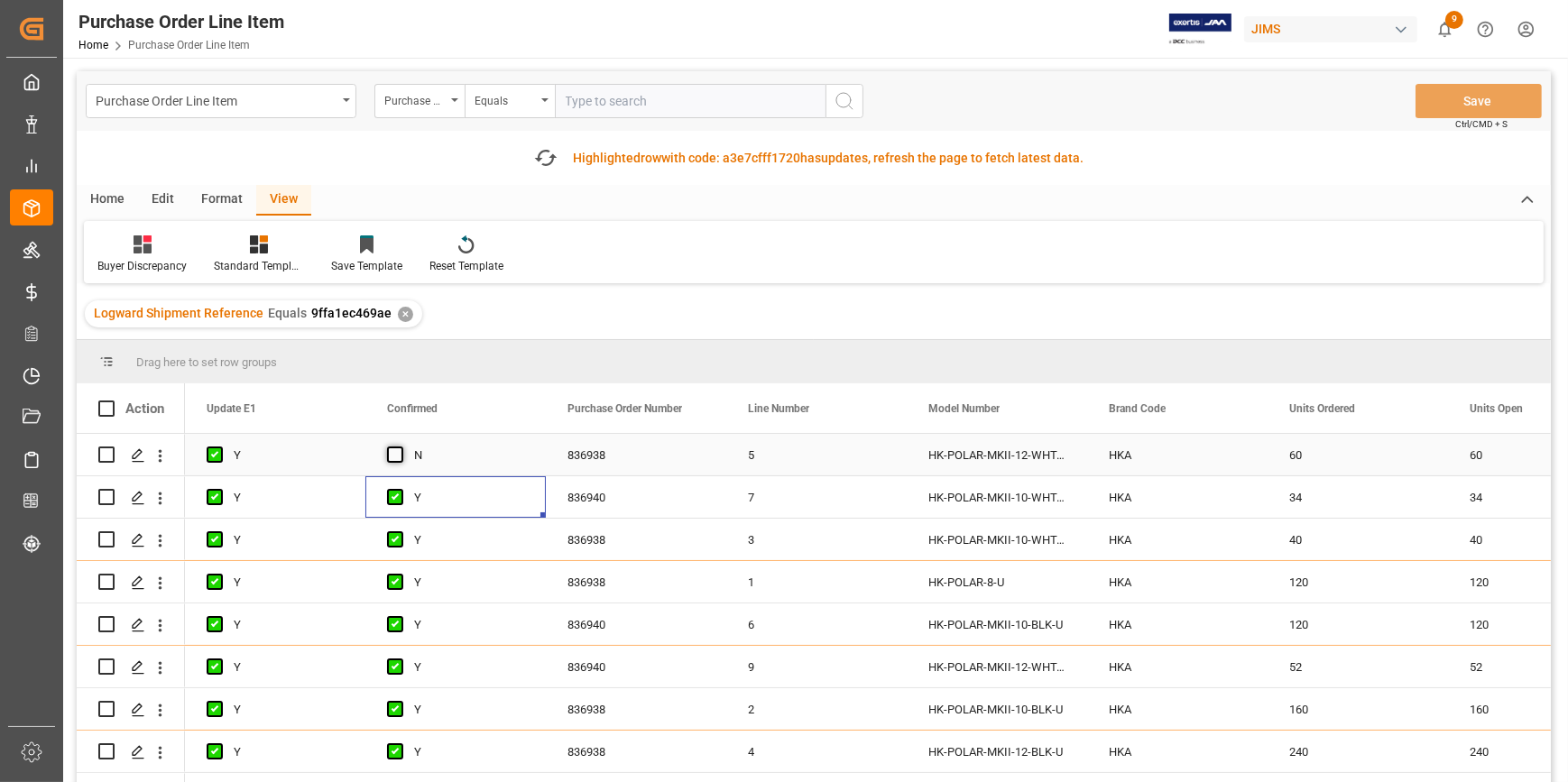
click at [401, 458] on span "Press SPACE to select this row." at bounding box center [395, 454] width 16 height 16
click at [401, 446] on input "Press SPACE to select this row." at bounding box center [401, 446] width 0 height 0
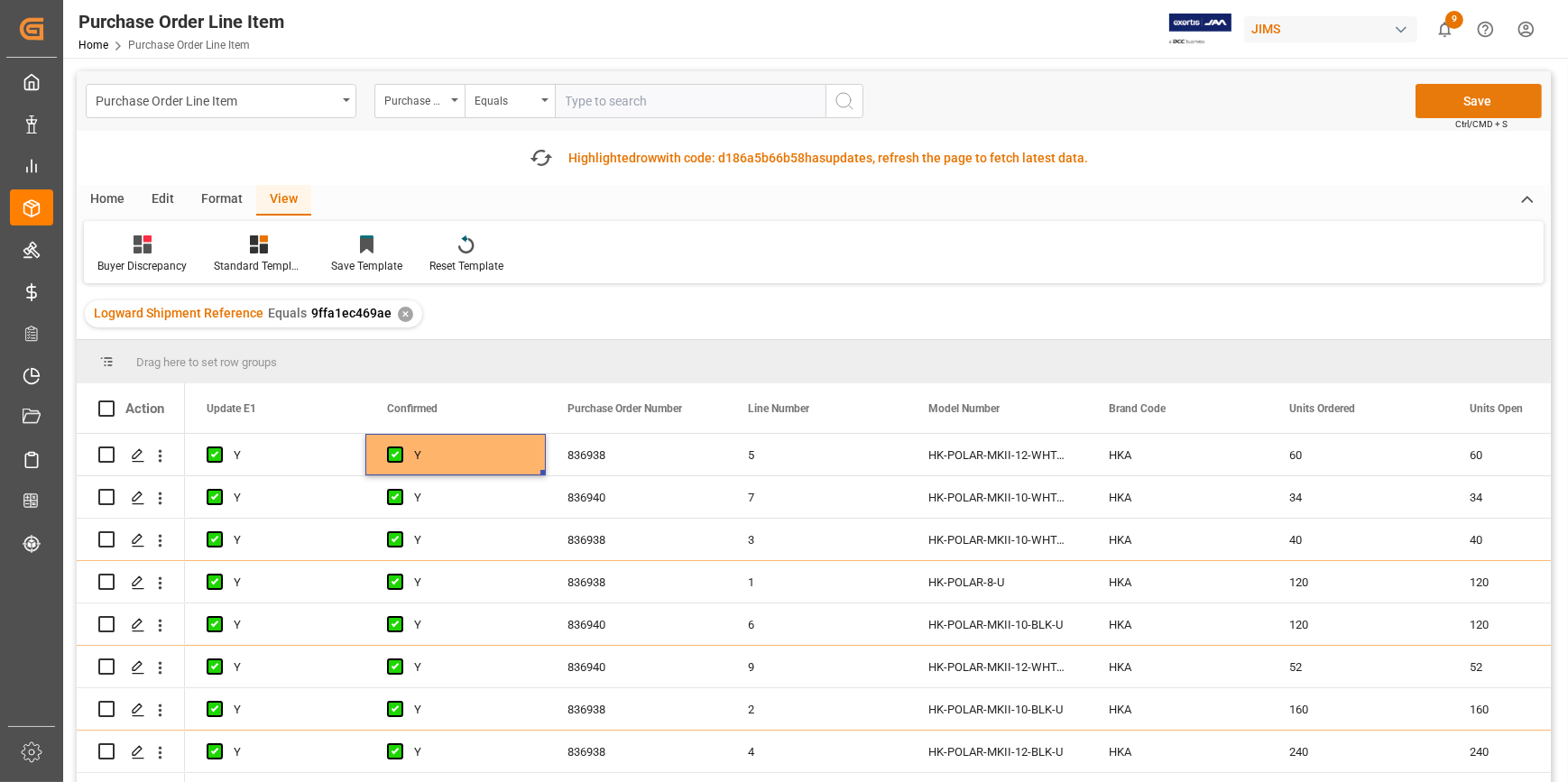
click at [1468, 106] on button "Save" at bounding box center [1478, 101] width 127 height 35
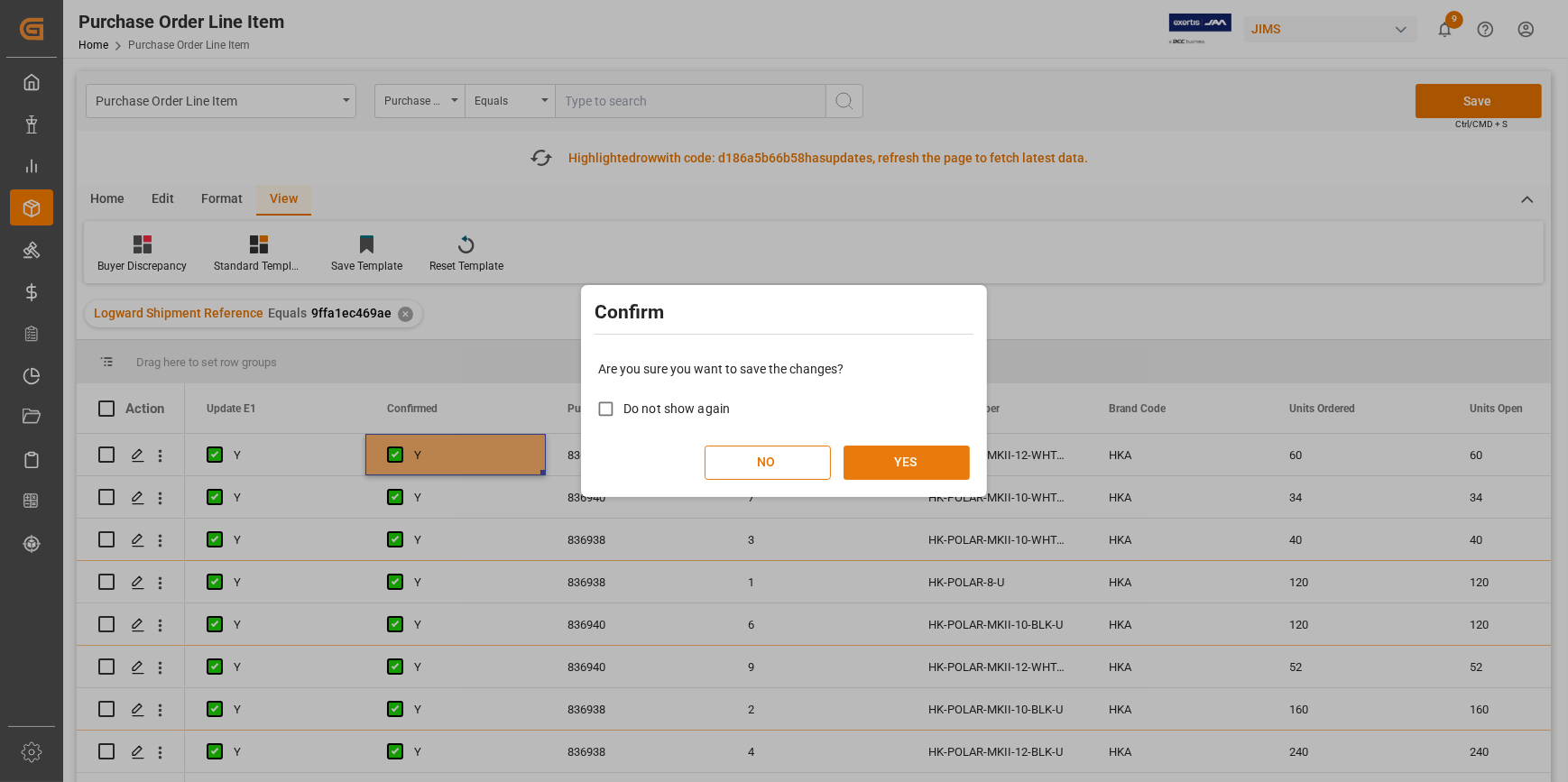
click at [913, 467] on button "YES" at bounding box center [906, 462] width 127 height 35
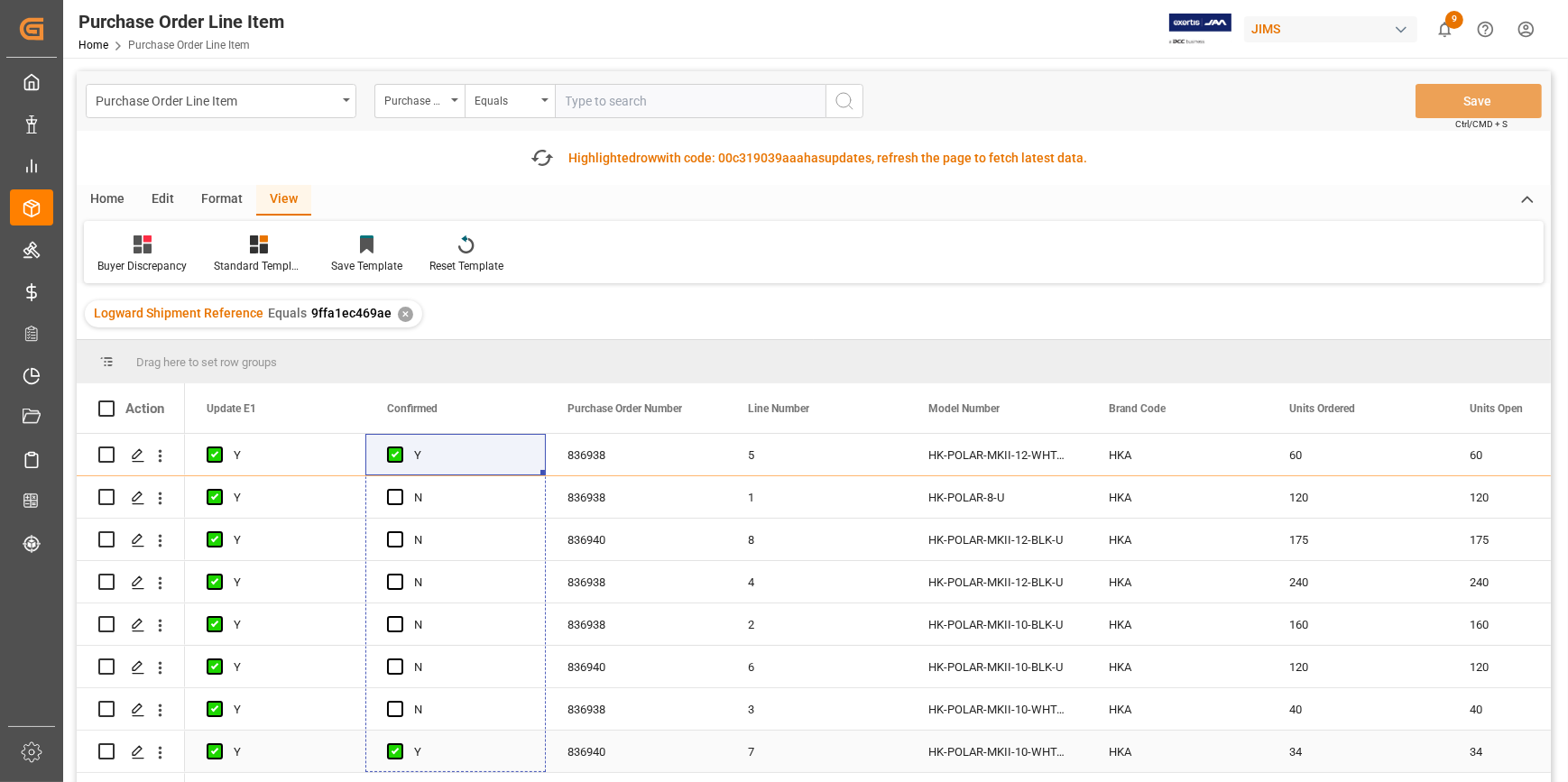
drag, startPoint x: 541, startPoint y: 472, endPoint x: 504, endPoint y: 739, distance: 269.6
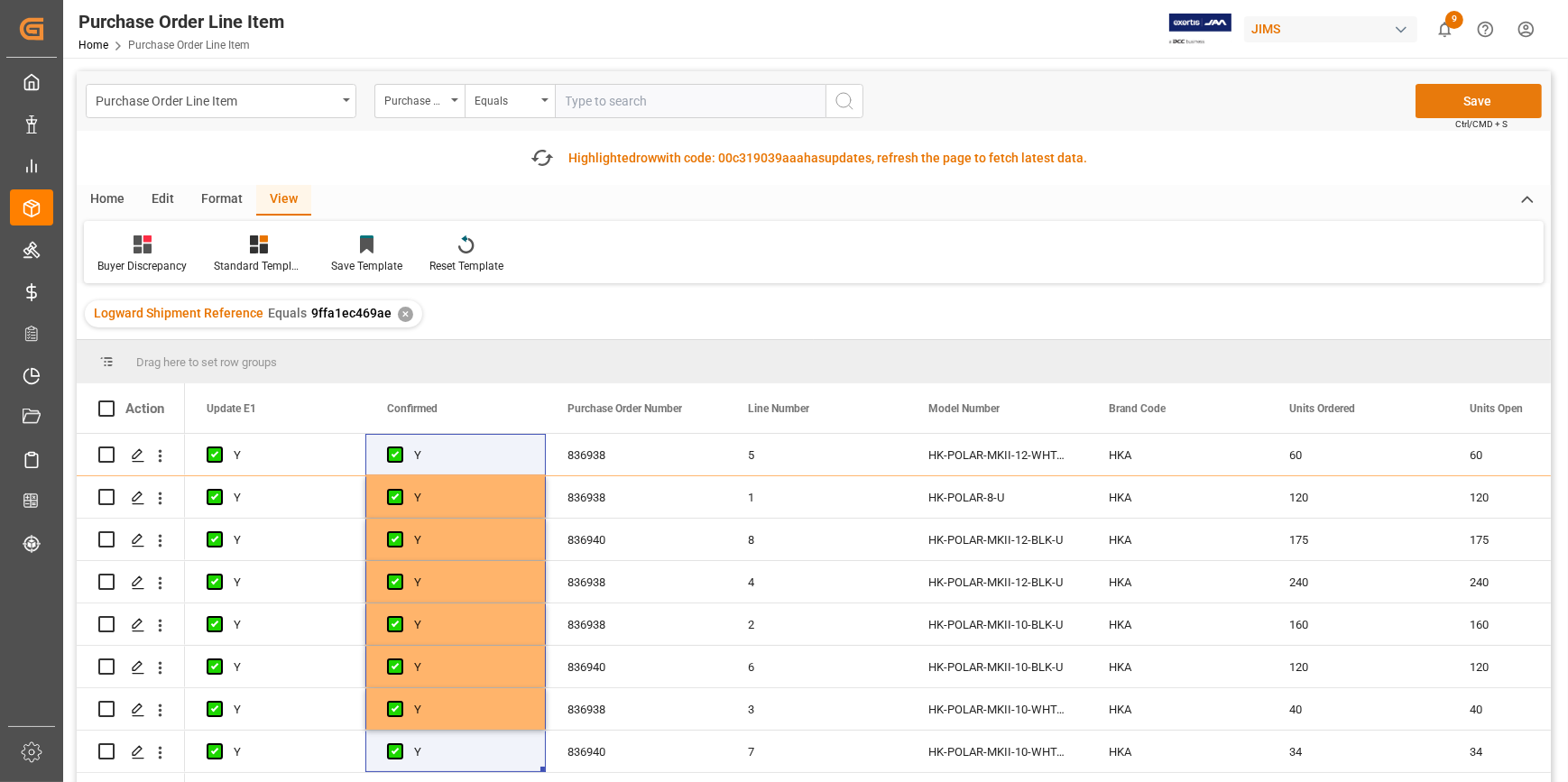
click at [1451, 105] on button "Save" at bounding box center [1478, 101] width 127 height 35
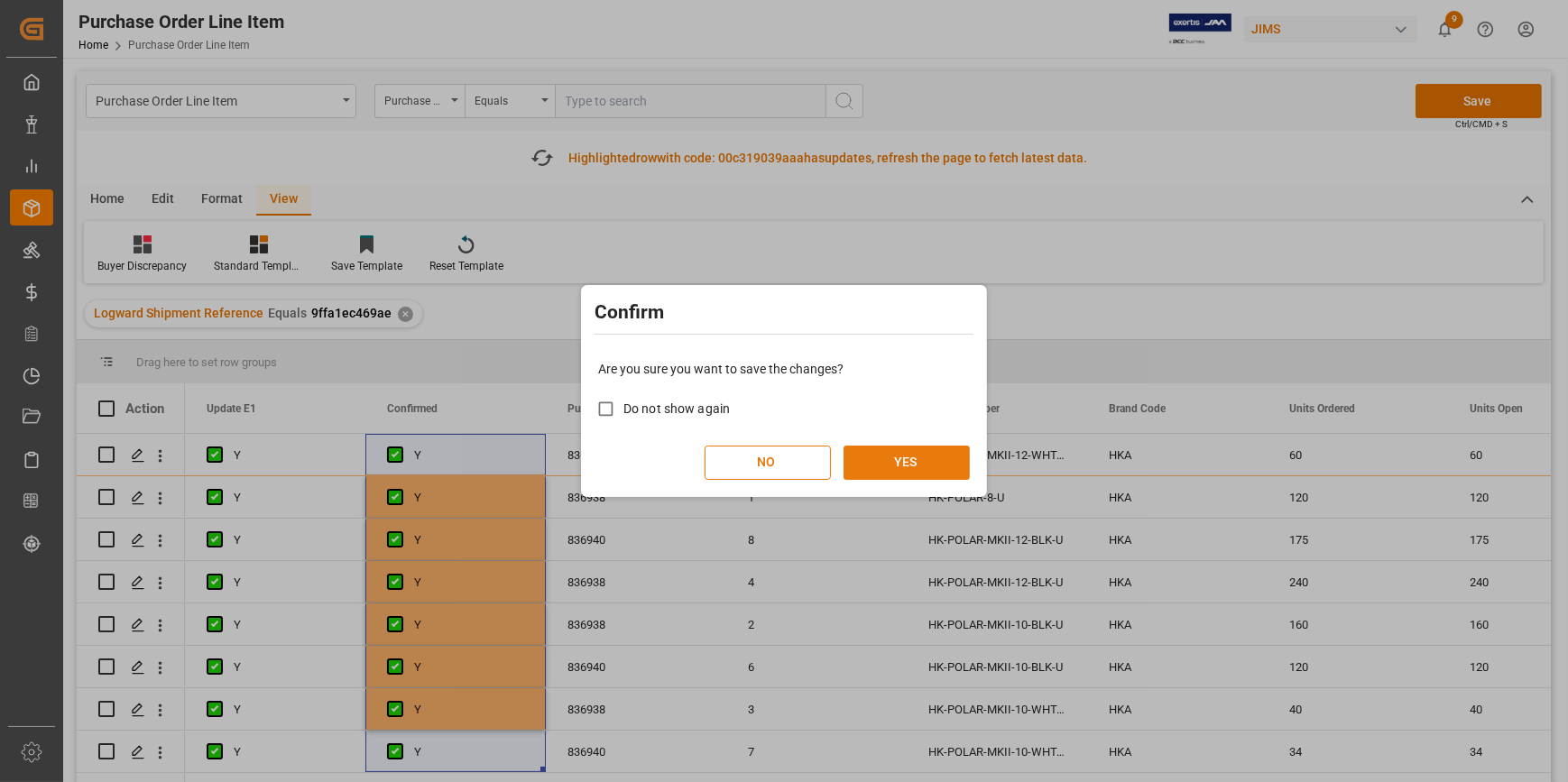
click at [892, 465] on button "YES" at bounding box center [906, 462] width 127 height 35
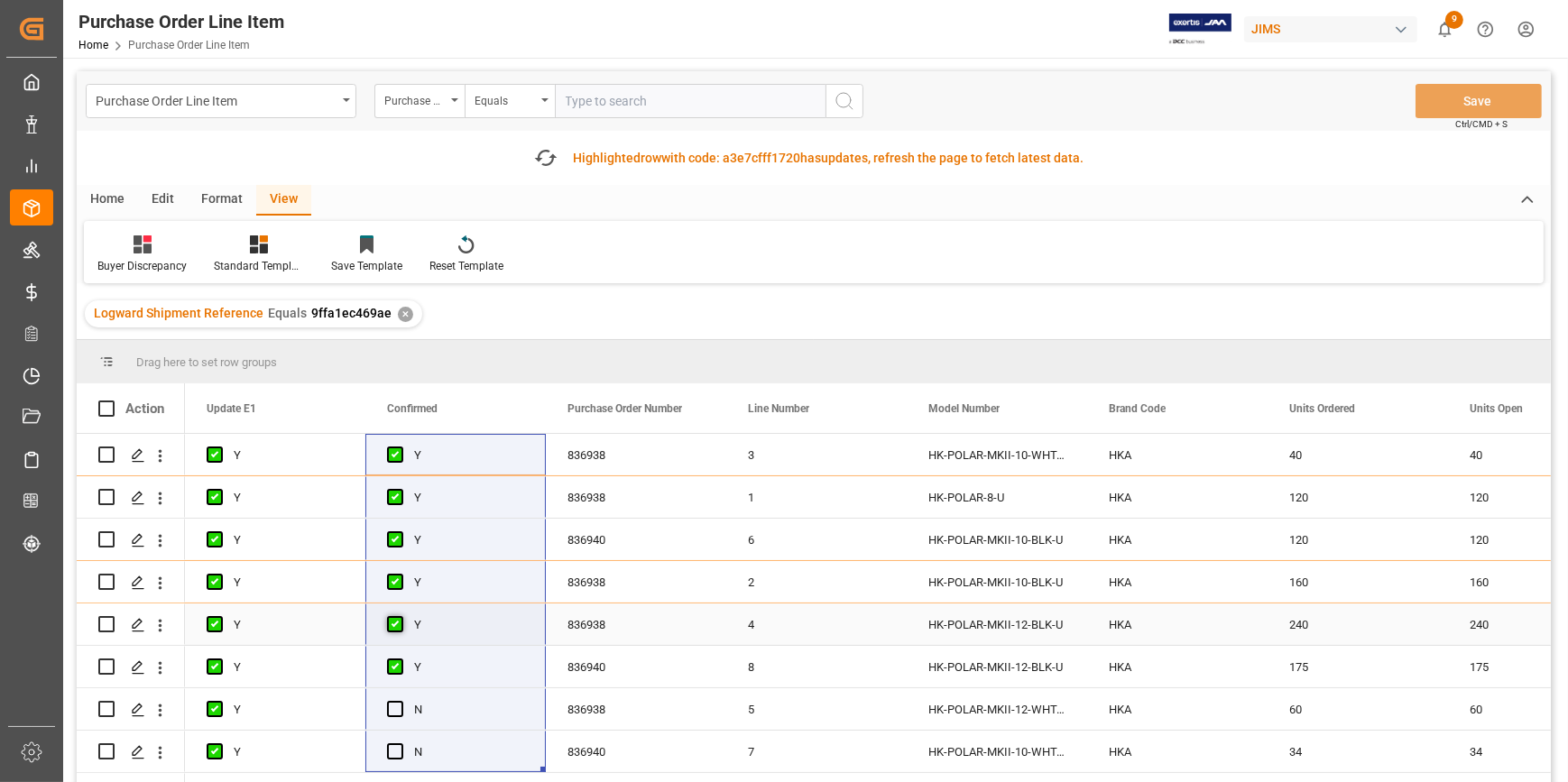
click at [402, 631] on span "Press SPACE to select this row." at bounding box center [395, 625] width 16 height 16
click at [401, 616] on input "Press SPACE to select this row." at bounding box center [401, 616] width 0 height 0
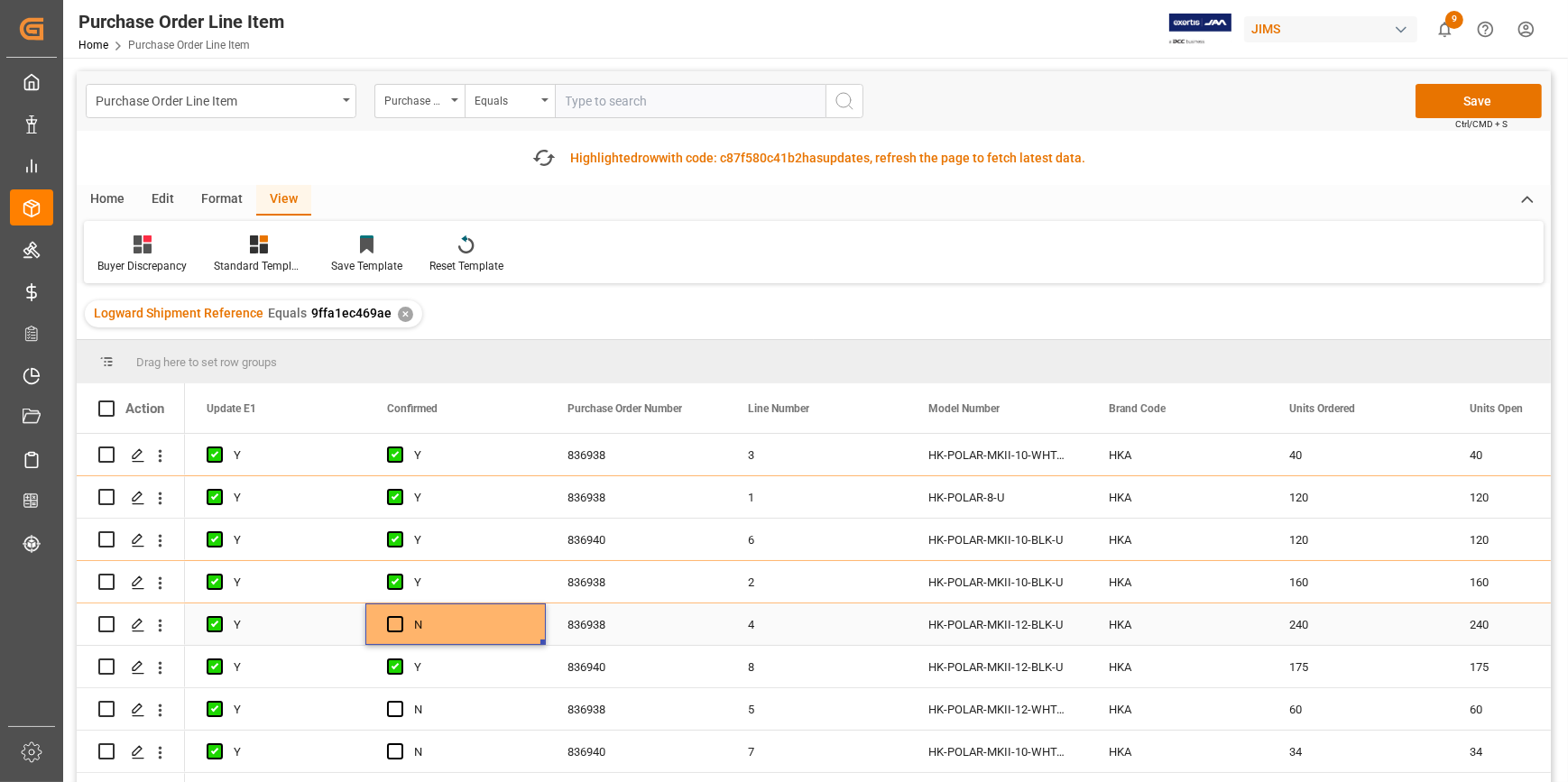
click at [393, 635] on div "Press SPACE to select this row." at bounding box center [401, 625] width 27 height 42
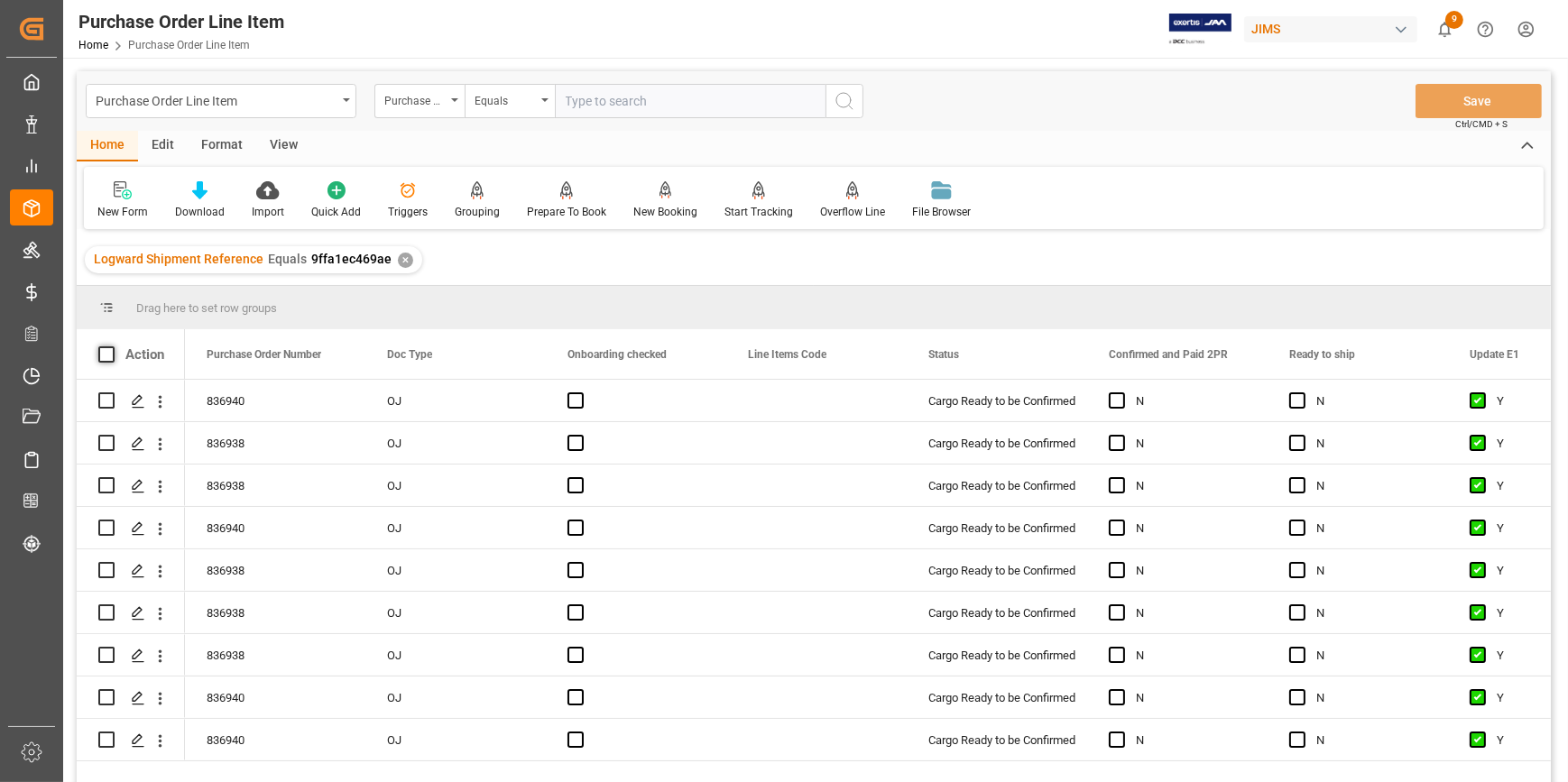
click at [101, 355] on span at bounding box center [107, 354] width 16 height 16
click at [112, 346] on input "checkbox" at bounding box center [112, 346] width 0 height 0
checkbox input "true"
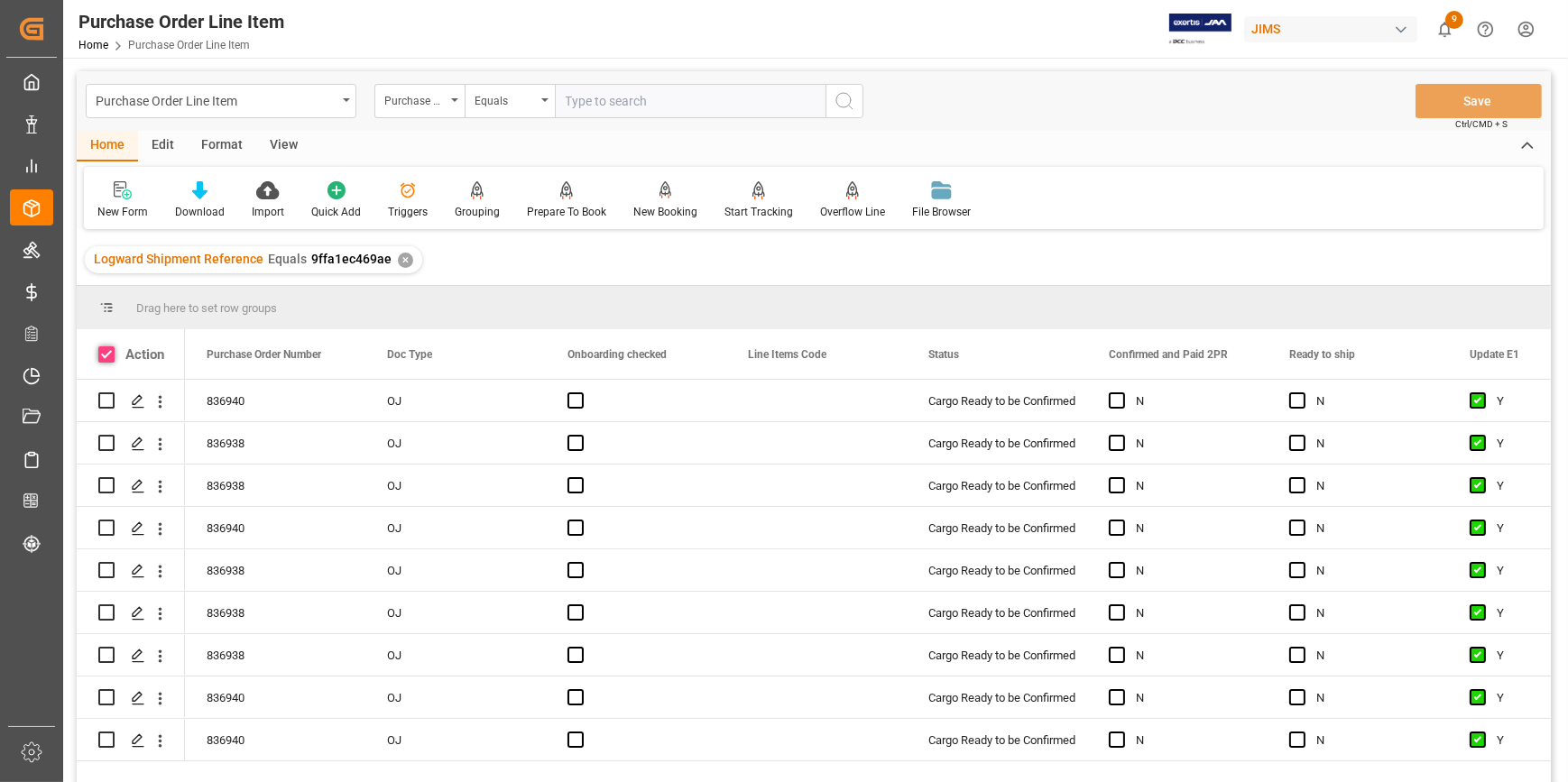
checkbox input "true"
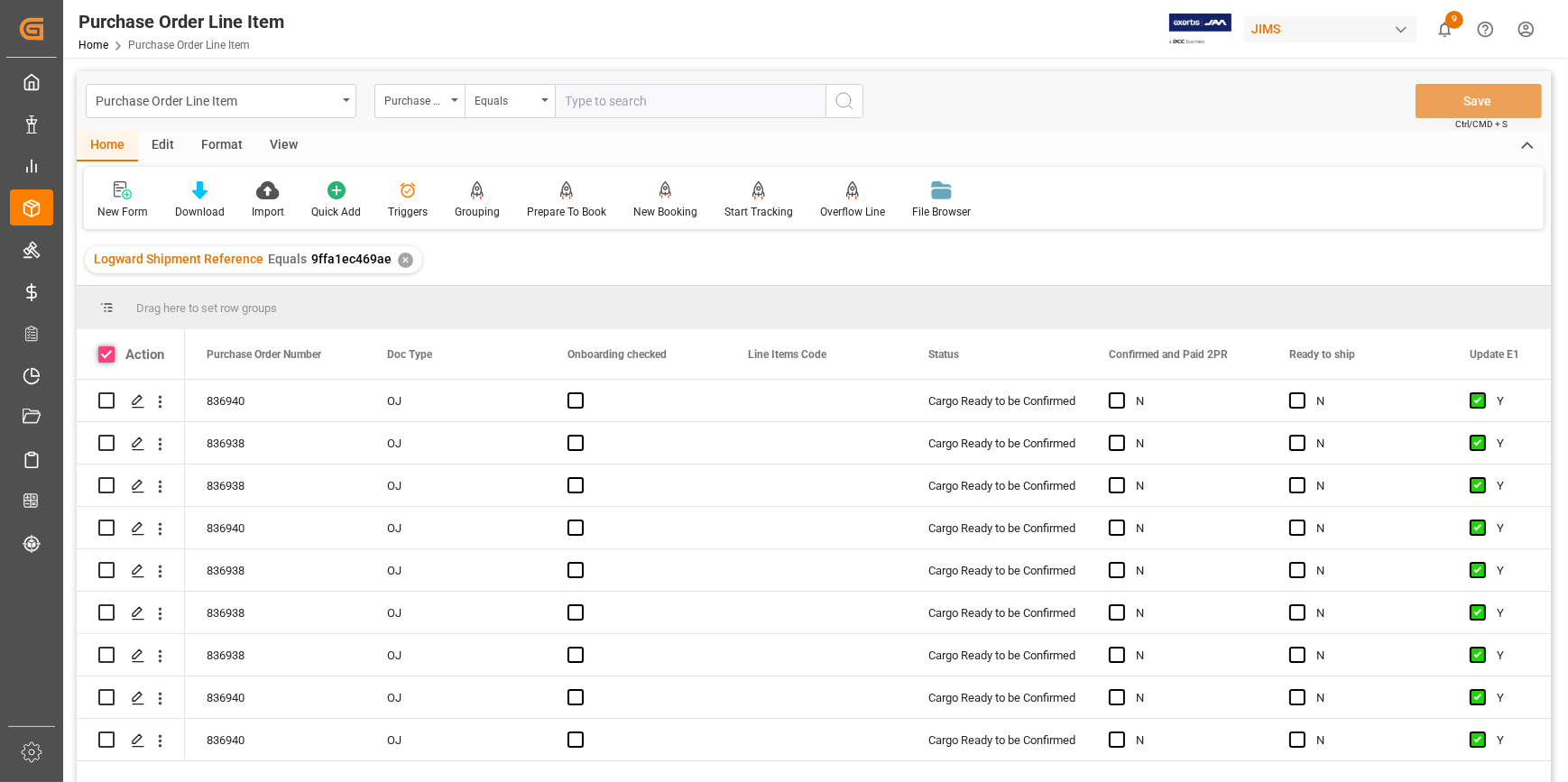
checkbox input "true"
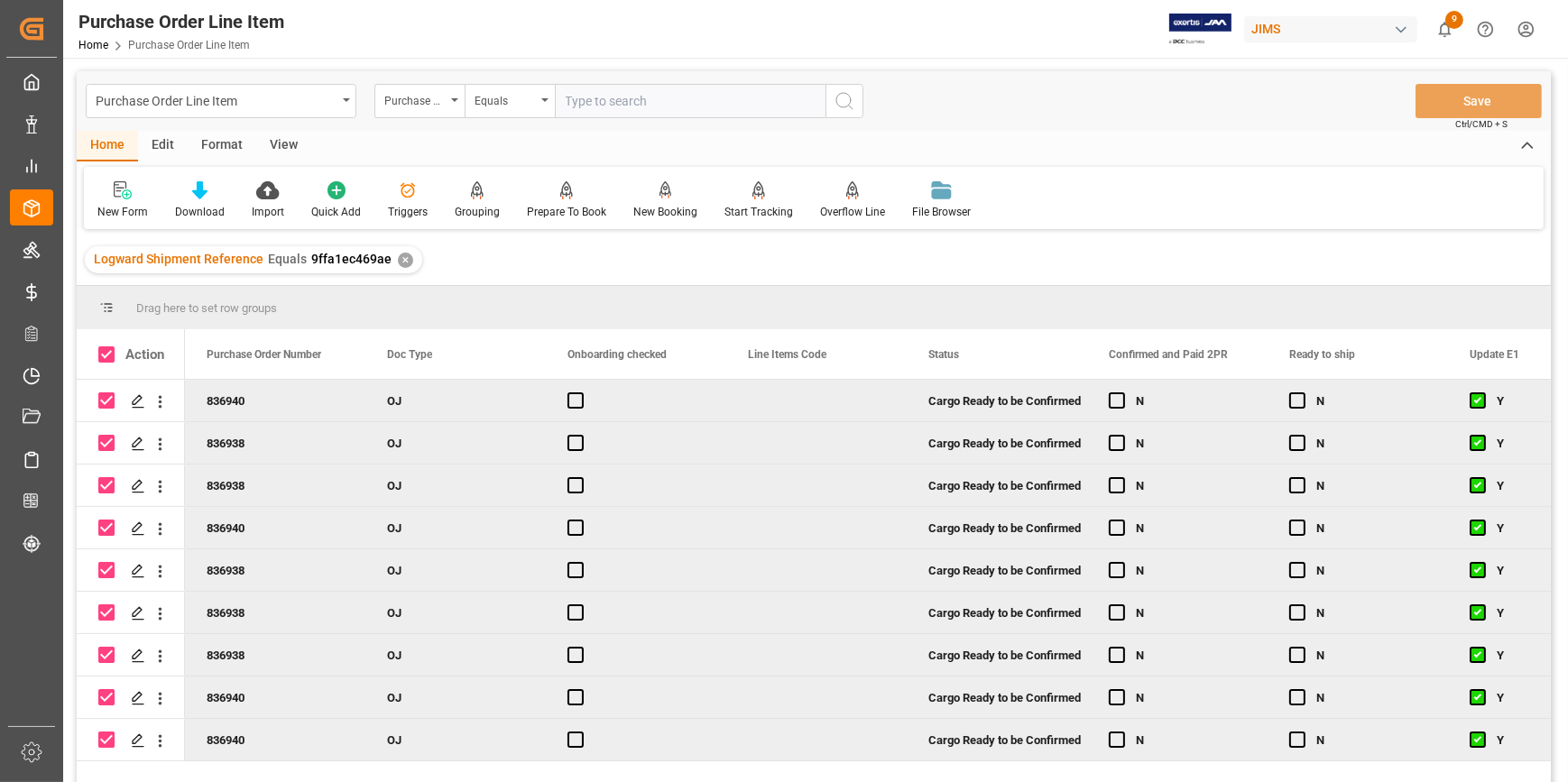
click at [270, 149] on div "View" at bounding box center [283, 147] width 55 height 31
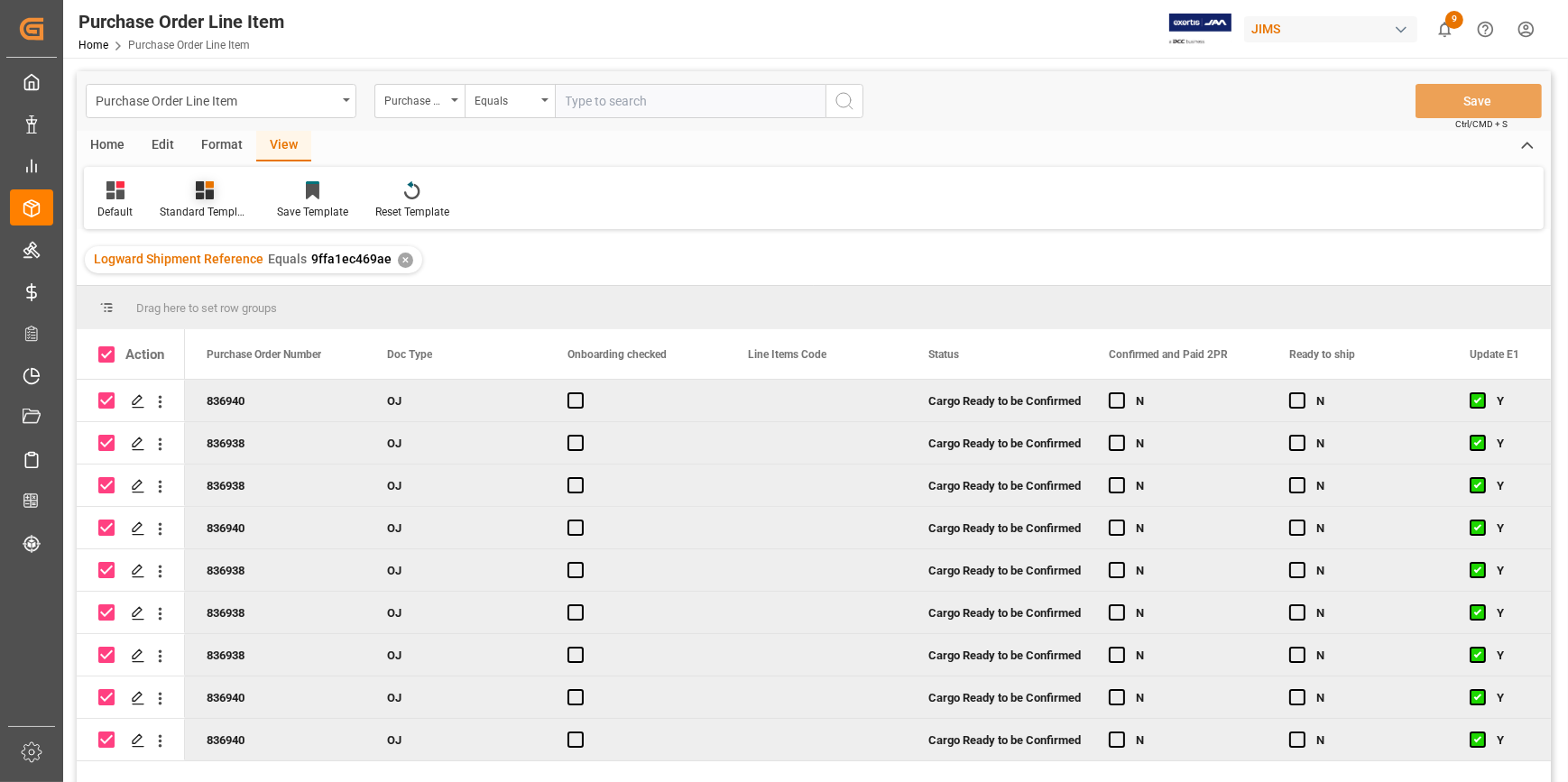
click at [204, 216] on div "Standard Templates" at bounding box center [204, 212] width 90 height 16
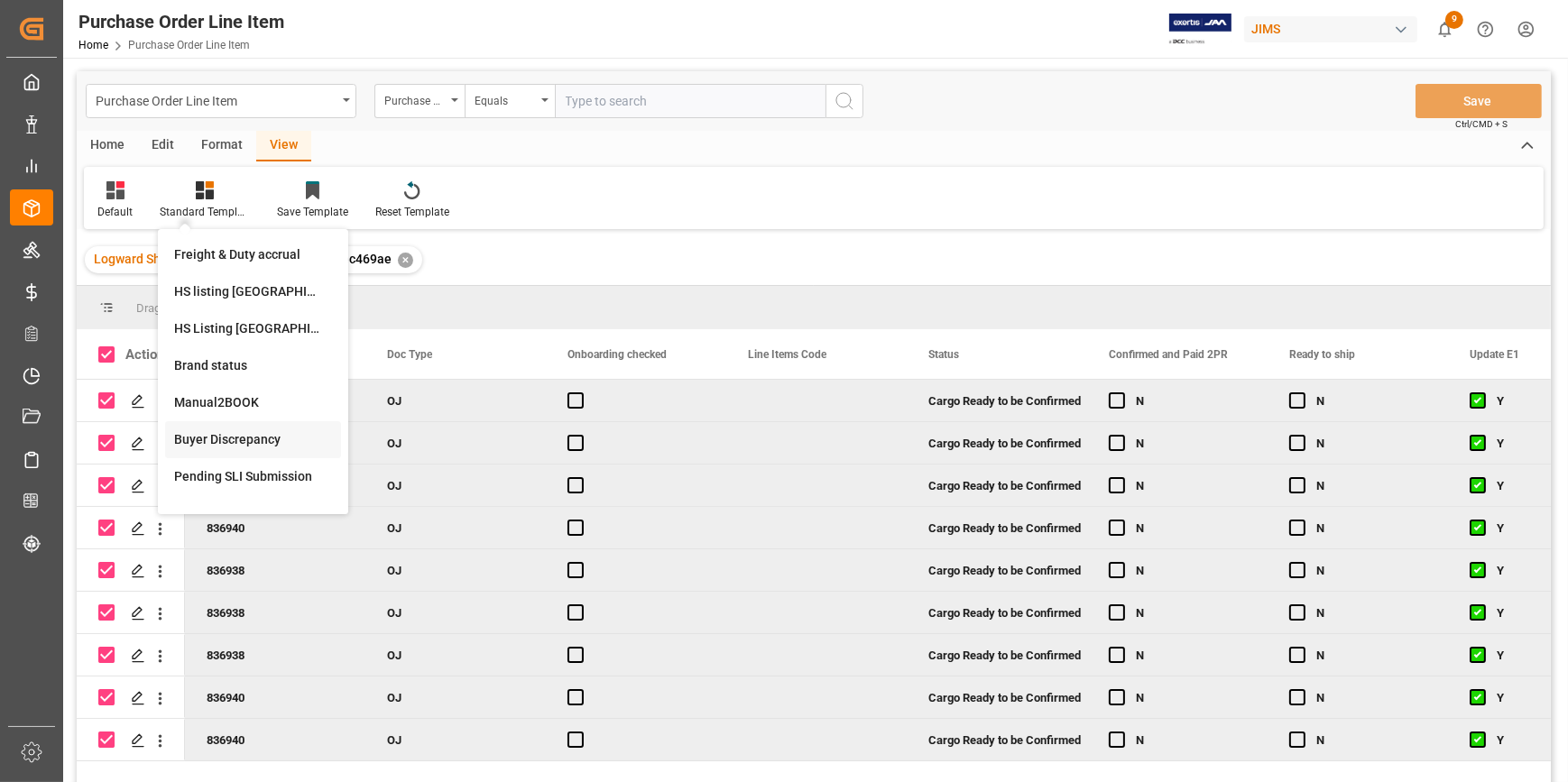
click at [231, 443] on div "Buyer Discrepancy" at bounding box center [252, 440] width 158 height 19
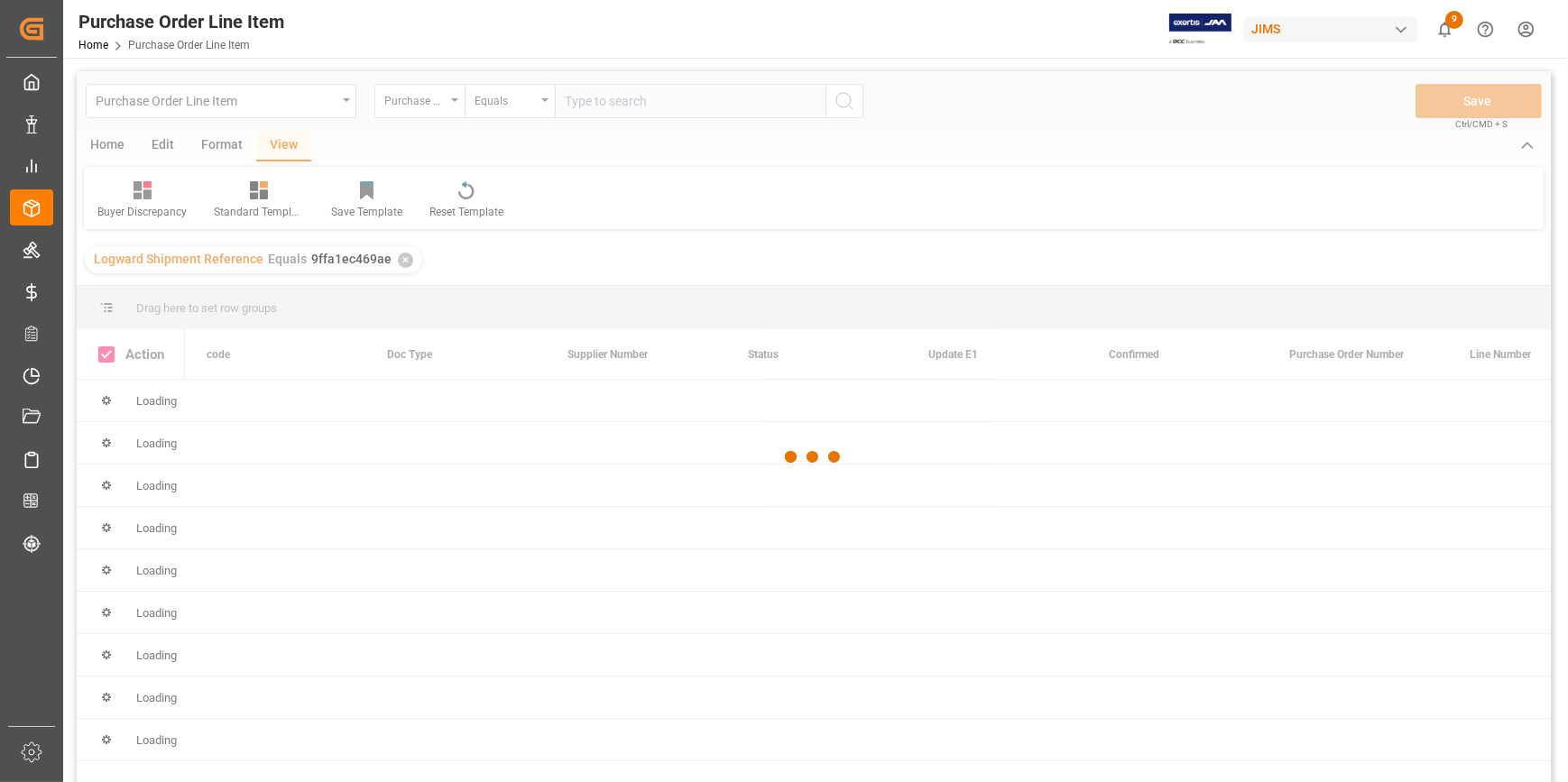
checkbox input "false"
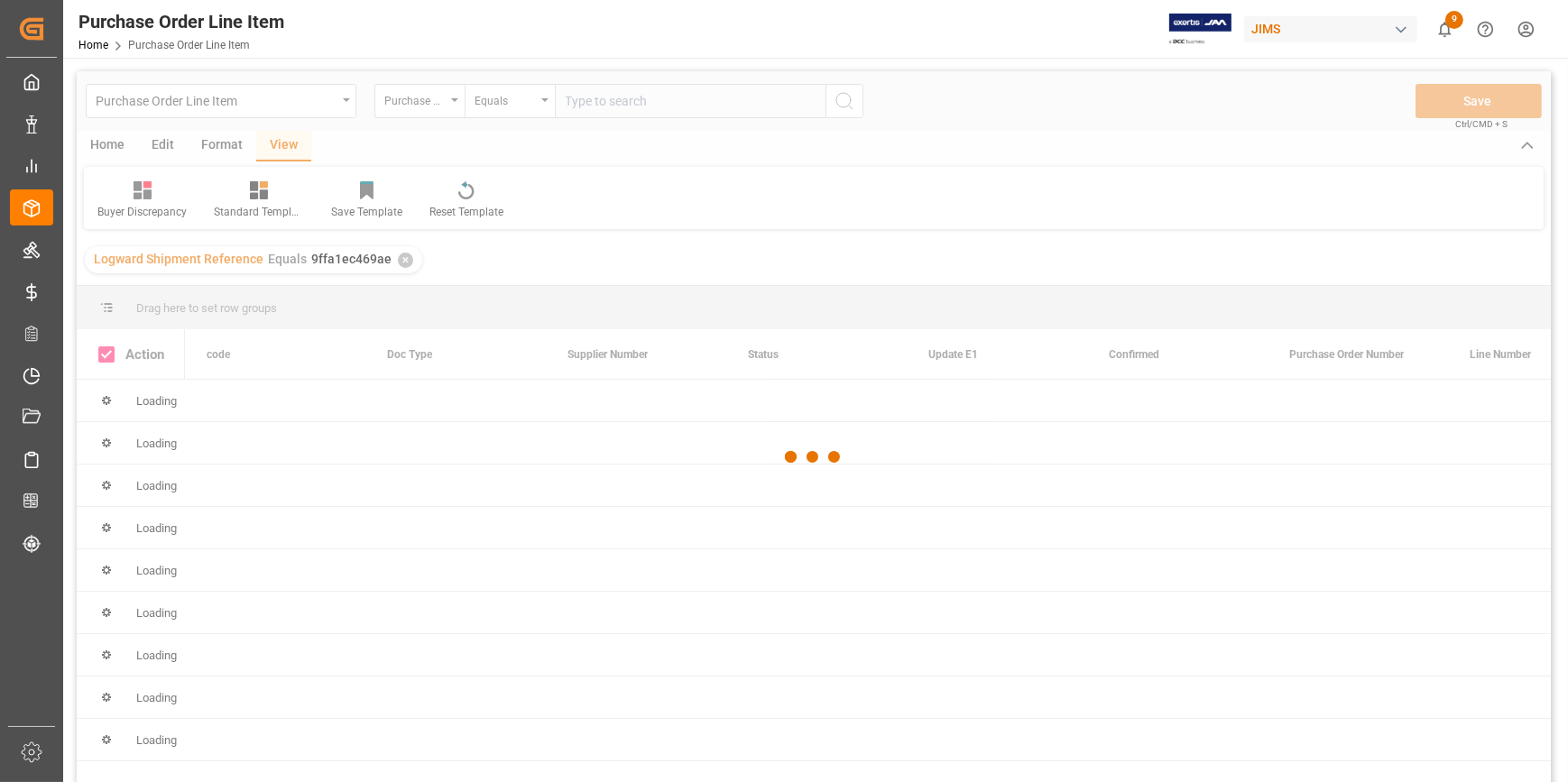
checkbox input "false"
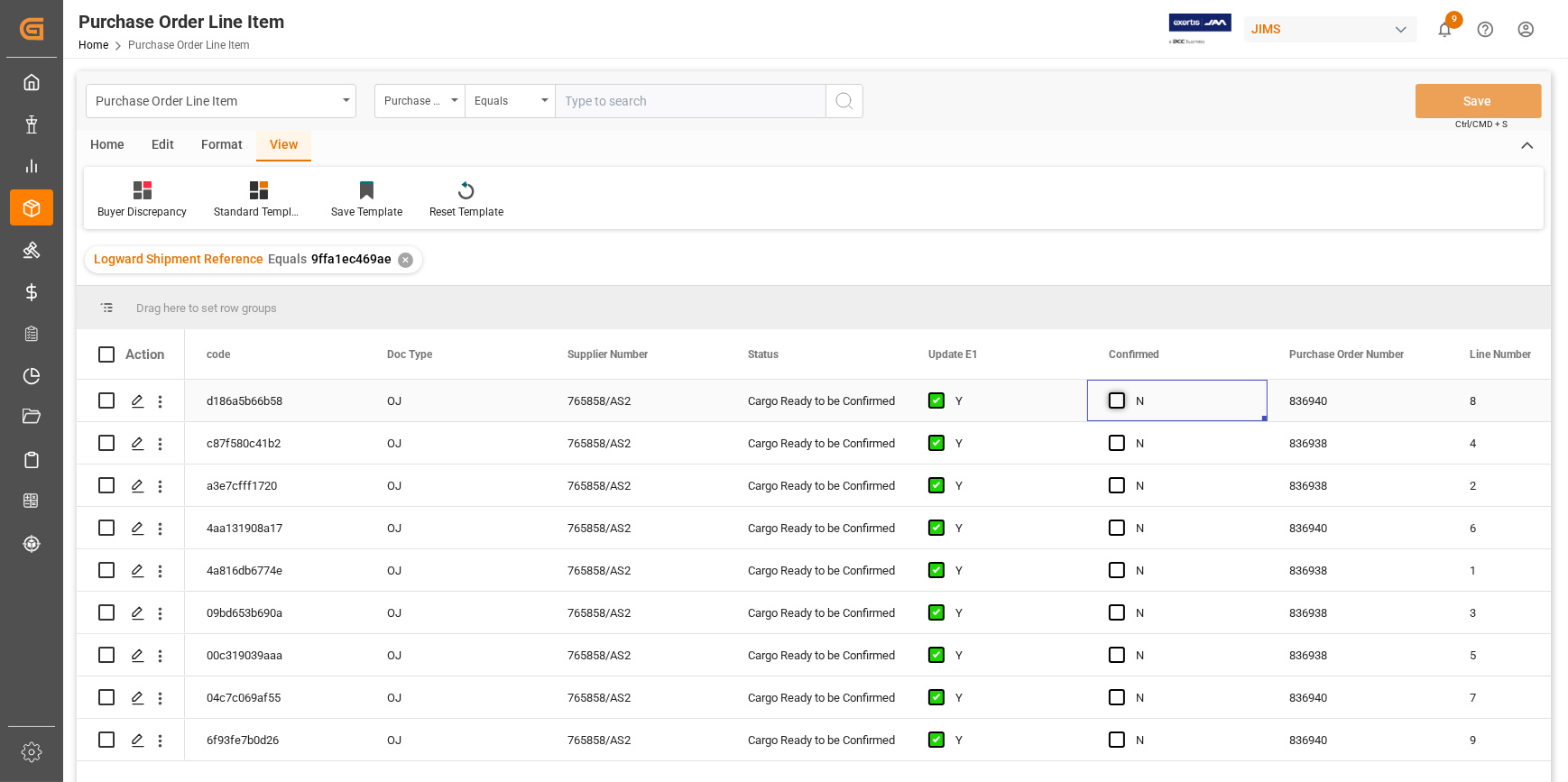
click at [1121, 396] on span "Press SPACE to select this row." at bounding box center [1117, 401] width 16 height 16
click at [1122, 392] on input "Press SPACE to select this row." at bounding box center [1122, 392] width 0 height 0
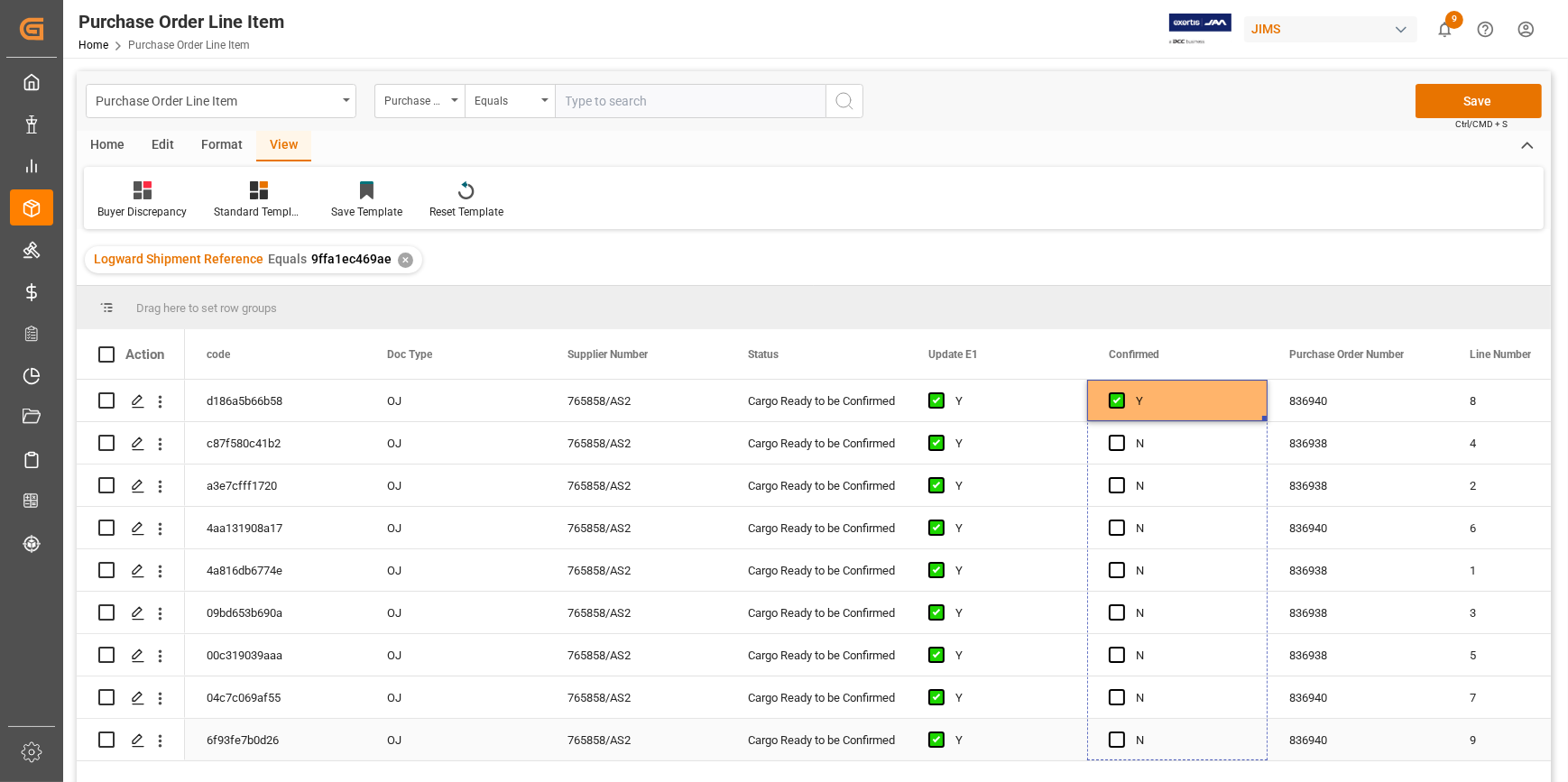
drag, startPoint x: 1263, startPoint y: 418, endPoint x: 1228, endPoint y: 753, distance: 336.8
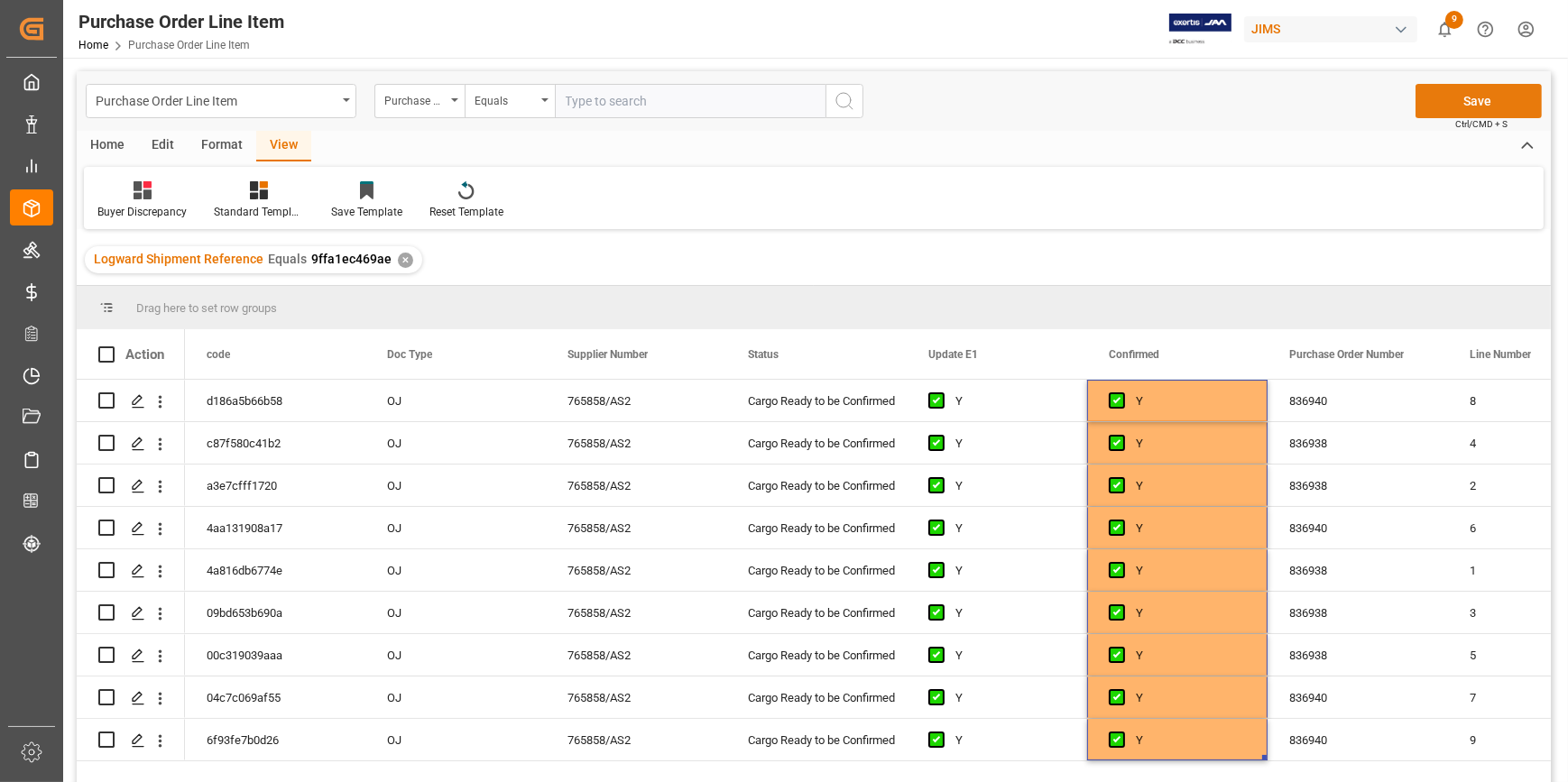
click at [1459, 95] on button "Save" at bounding box center [1478, 101] width 127 height 35
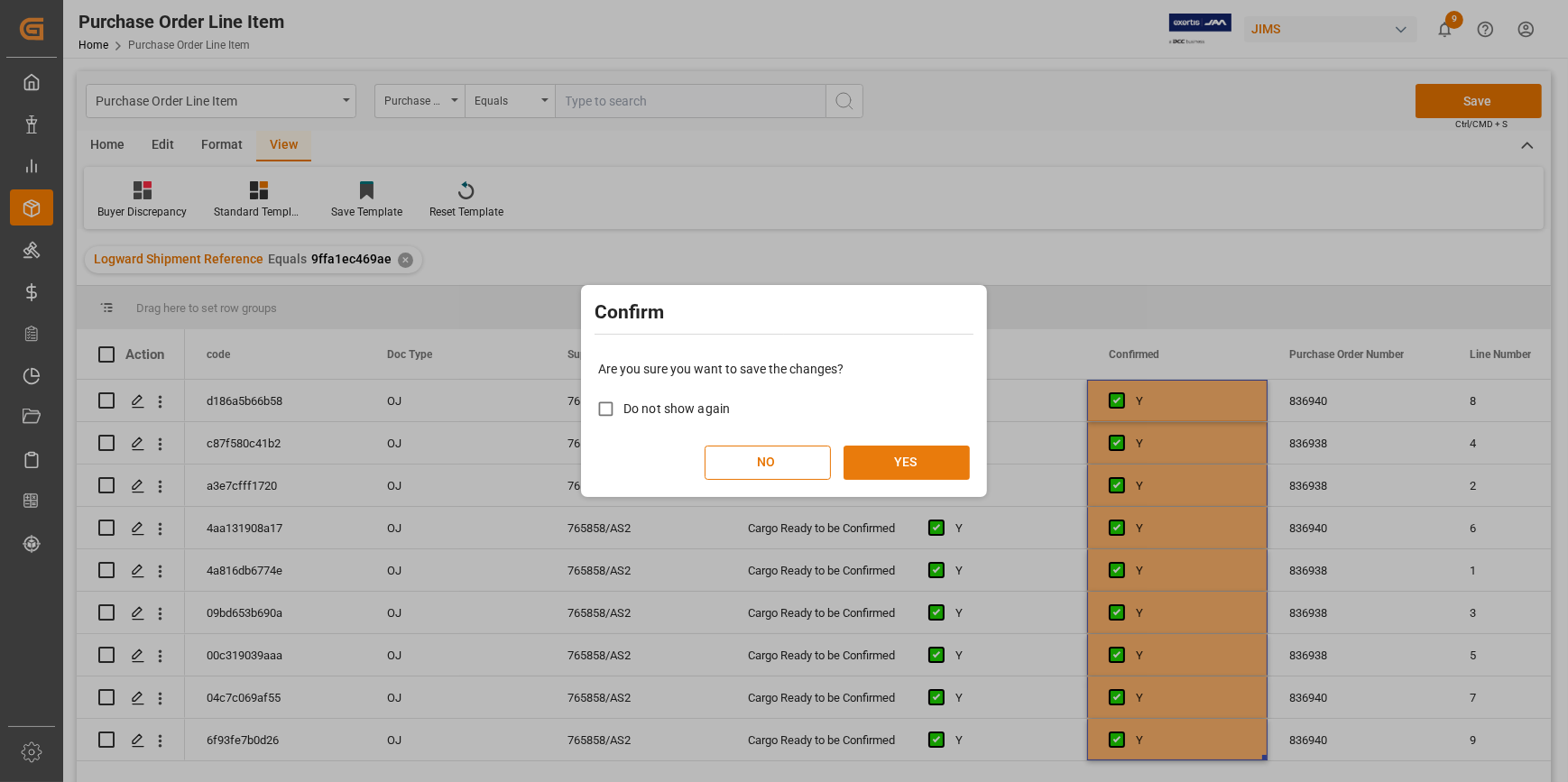
click at [901, 455] on button "YES" at bounding box center [906, 462] width 127 height 35
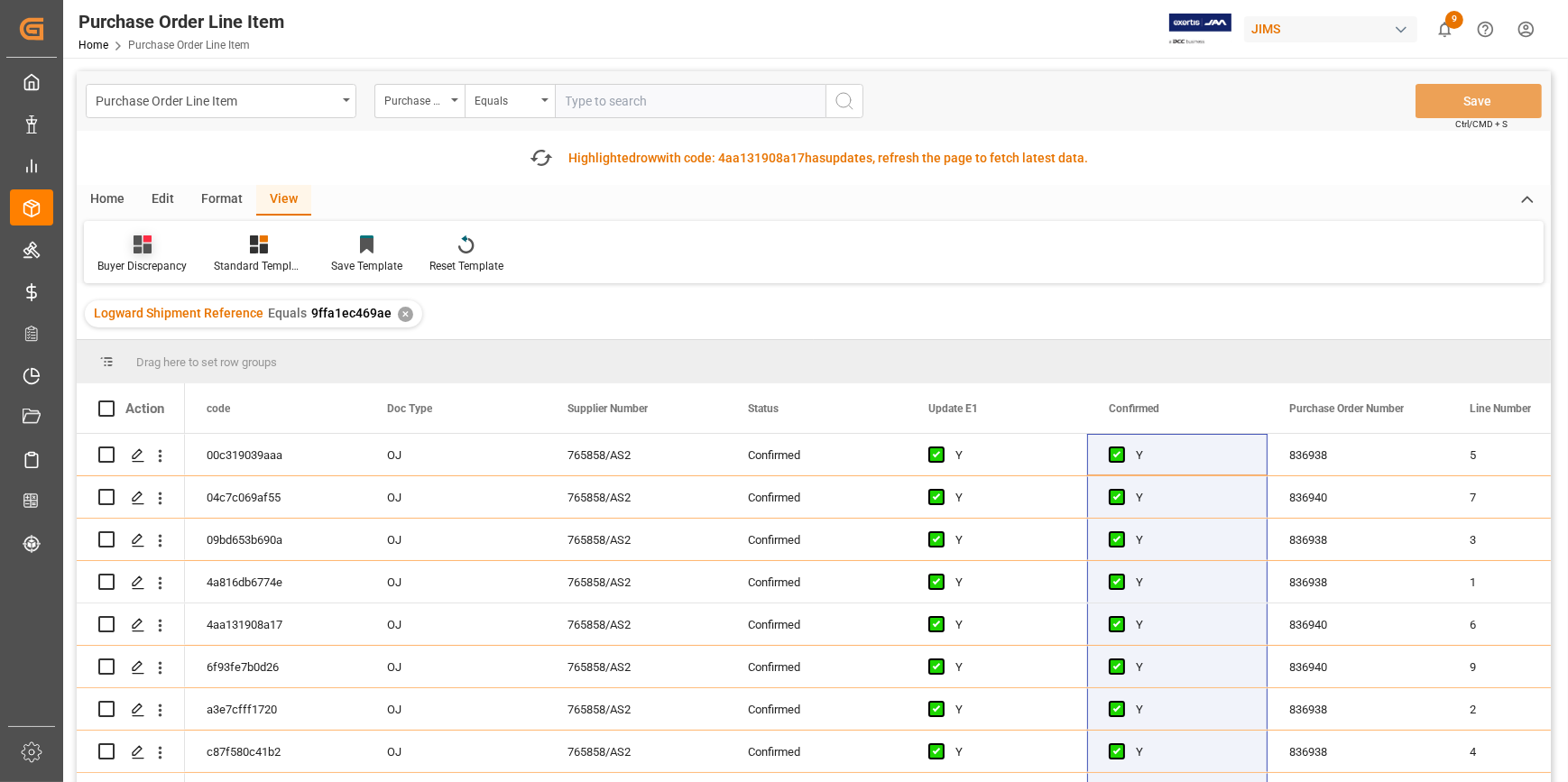
click at [145, 256] on div "Buyer Discrepancy" at bounding box center [142, 255] width 117 height 40
click at [149, 351] on div "ISF Manufacturer Info." at bounding box center [190, 346] width 158 height 19
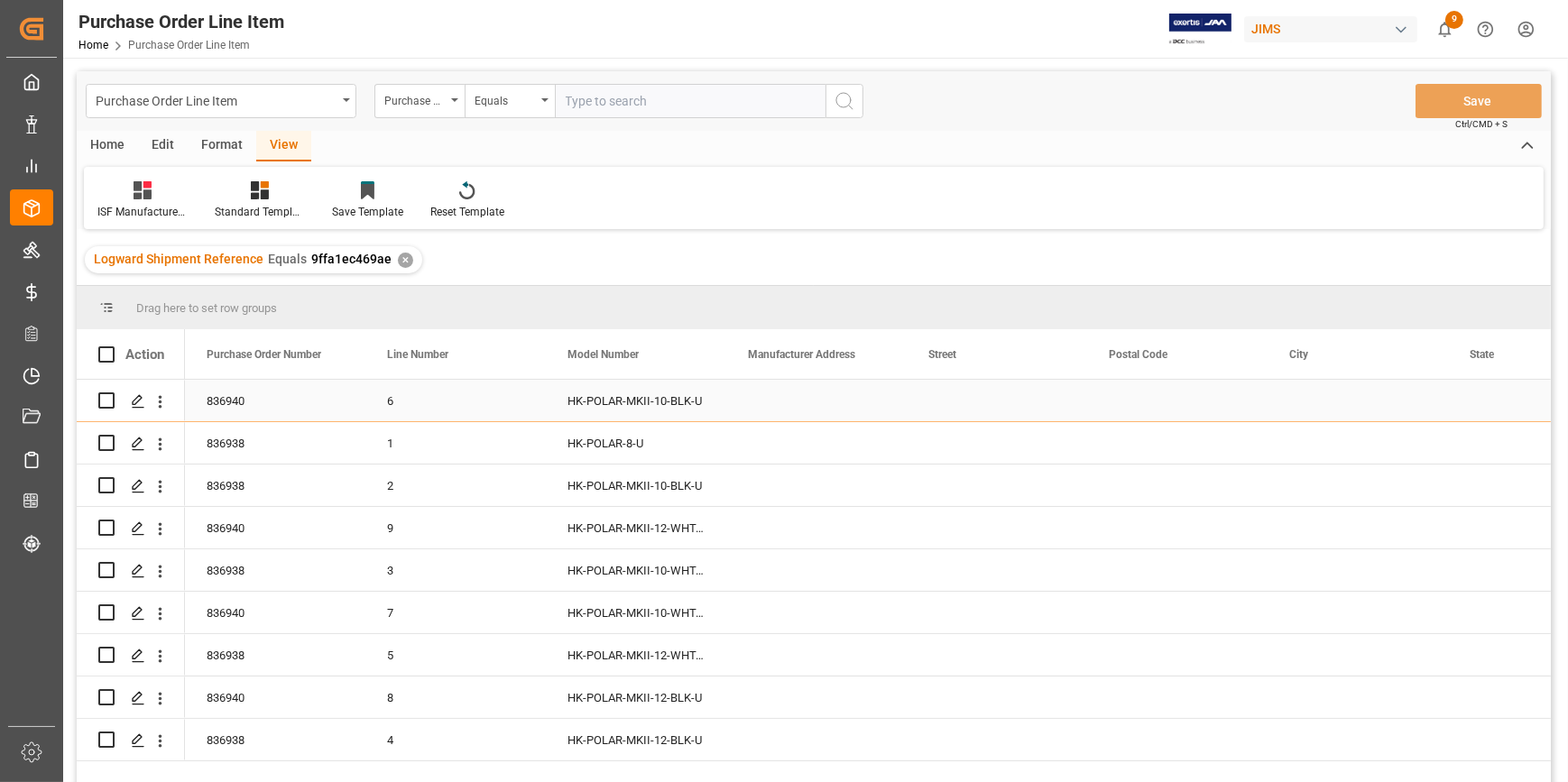
click at [802, 402] on div "Press SPACE to select this row." at bounding box center [817, 401] width 180 height 42
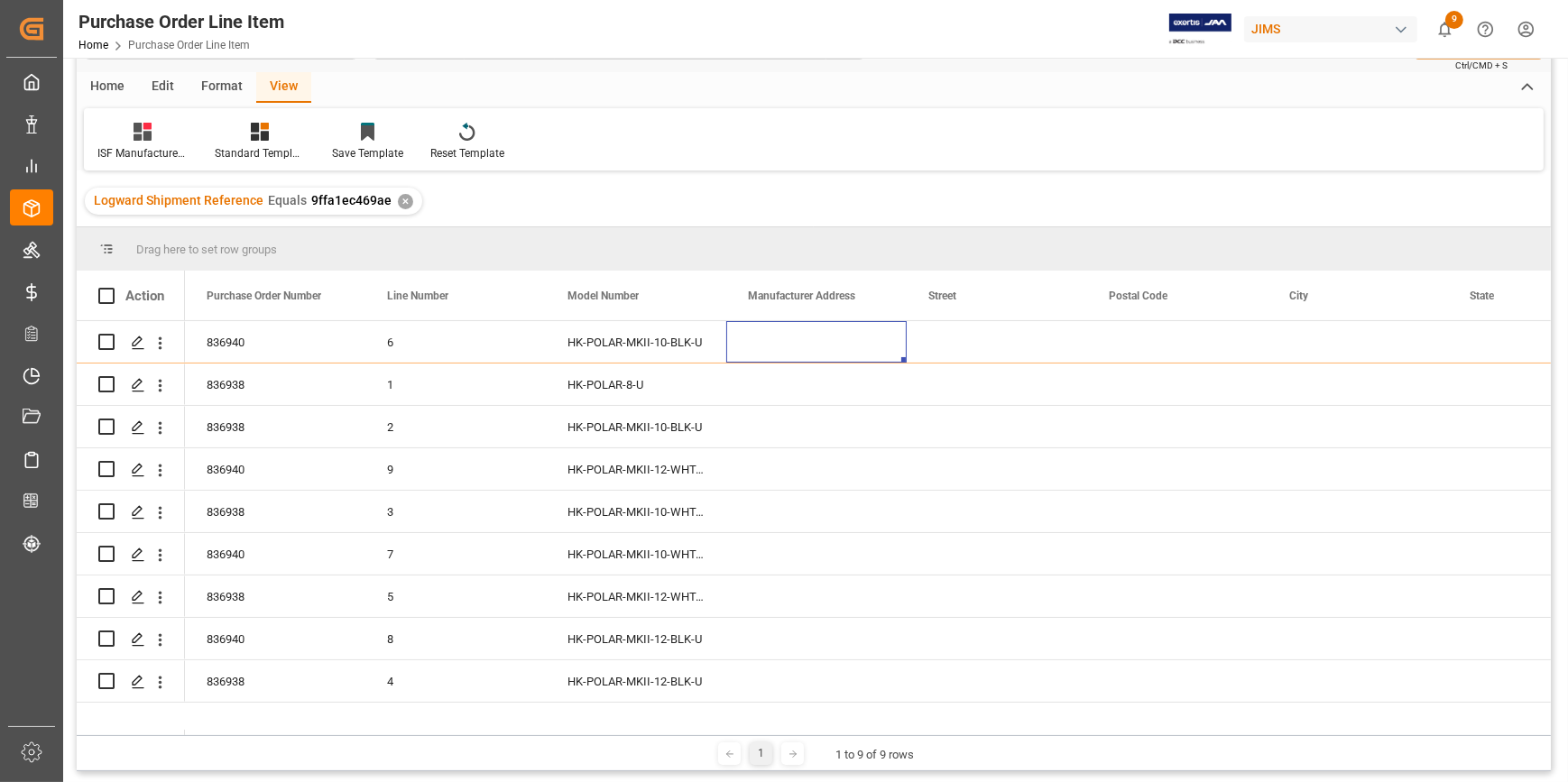
scroll to position [81, 0]
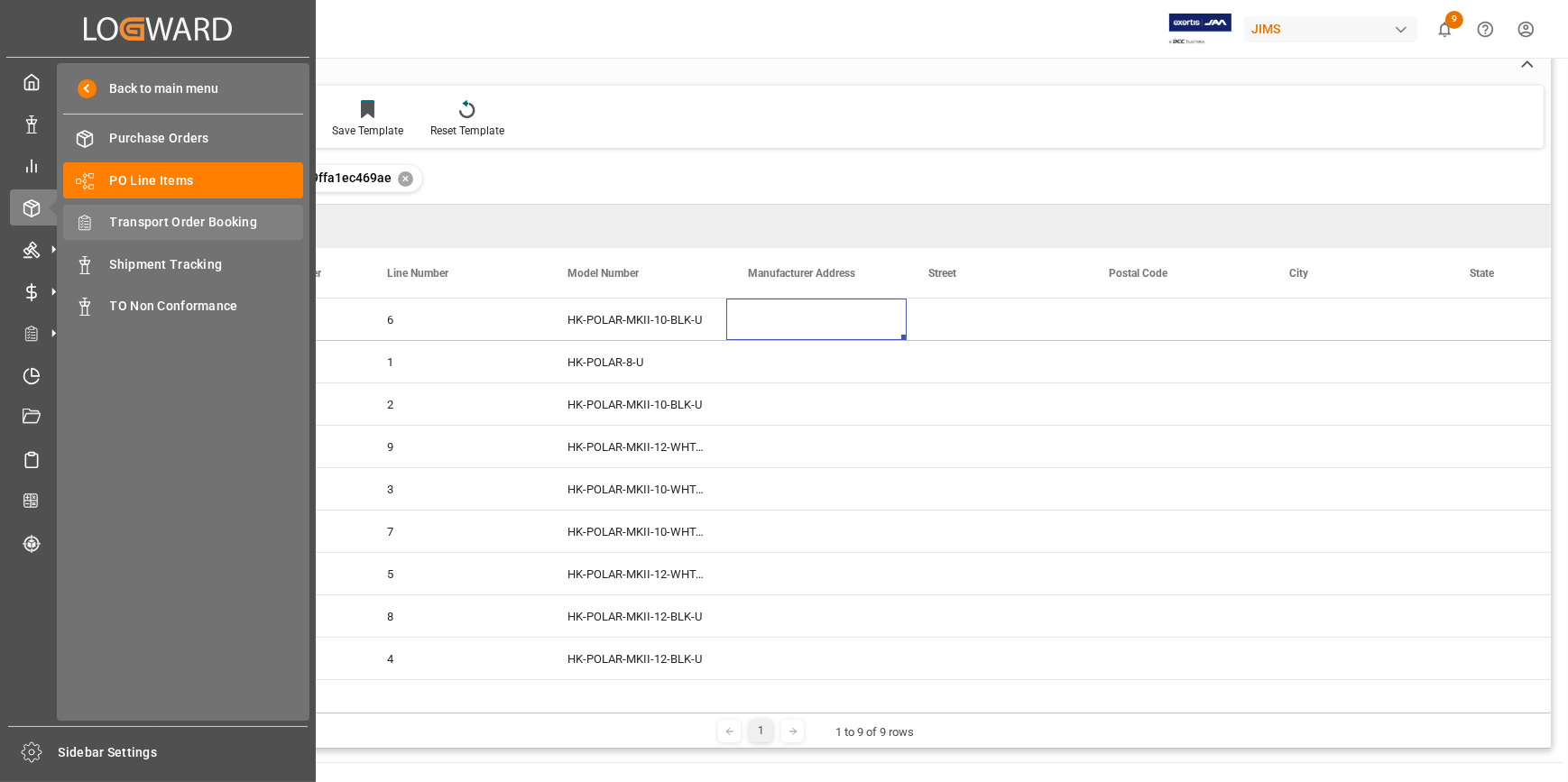
click at [229, 226] on span "Transport Order Booking" at bounding box center [207, 222] width 194 height 19
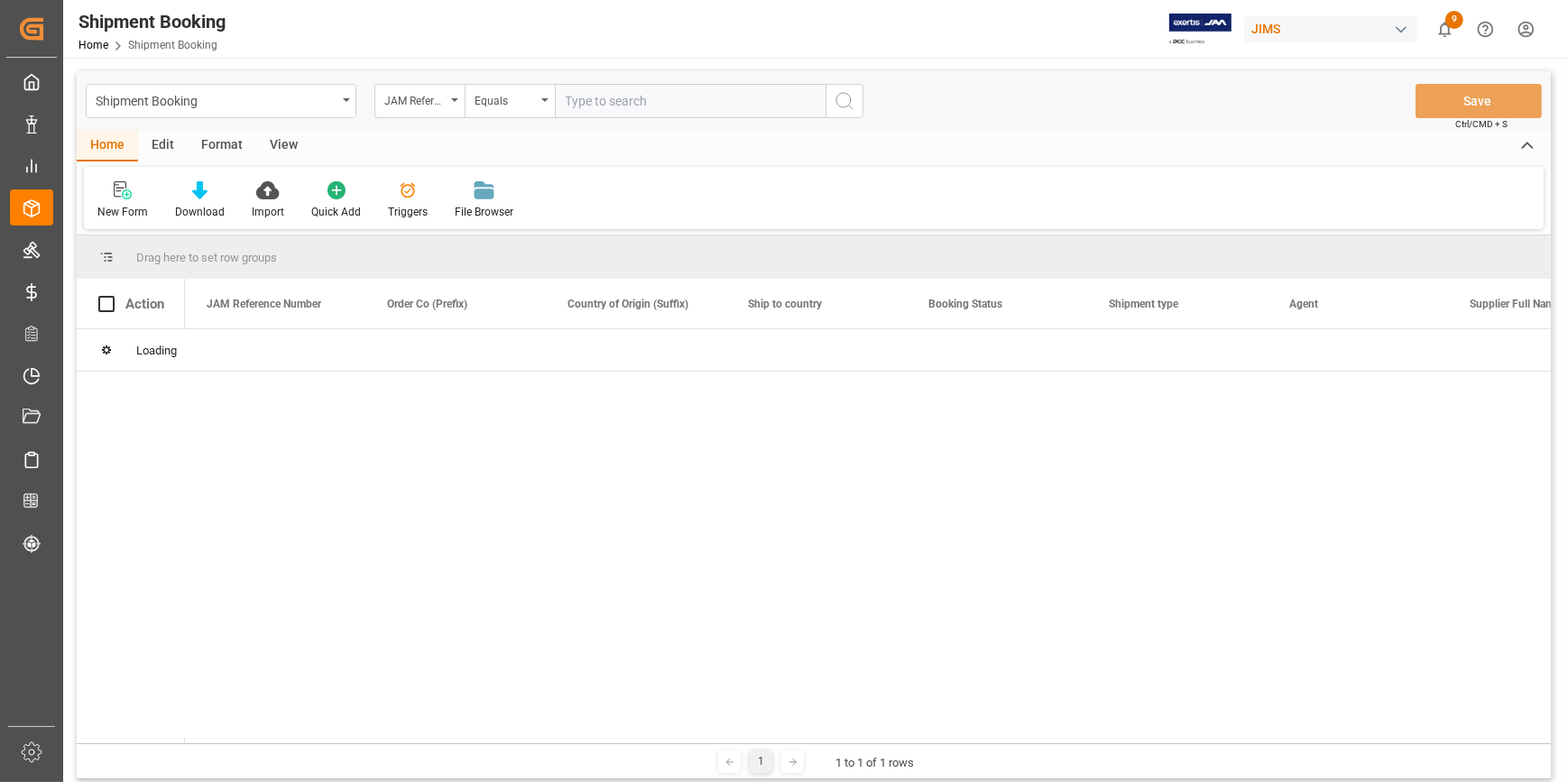
click at [580, 102] on input "text" at bounding box center [689, 101] width 270 height 35
paste input "22-10577-my"
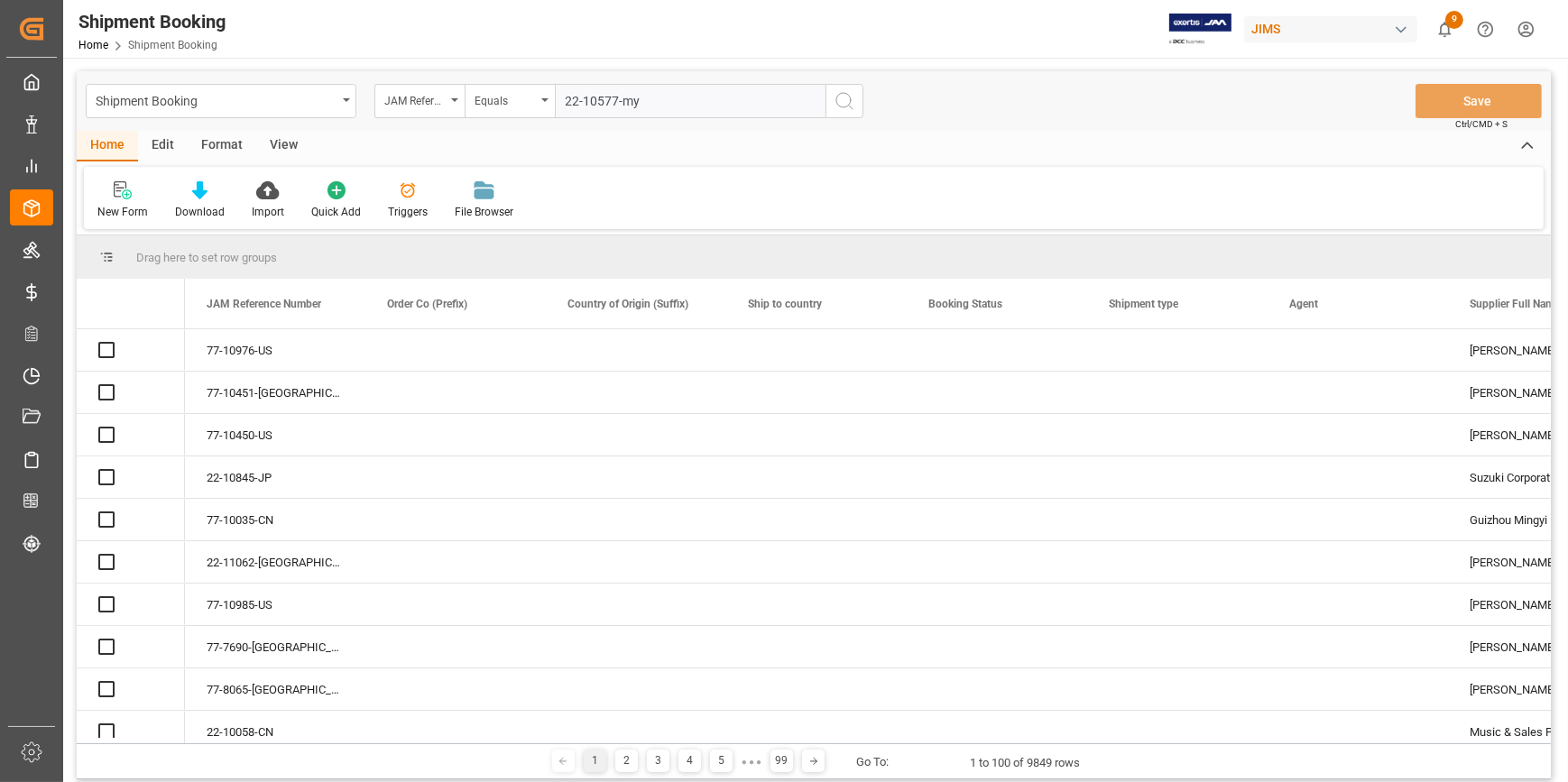
type input "22-10577-my"
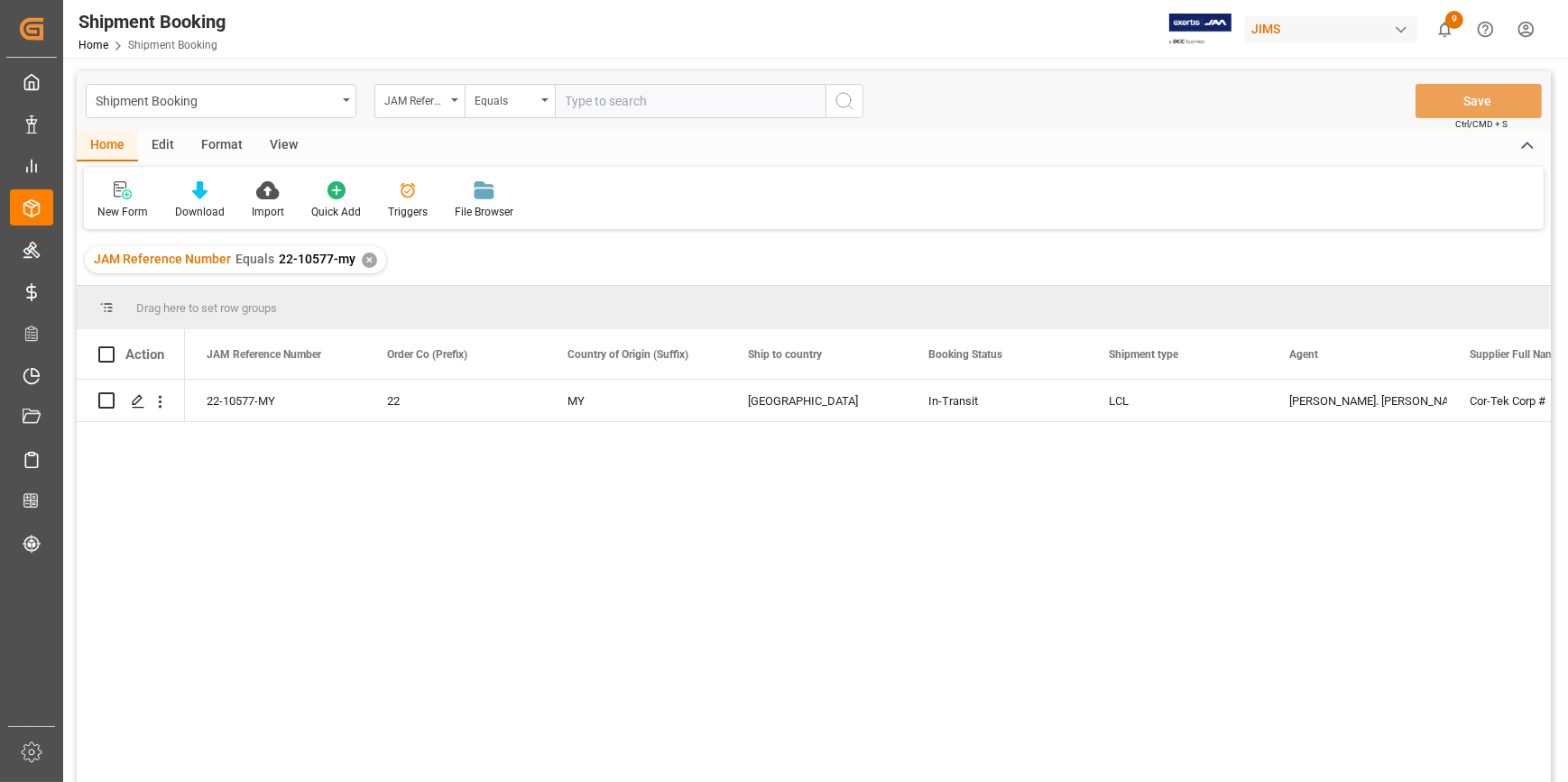
click at [780, 471] on div "22-10577-MY 22 MY United States In-Transit LCL [PERSON_NAME]. [PERSON_NAME]-Tek…" at bounding box center [868, 586] width 1366 height 414
click at [136, 401] on icon "Press SPACE to select this row." at bounding box center [138, 401] width 15 height 15
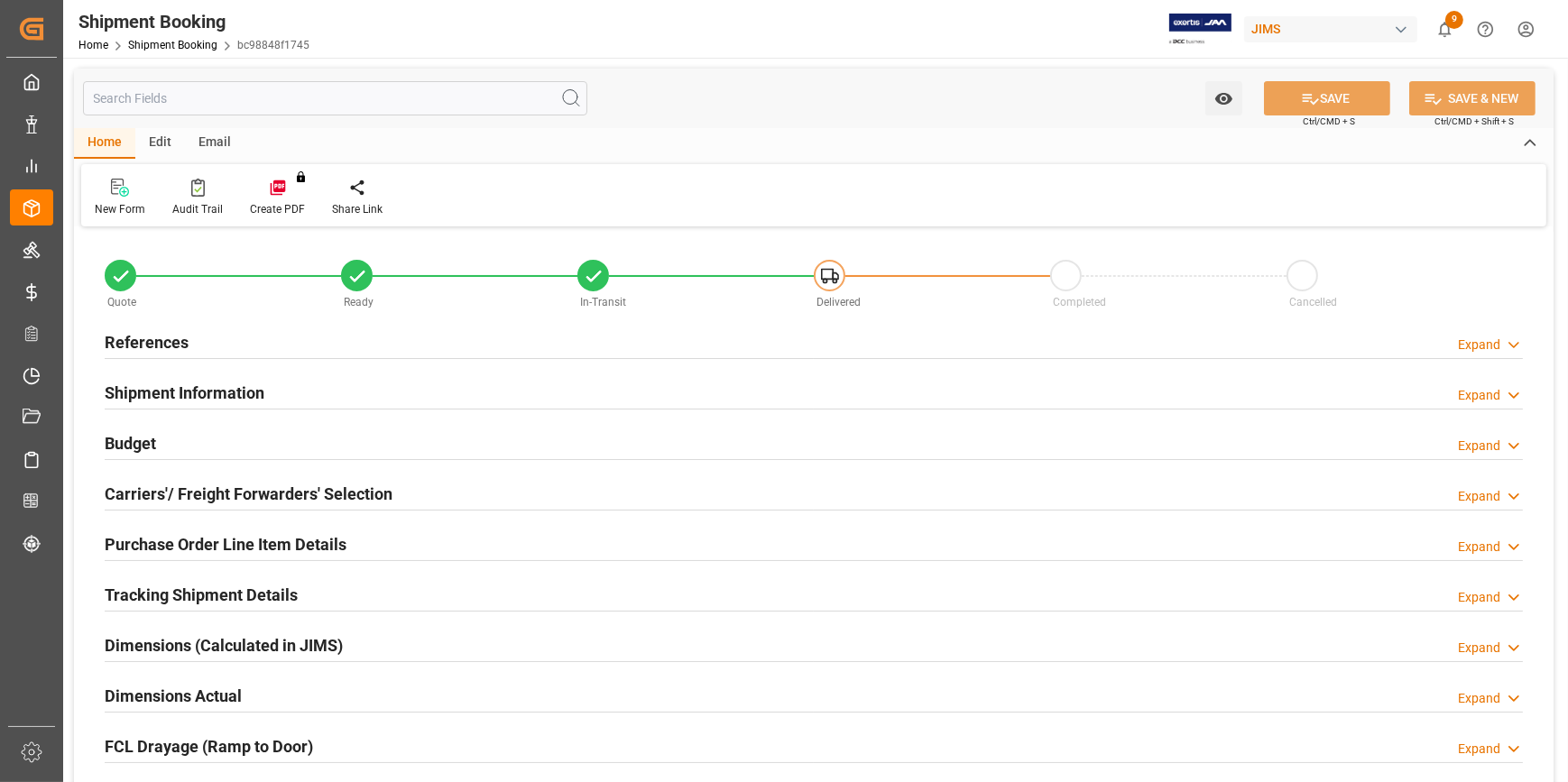
type input "0"
type input "[DATE]"
click at [148, 346] on h2 "References" at bounding box center [147, 342] width 84 height 25
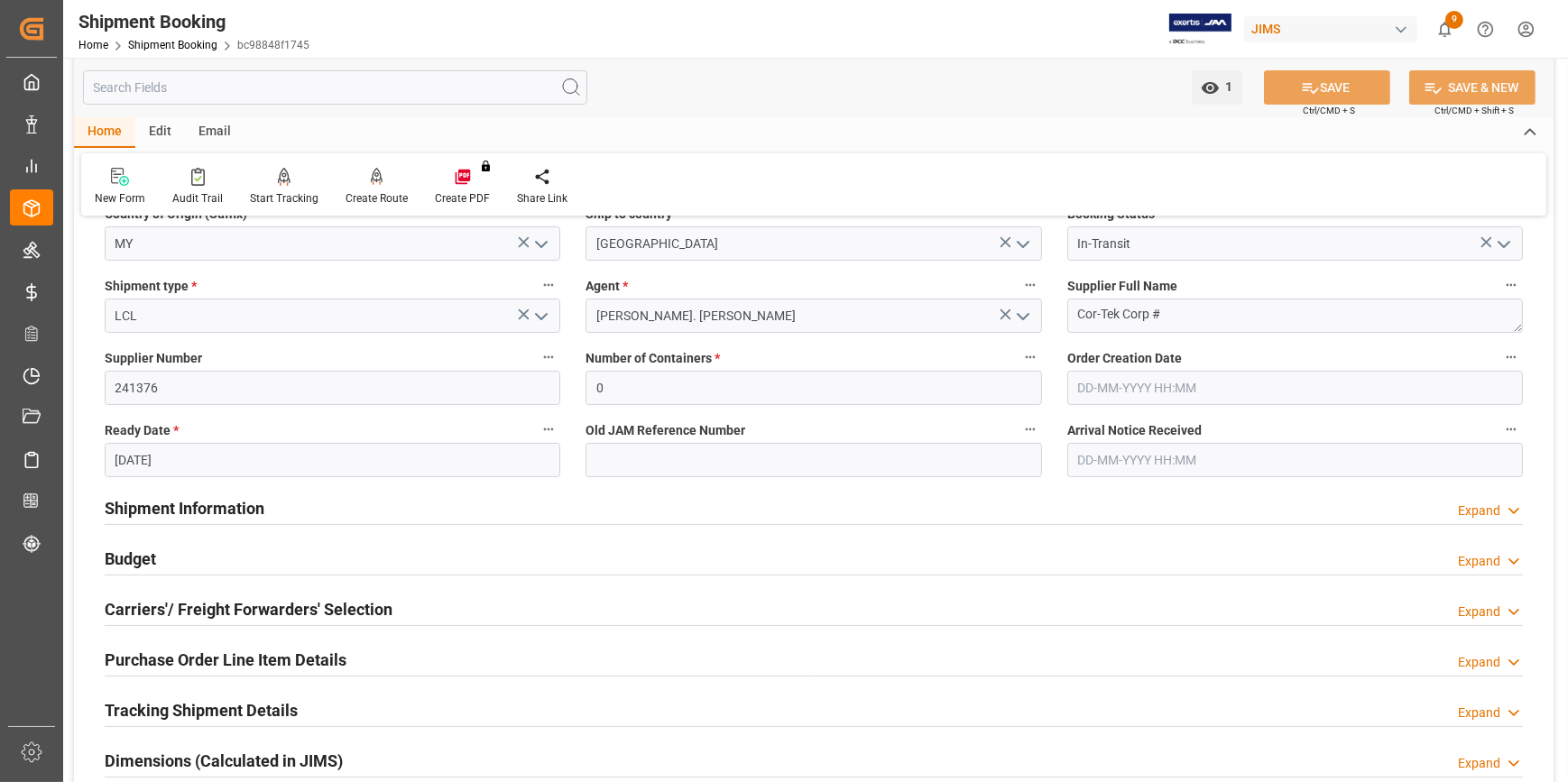
scroll to position [163, 0]
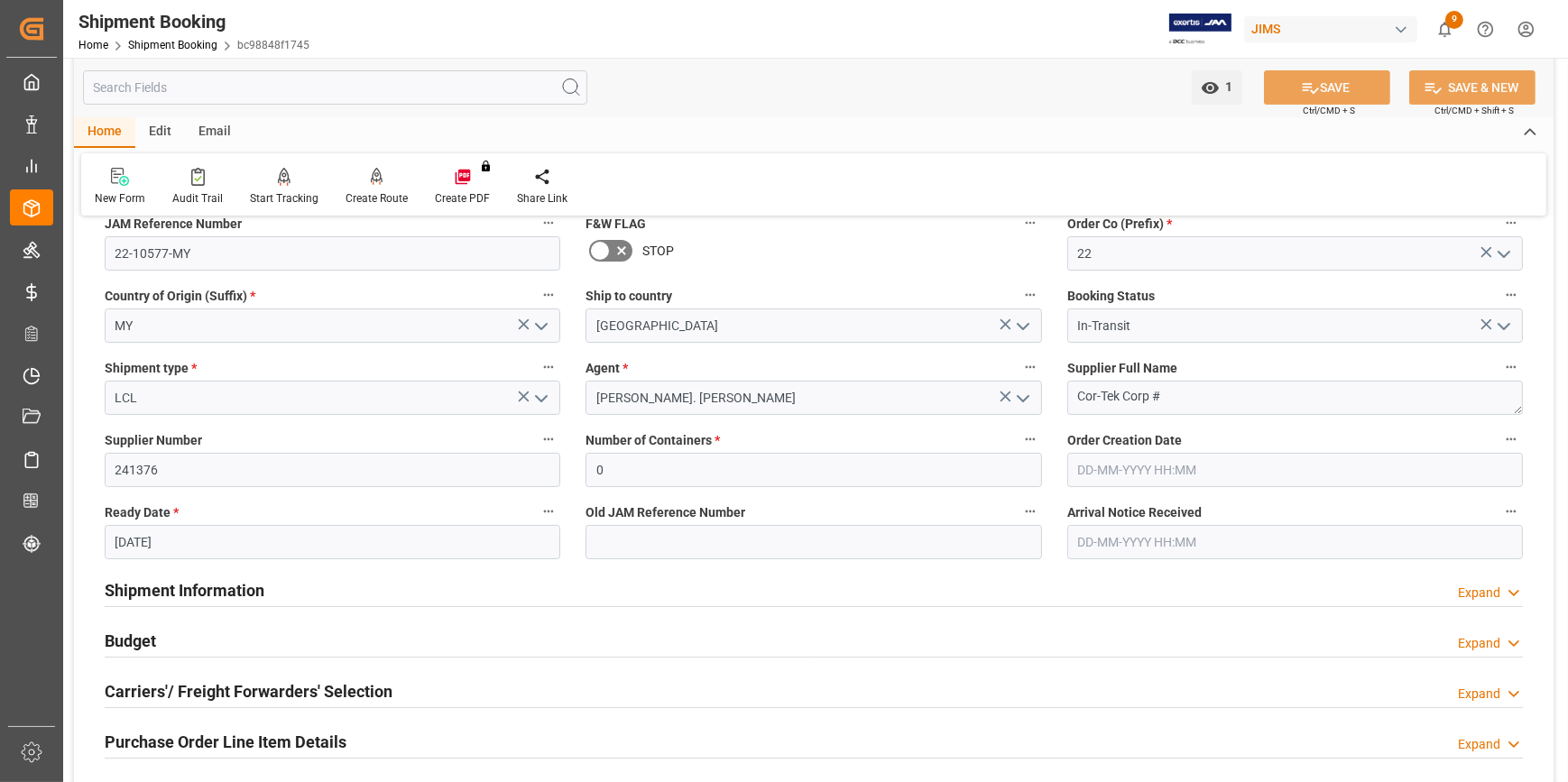
click at [188, 584] on h2 "Shipment Information" at bounding box center [184, 590] width 159 height 25
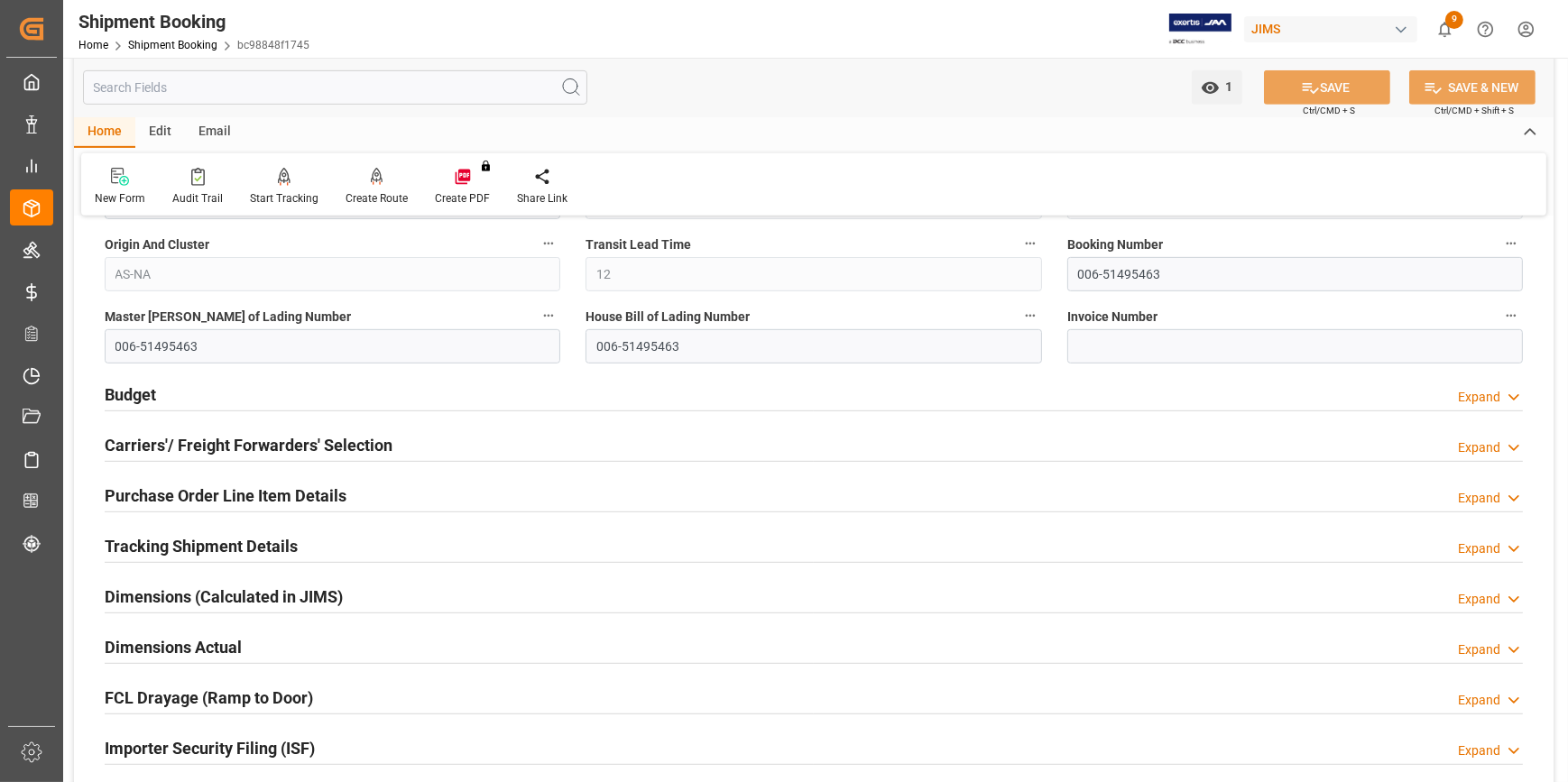
scroll to position [1147, 0]
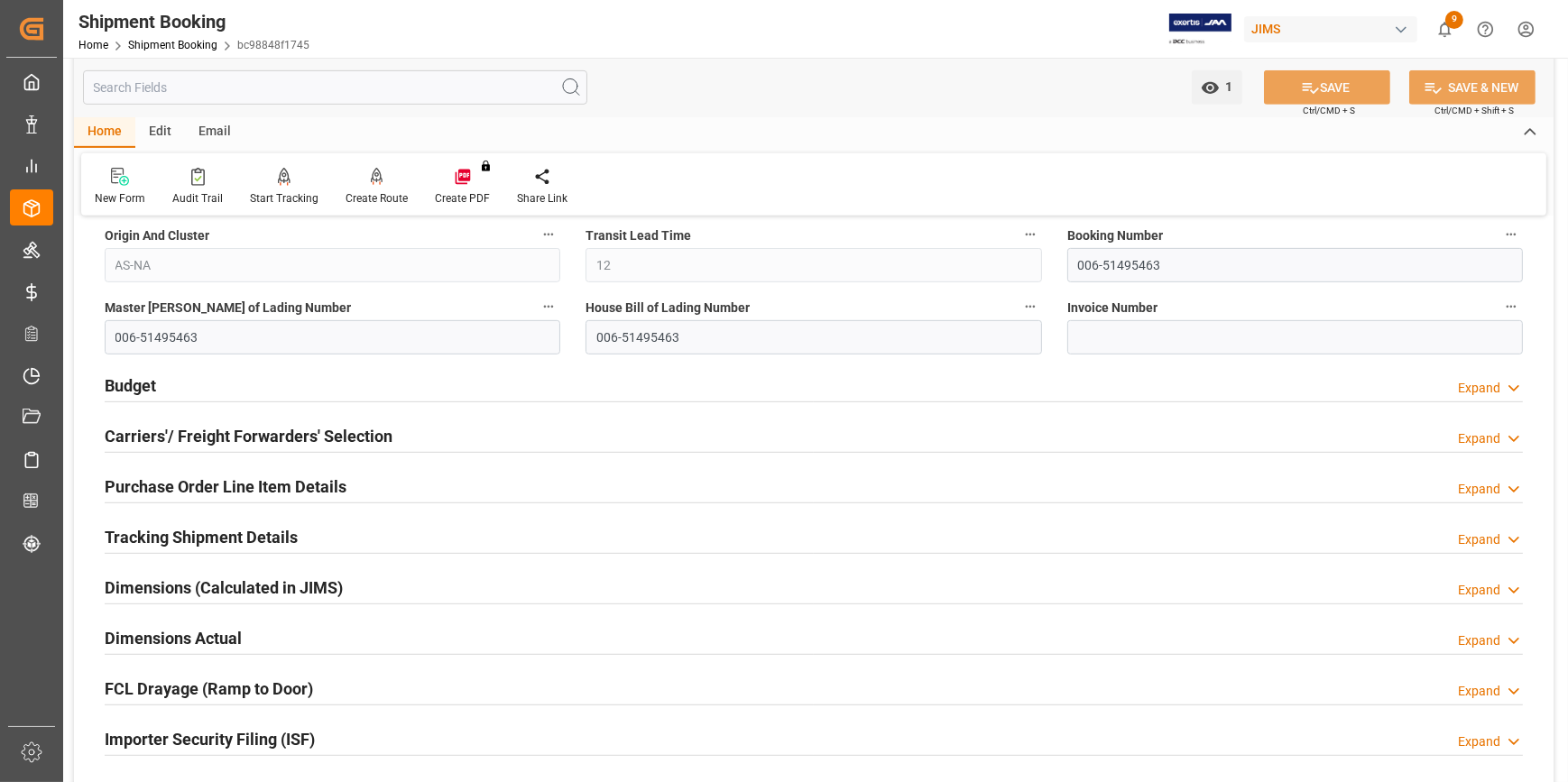
click at [126, 391] on h2 "Budget" at bounding box center [130, 385] width 51 height 25
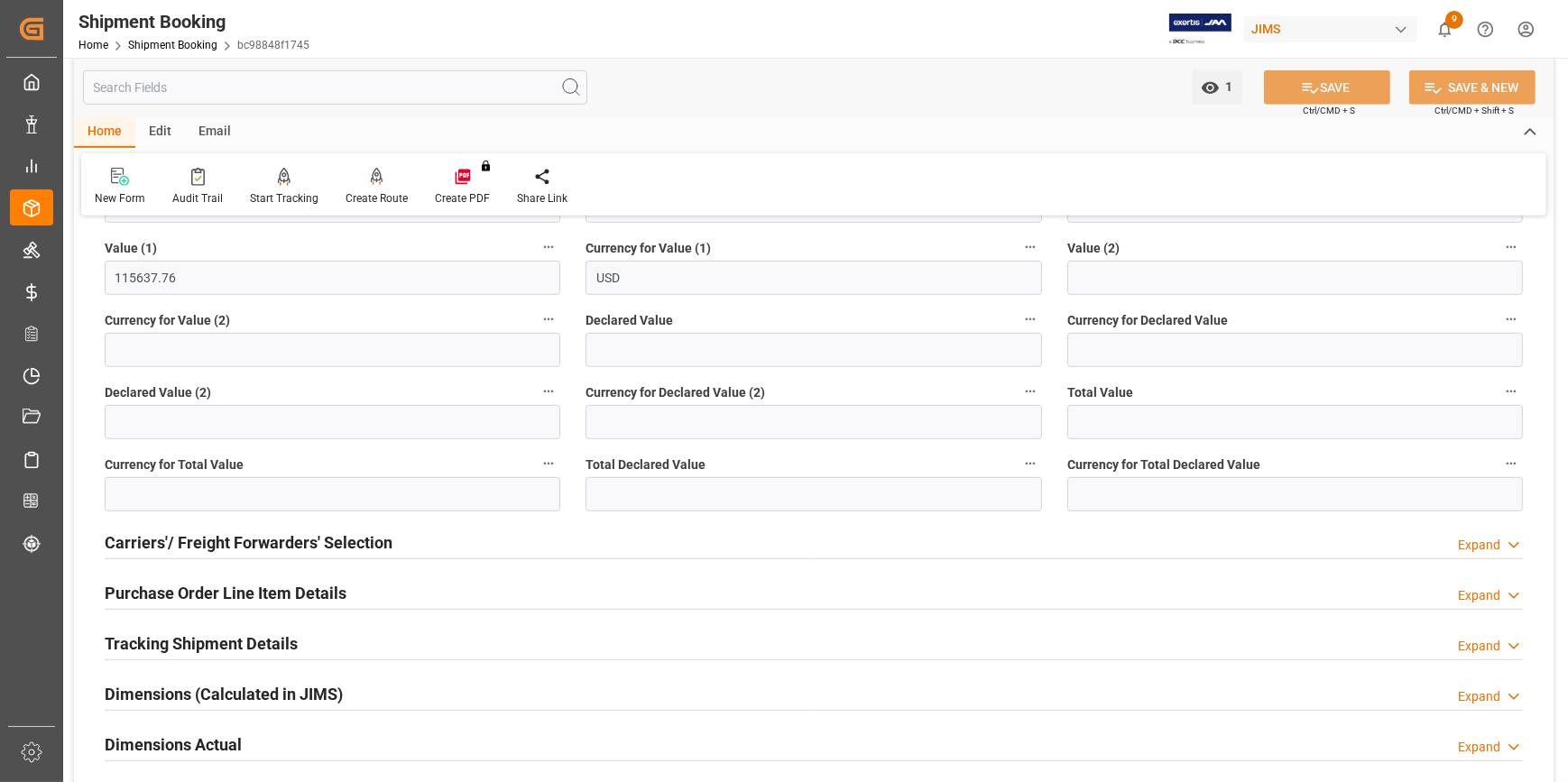
scroll to position [1476, 0]
click at [208, 547] on h2 "Carriers'/ Freight Forwarders' Selection" at bounding box center [249, 541] width 288 height 25
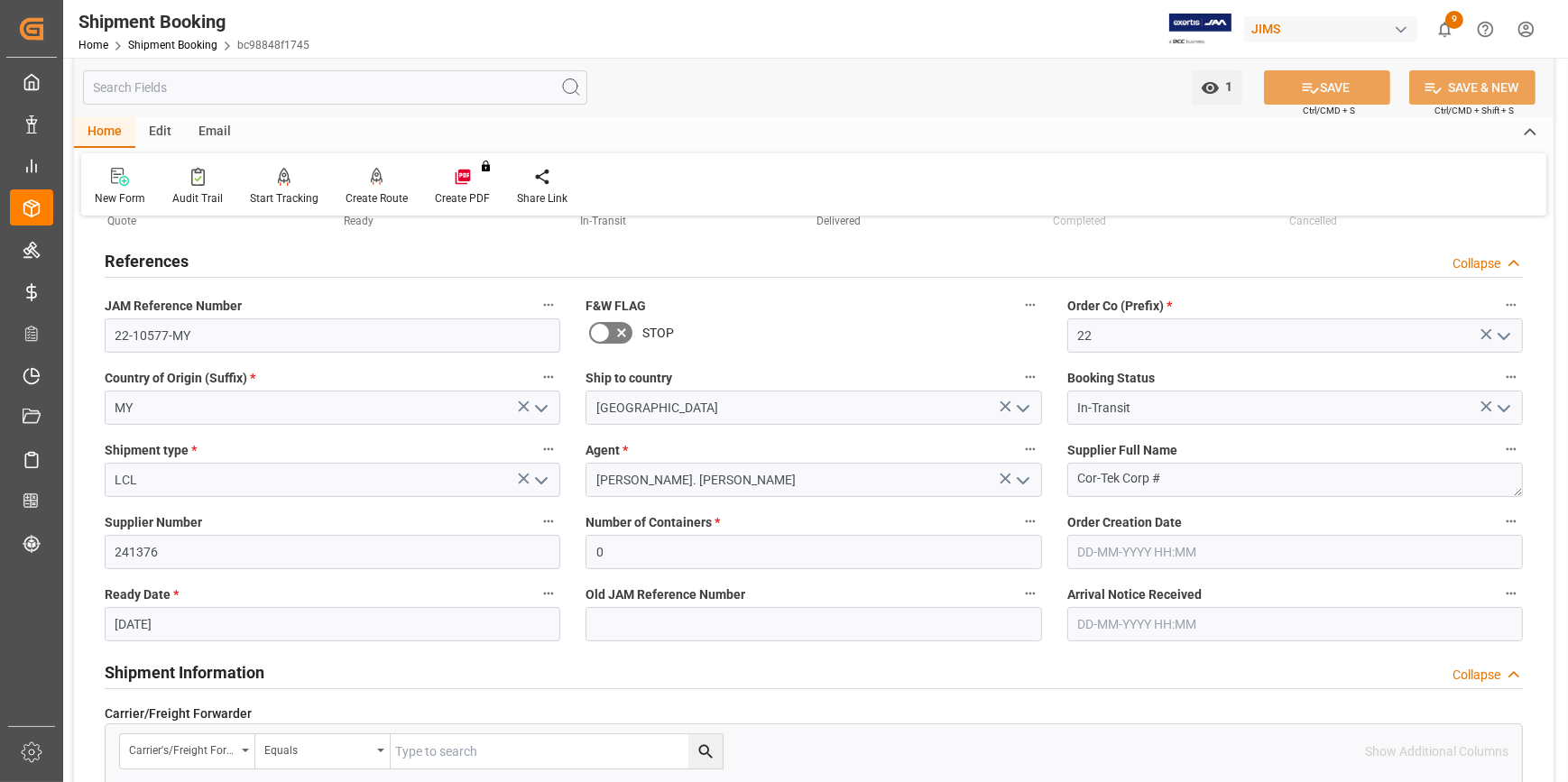
scroll to position [0, 0]
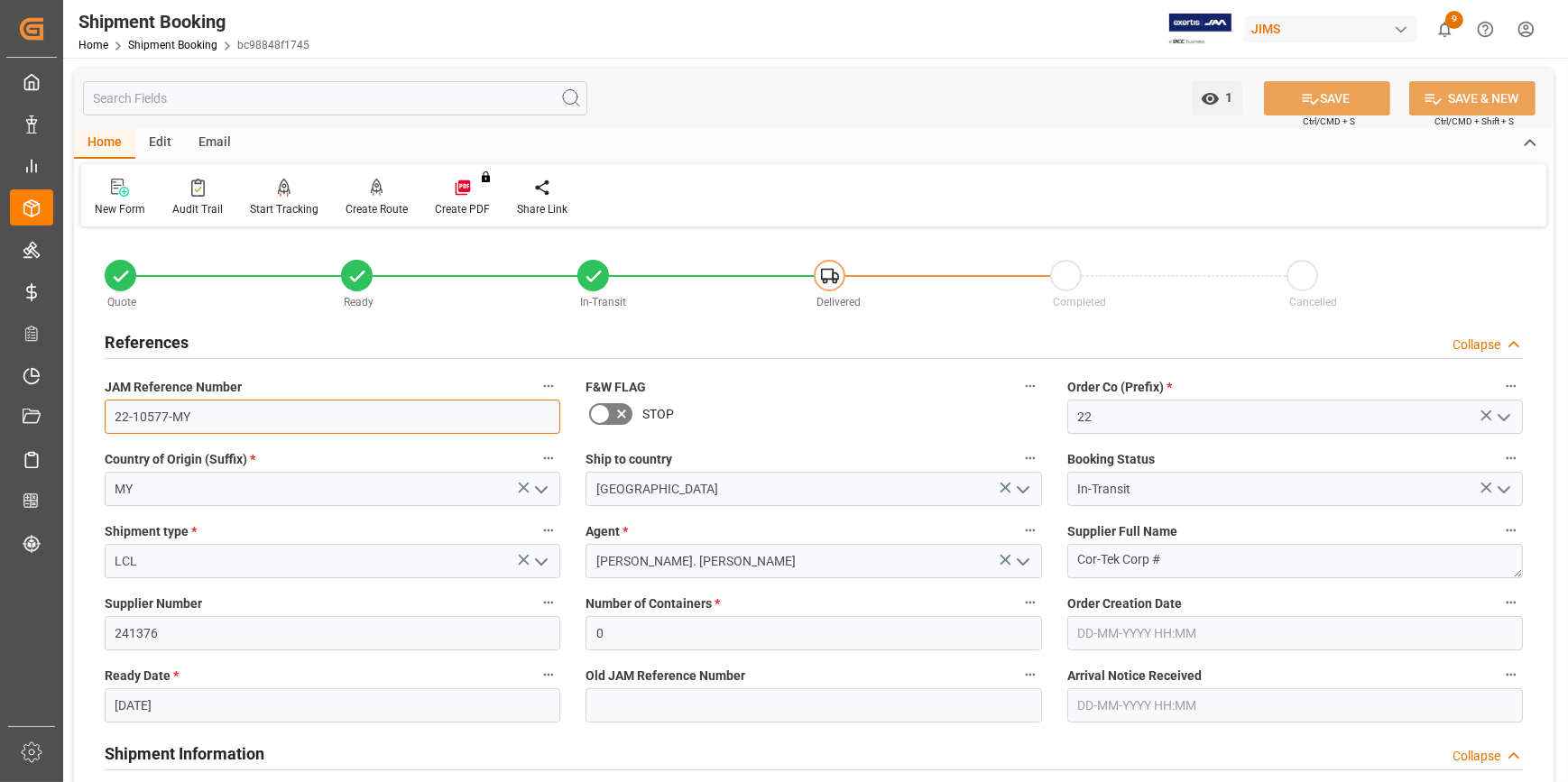
drag, startPoint x: 206, startPoint y: 422, endPoint x: 84, endPoint y: 426, distance: 122.1
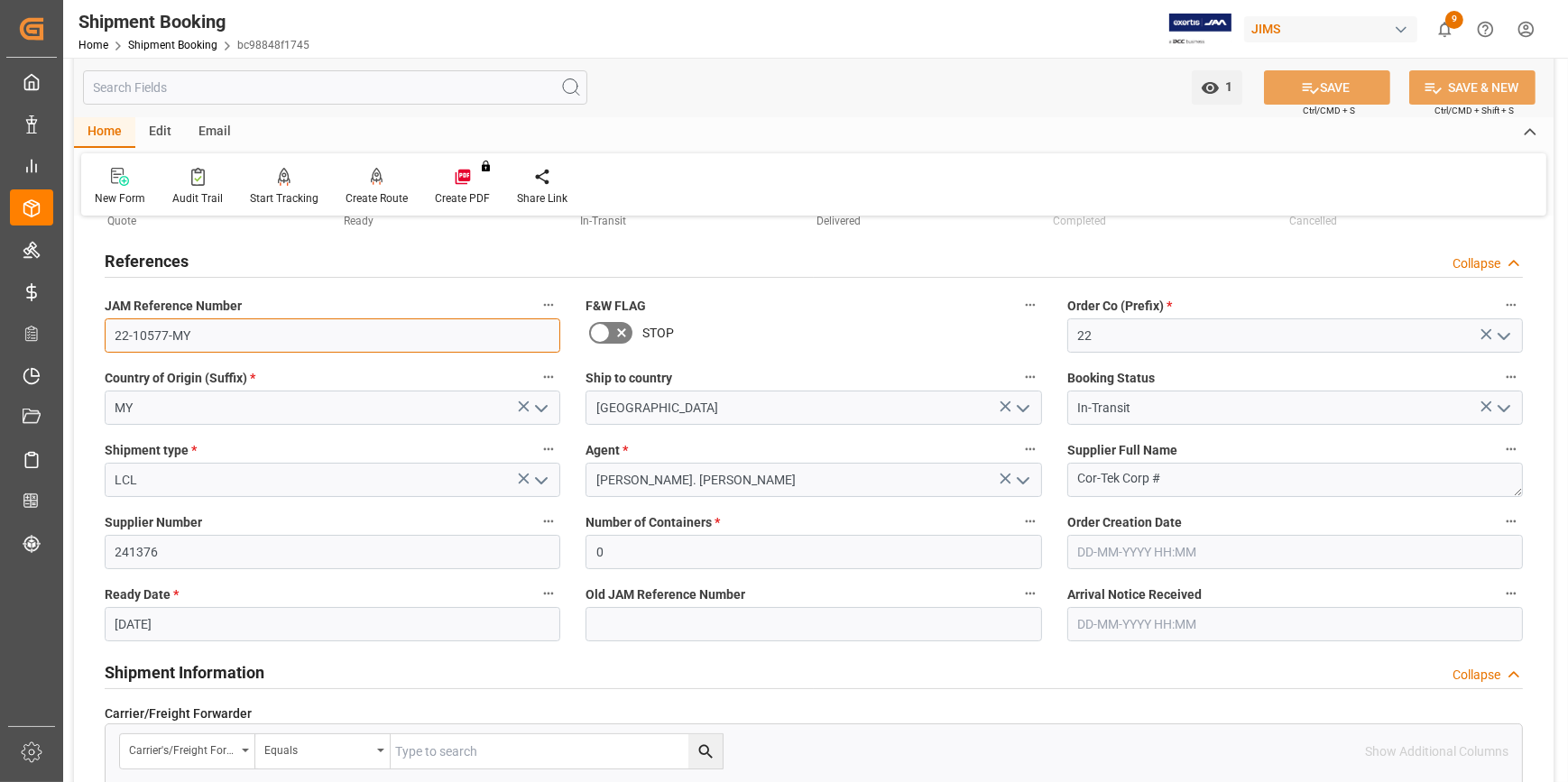
scroll to position [81, 0]
click at [207, 337] on input "22-10577-MY" at bounding box center [332, 336] width 455 height 35
drag, startPoint x: 190, startPoint y: 340, endPoint x: 104, endPoint y: 329, distance: 86.7
click at [105, 329] on input "22-10577-MY" at bounding box center [332, 336] width 455 height 35
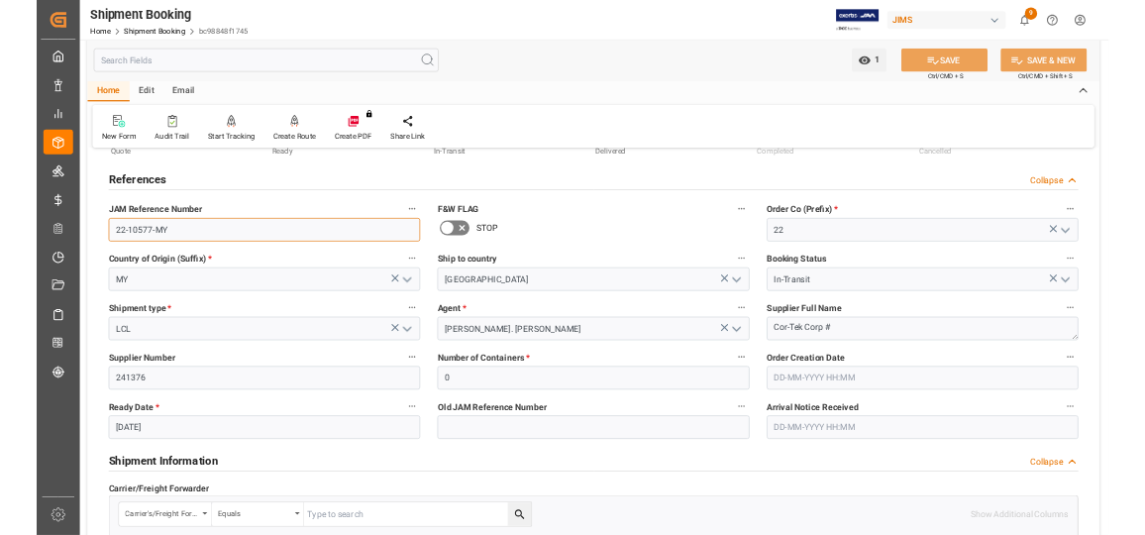
scroll to position [0, 0]
